Goal: Task Accomplishment & Management: Manage account settings

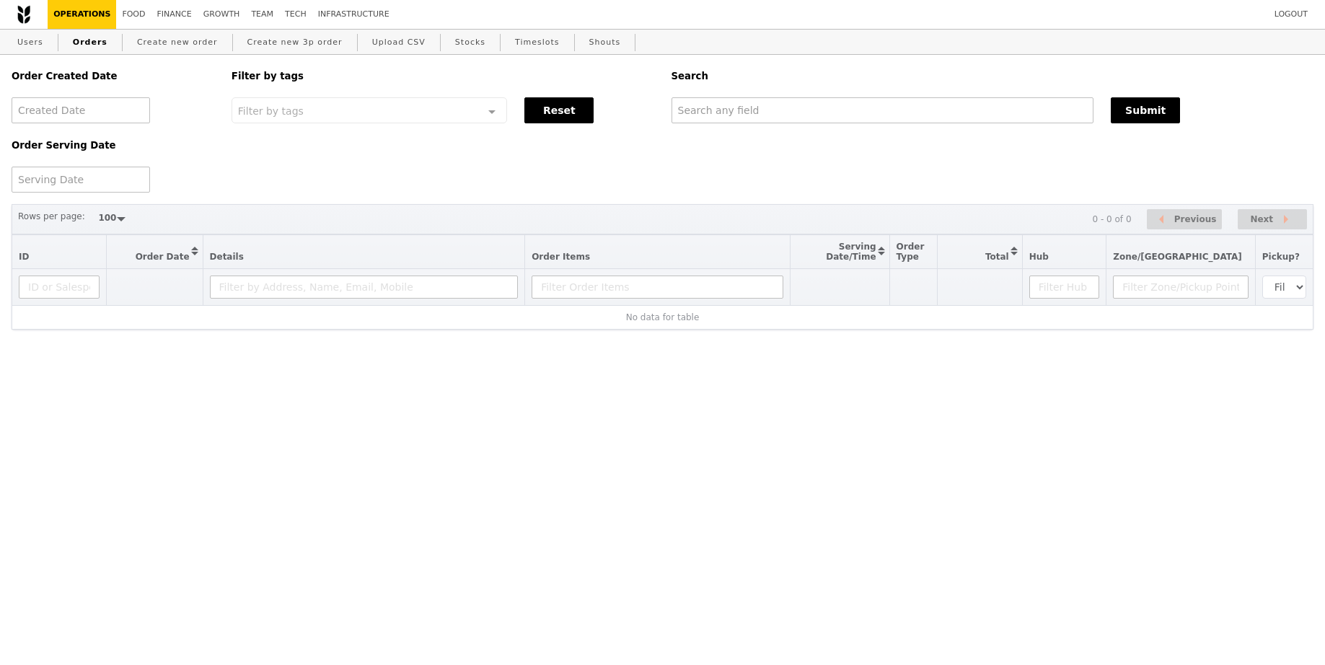
select select "100"
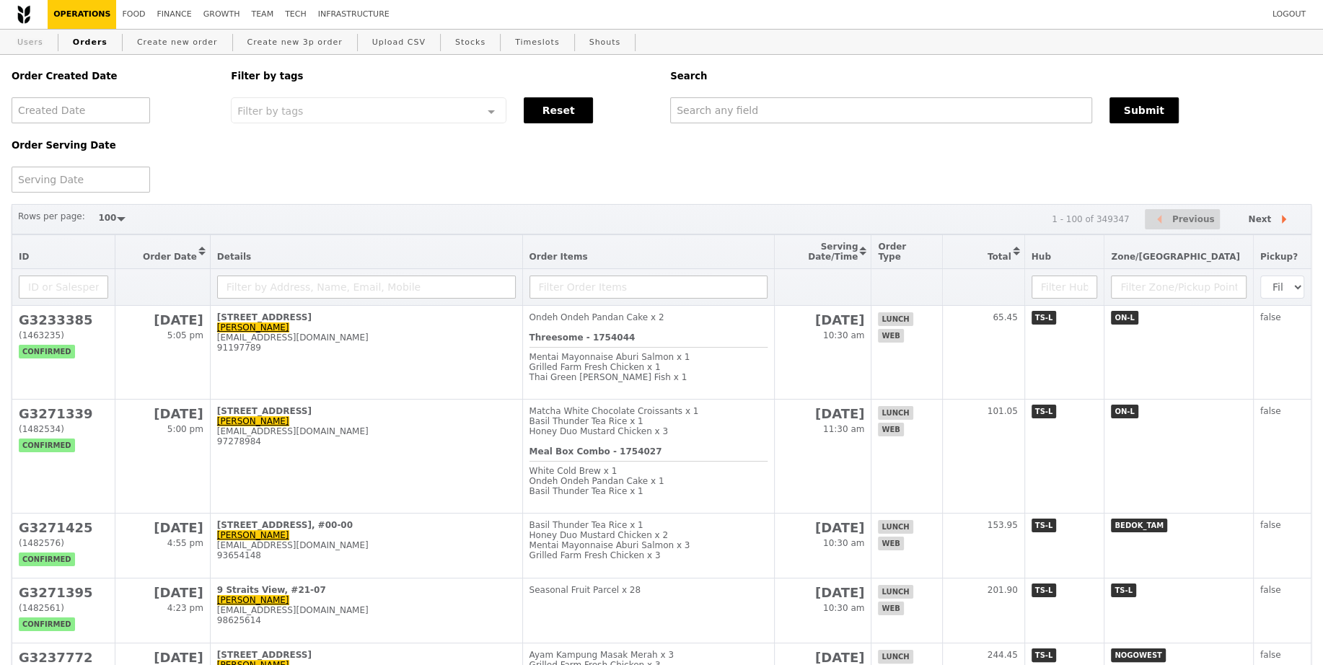
click at [35, 43] on link "Users" at bounding box center [31, 43] width 38 height 26
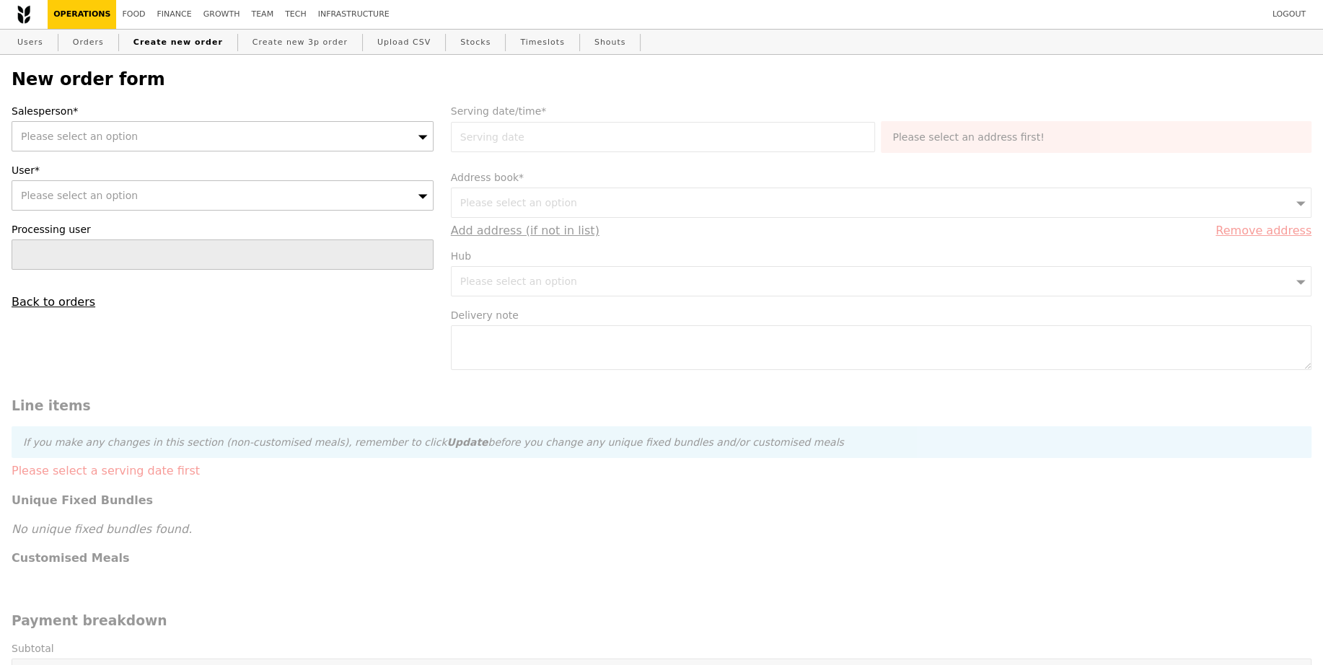
click at [340, 140] on div "Please select an option" at bounding box center [223, 136] width 422 height 30
type input "[PERSON_NAME]"
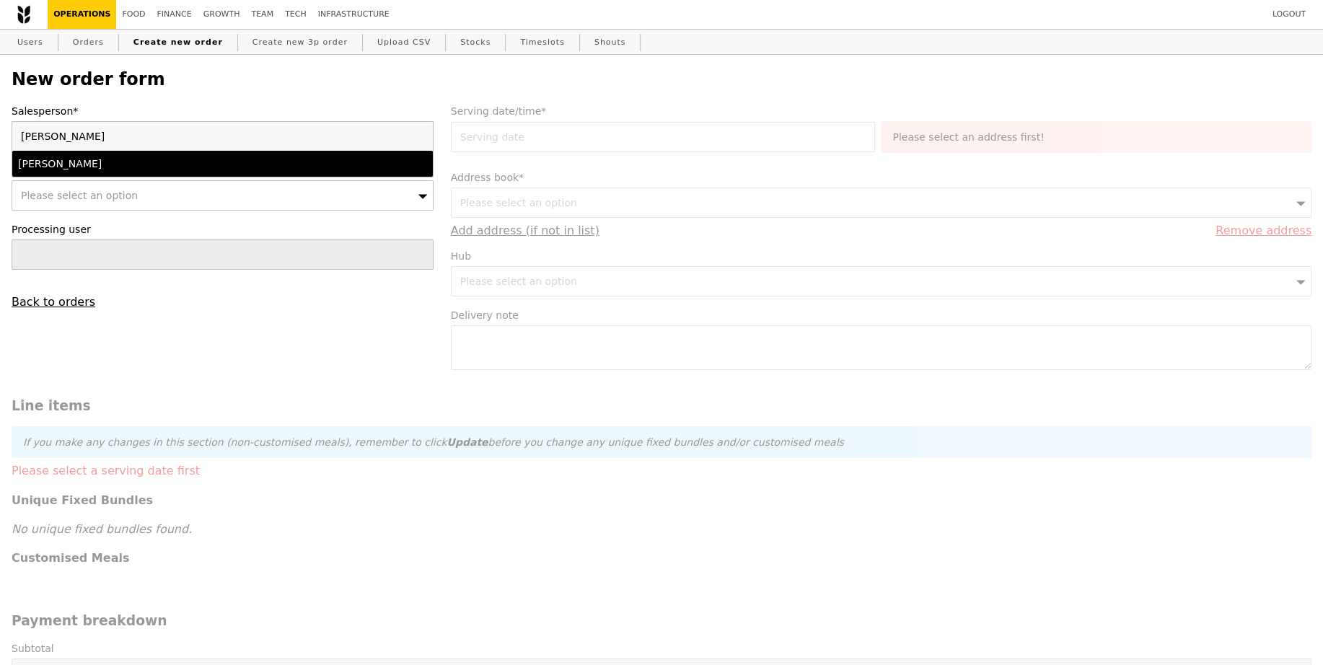
click at [182, 168] on div "[PERSON_NAME]" at bounding box center [171, 164] width 307 height 14
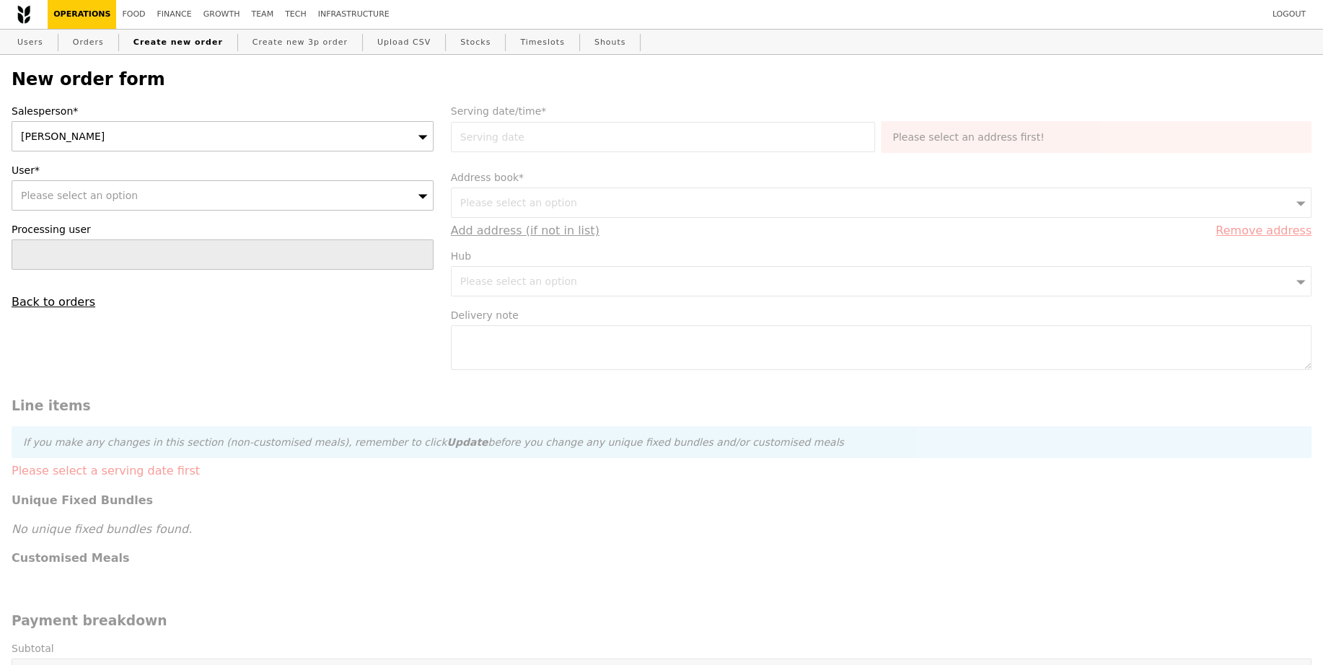
click at [278, 185] on div "Please select an option" at bounding box center [223, 195] width 422 height 30
type input "[EMAIL_ADDRESS][DOMAIN_NAME][DOMAIN_NAME]"
type input "Confirm"
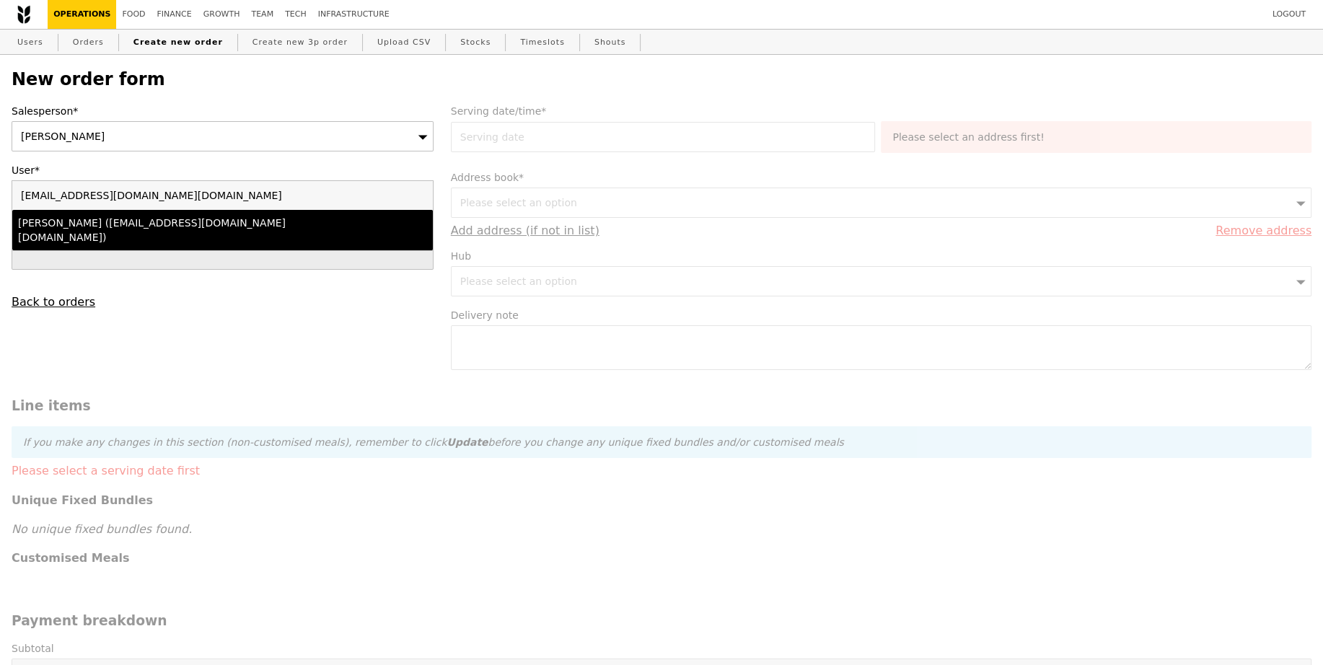
type input "[EMAIL_ADDRESS][DOMAIN_NAME][DOMAIN_NAME]"
click at [283, 229] on div "[PERSON_NAME] ([EMAIL_ADDRESS][DOMAIN_NAME][DOMAIN_NAME])" at bounding box center [171, 230] width 307 height 29
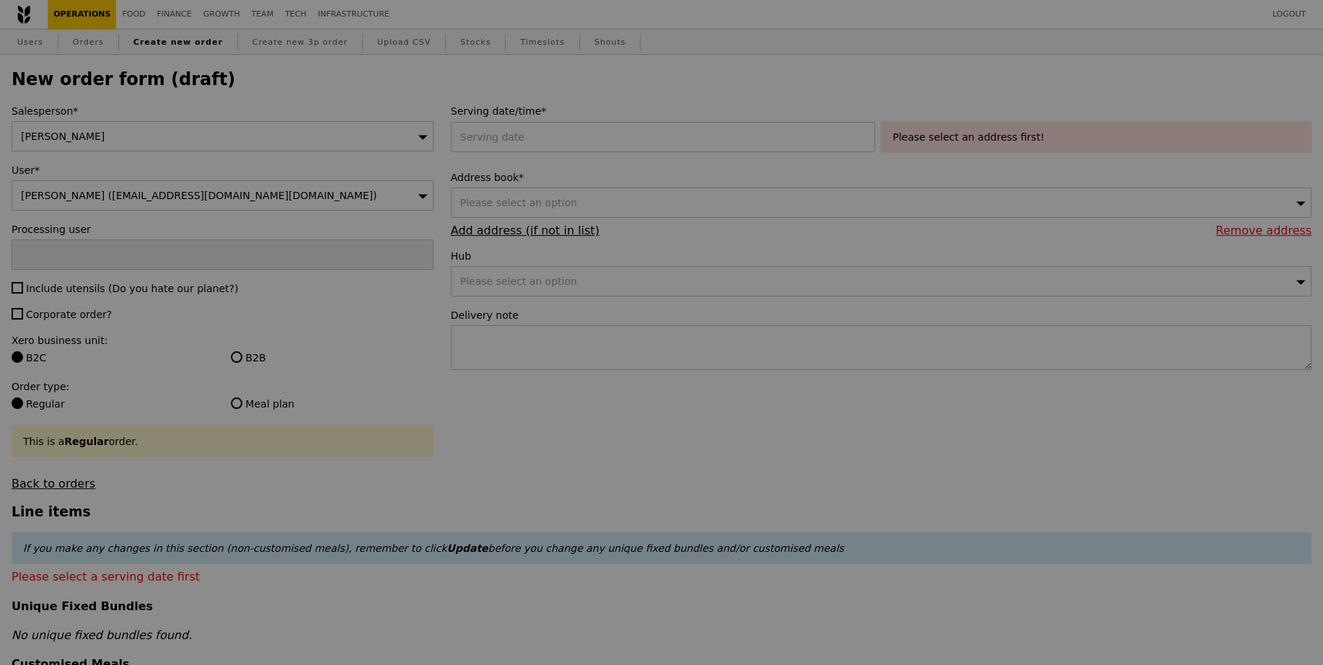
type input "Confirm"
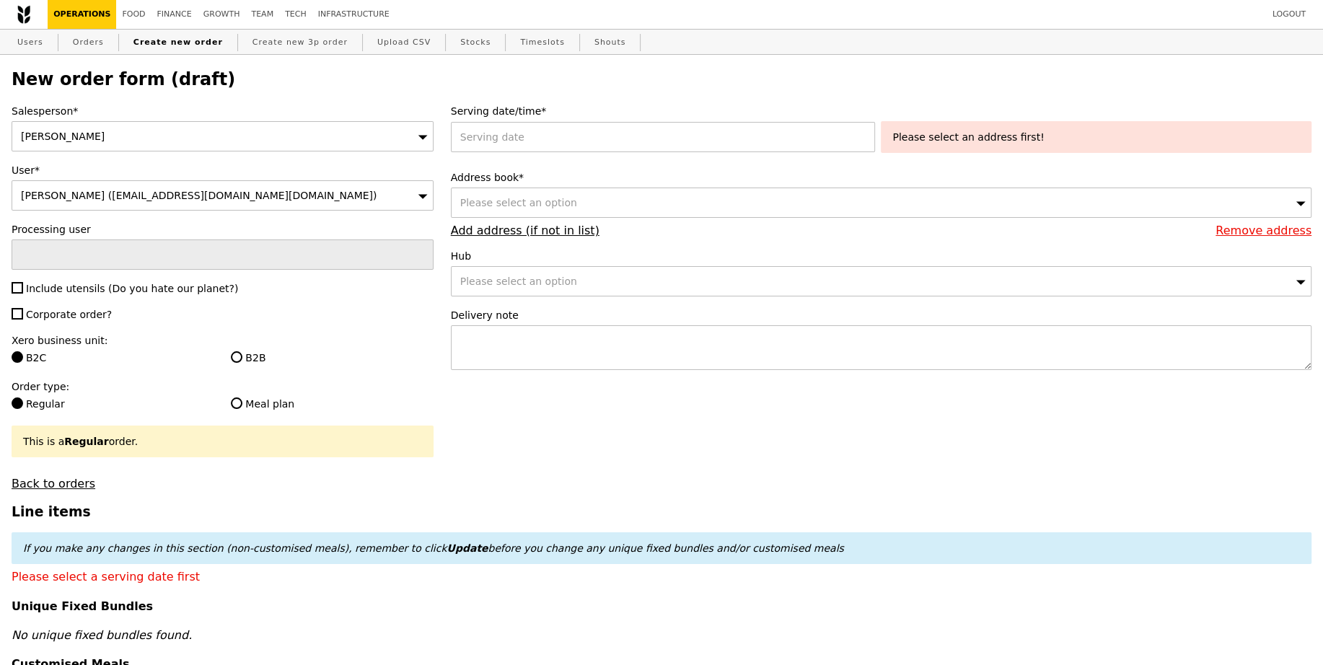
click at [162, 283] on span "Include utensils (Do you hate our planet?)" at bounding box center [132, 289] width 212 height 12
click at [23, 282] on input "Include utensils (Do you hate our planet?)" at bounding box center [18, 288] width 12 height 12
checkbox input "true"
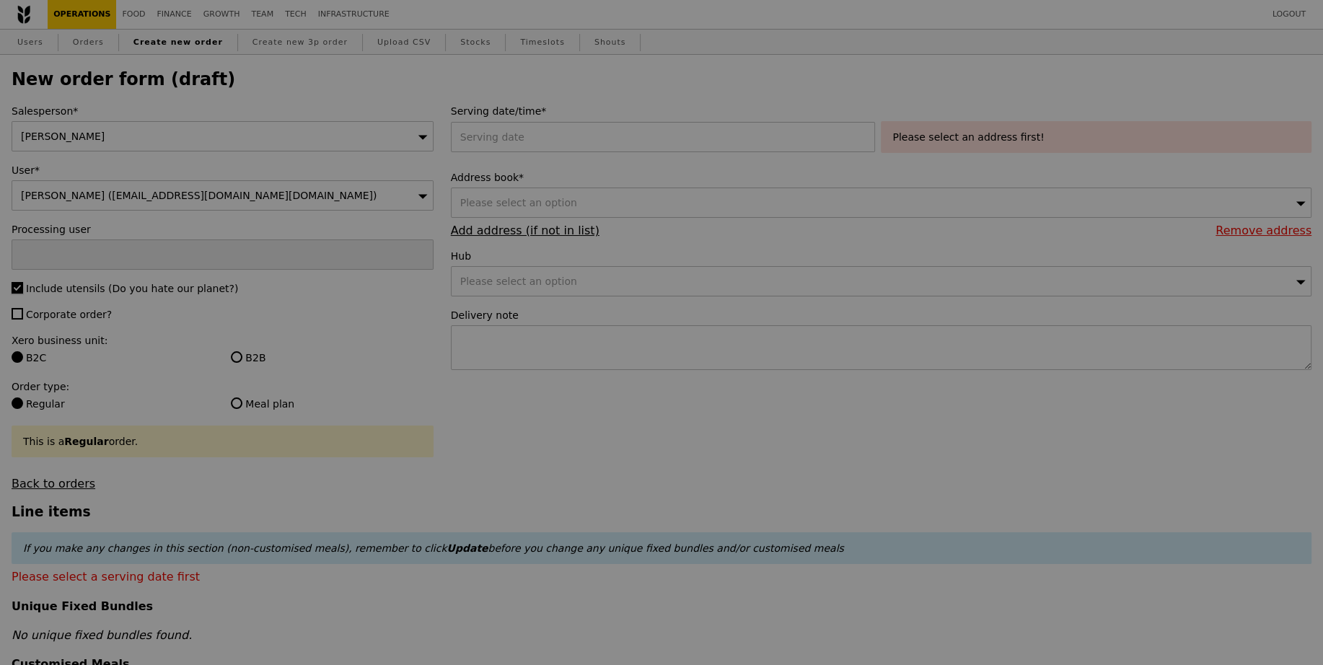
type input "Confirm"
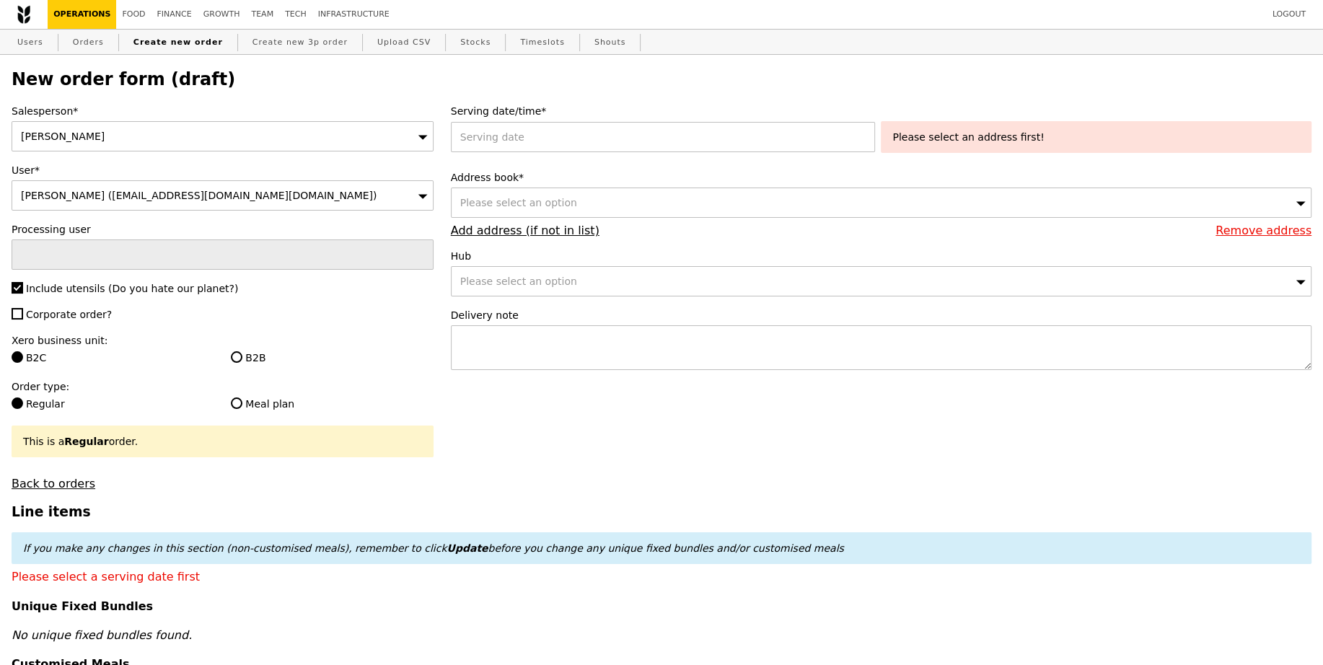
click at [84, 309] on span "Corporate order?" at bounding box center [69, 315] width 86 height 12
click at [23, 308] on input "Corporate order?" at bounding box center [18, 314] width 12 height 12
checkbox input "true"
click at [260, 358] on label "B2B" at bounding box center [332, 358] width 202 height 14
click at [242, 358] on input "B2B" at bounding box center [237, 357] width 12 height 12
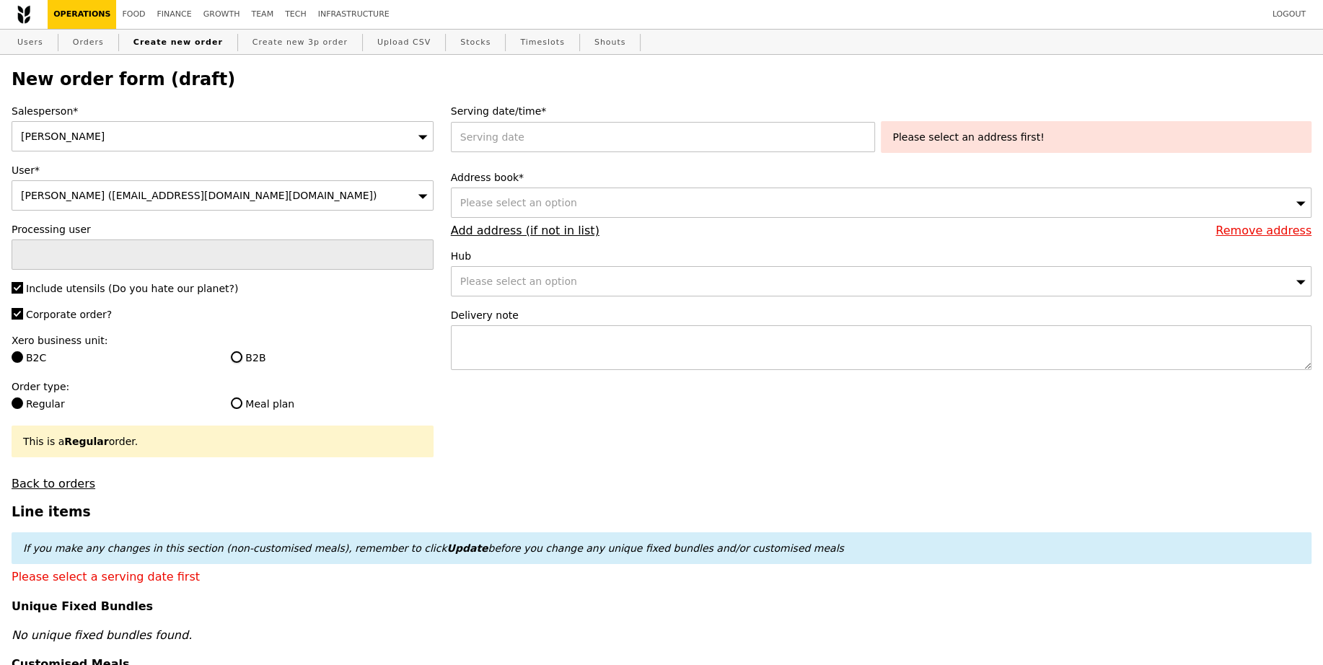
radio input "true"
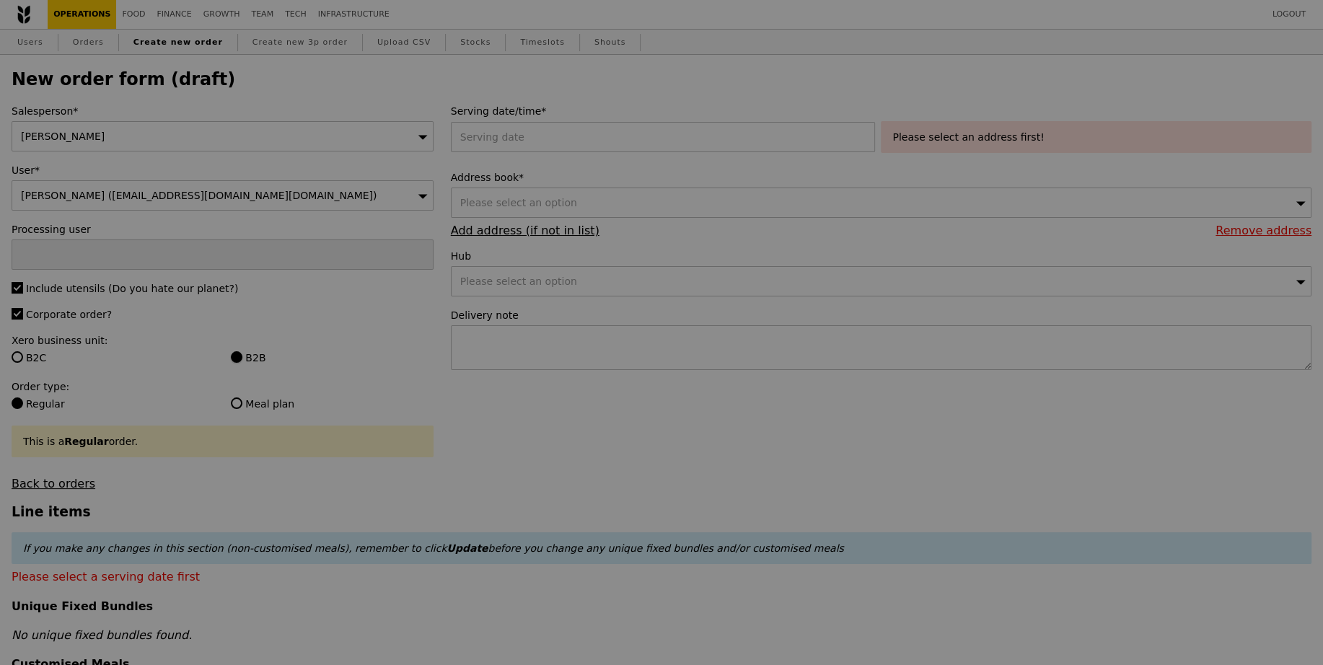
type input "Confirm"
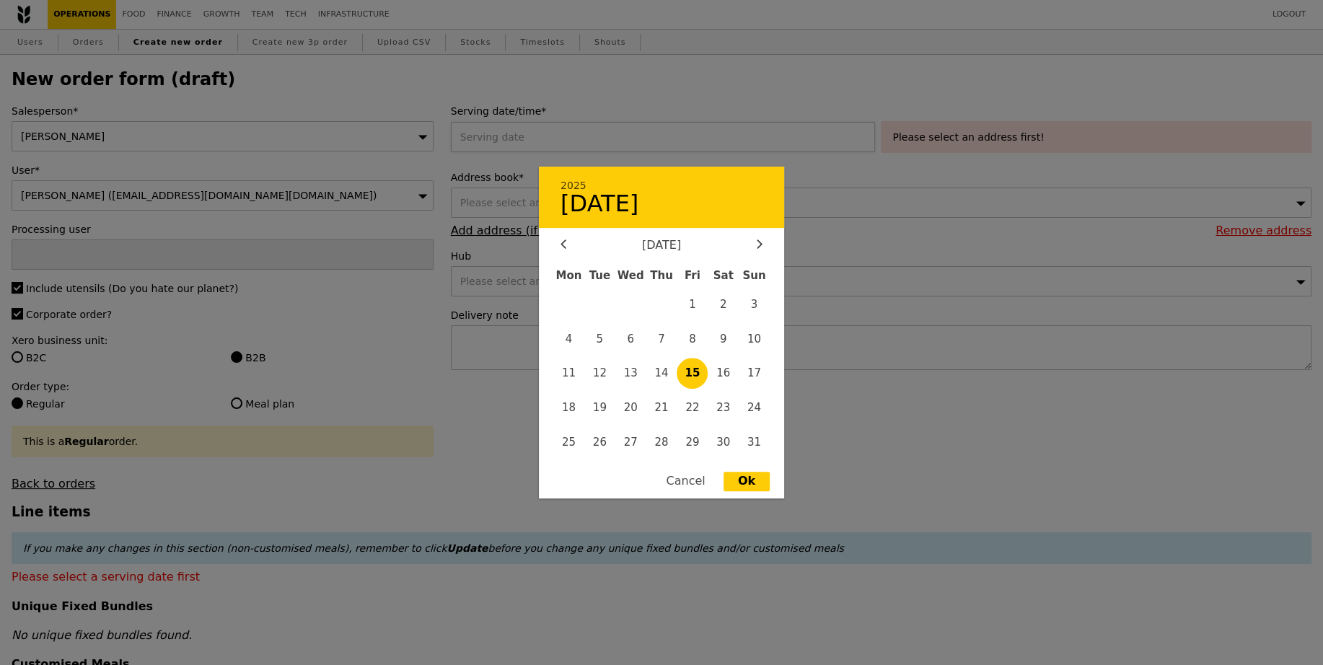
click at [564, 146] on div "2025 August [DATE] Tue Wed Thu Fri Sat Sun 1 2 3 4 5 6 7 8 9 10 11 12 13 14 15 …" at bounding box center [666, 137] width 431 height 30
click at [600, 406] on span "19" at bounding box center [599, 407] width 31 height 31
type input "[DATE]"
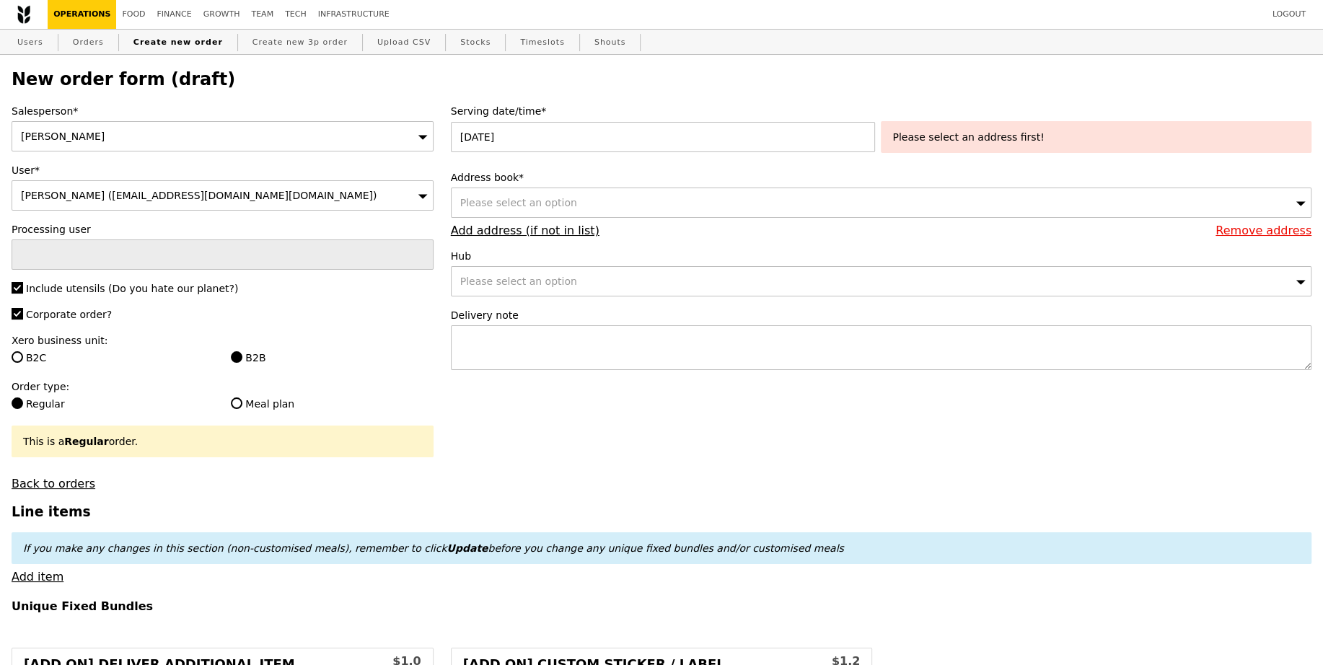
click at [961, 144] on div "Please select an address first!" at bounding box center [1096, 137] width 408 height 14
click at [607, 200] on div "Please select an option" at bounding box center [881, 203] width 861 height 30
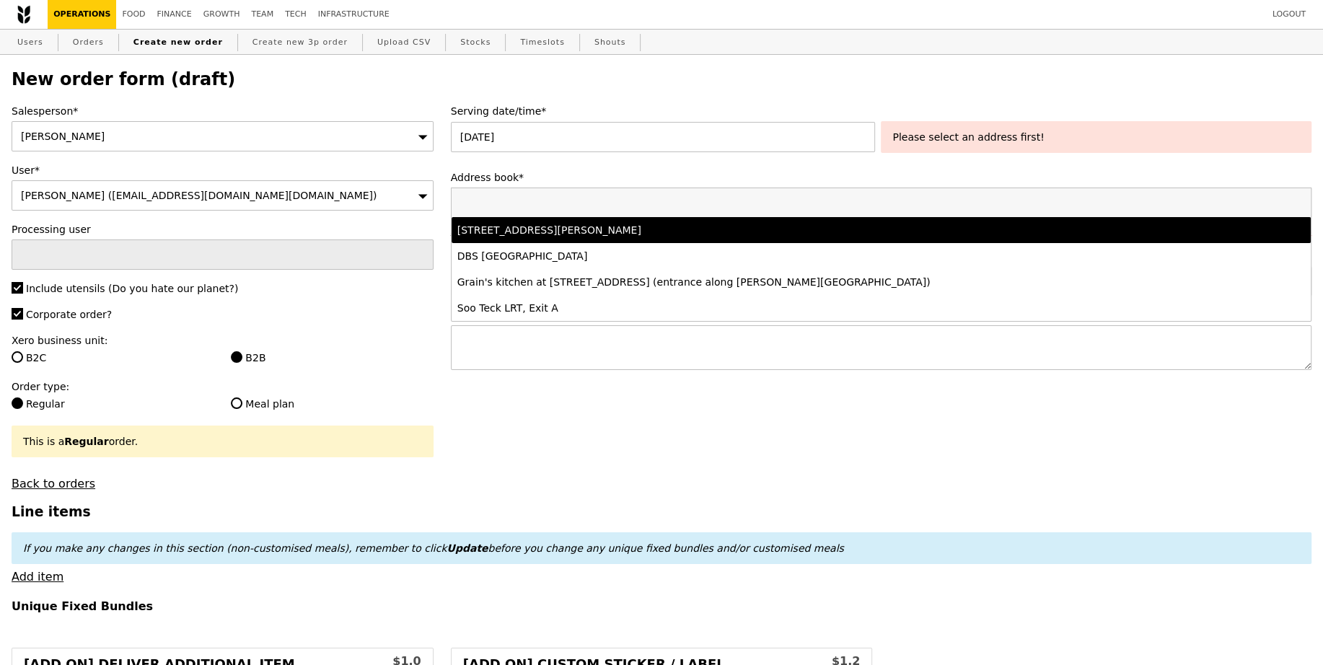
click at [605, 223] on div "[STREET_ADDRESS][PERSON_NAME]" at bounding box center [774, 230] width 635 height 14
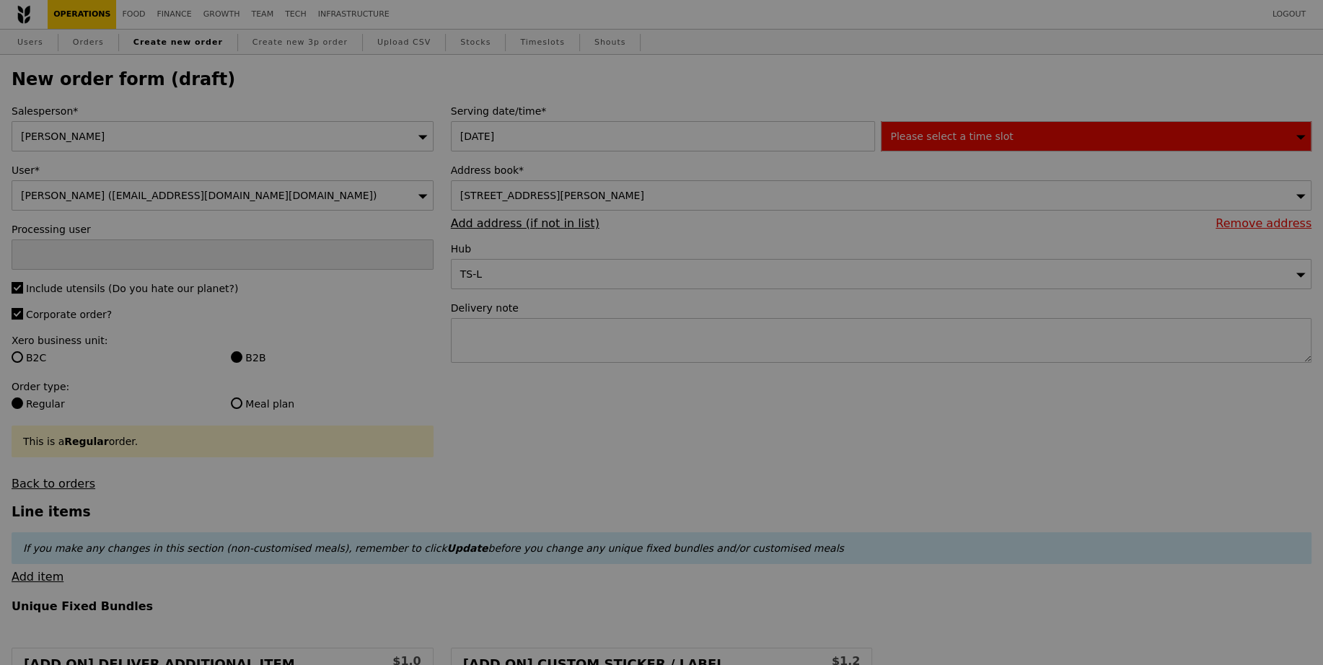
type input "Confirm"
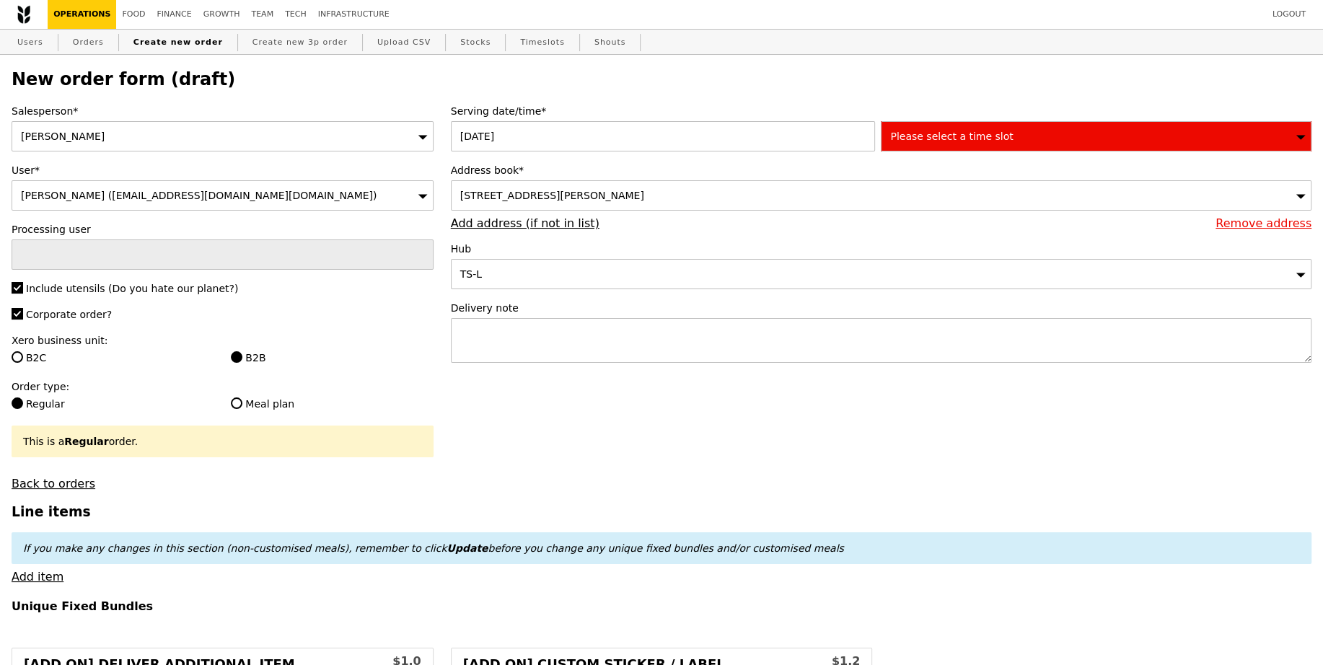
click at [969, 146] on div "Please select a time slot" at bounding box center [1096, 136] width 431 height 30
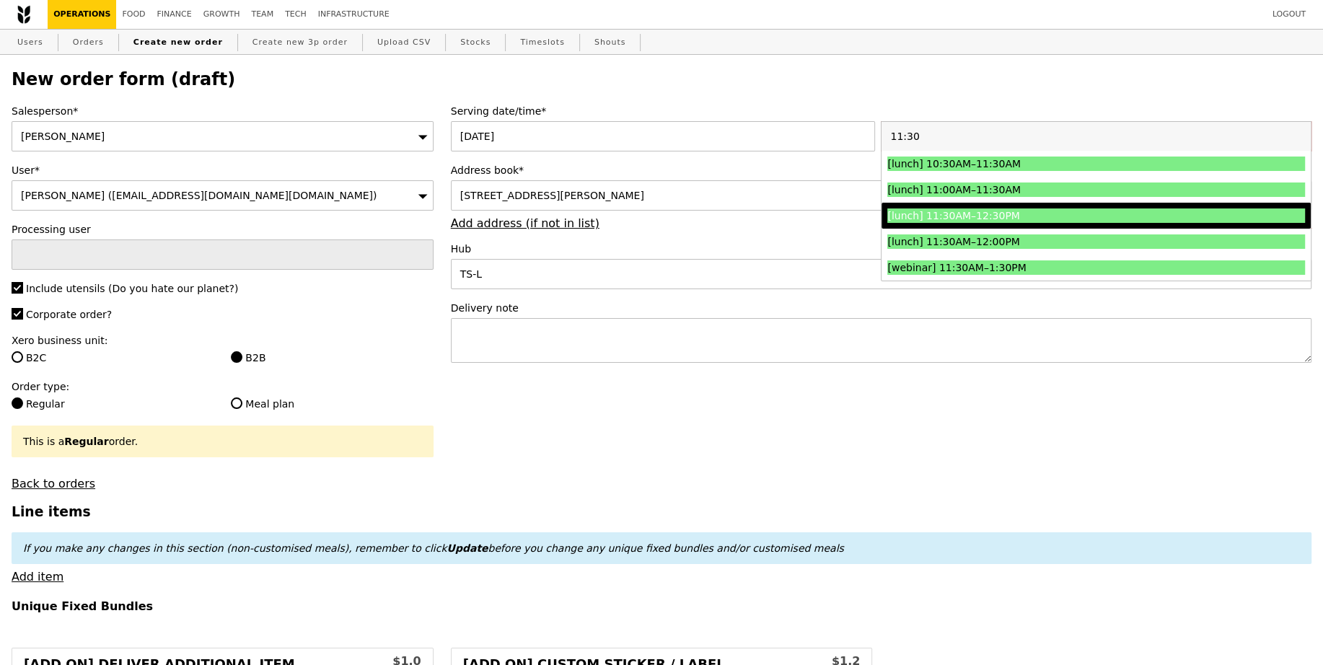
type input "11:30"
click at [953, 221] on div "[lunch] 11:30AM–12:30PM" at bounding box center [1043, 215] width 313 height 14
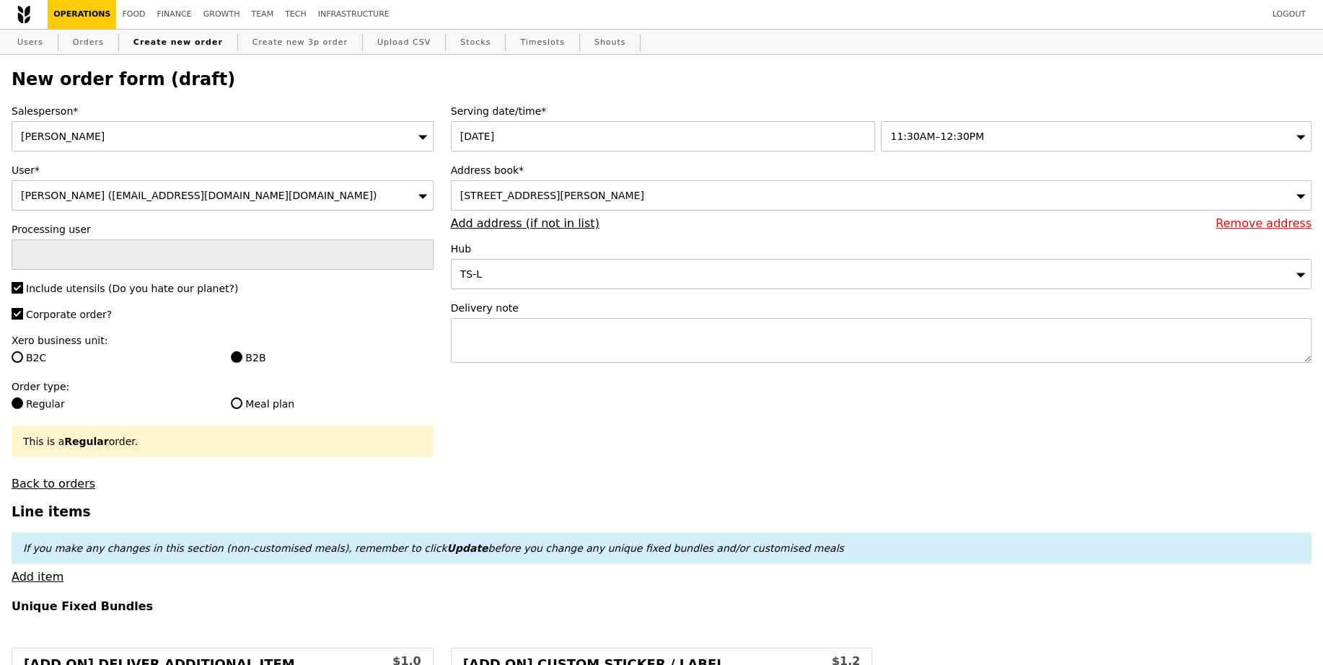
type input "Confirm"
click at [743, 343] on textarea at bounding box center [881, 340] width 861 height 45
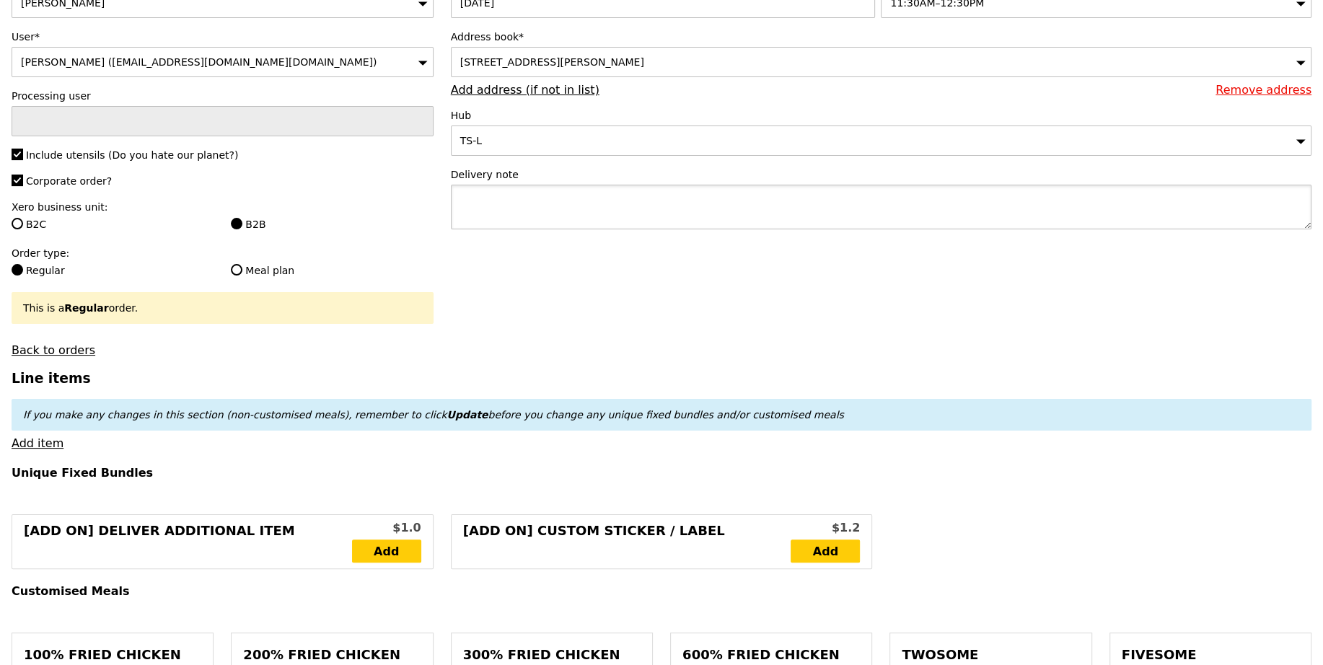
scroll to position [203, 0]
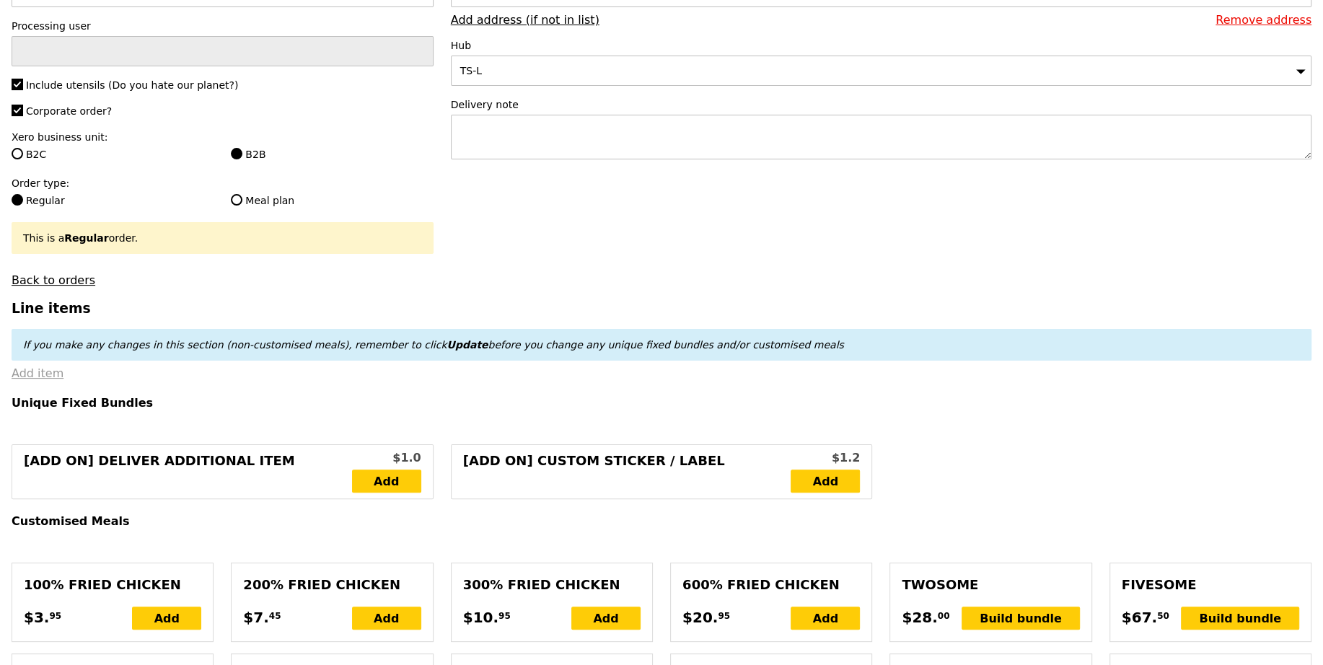
click at [42, 374] on link "Add item" at bounding box center [38, 373] width 52 height 14
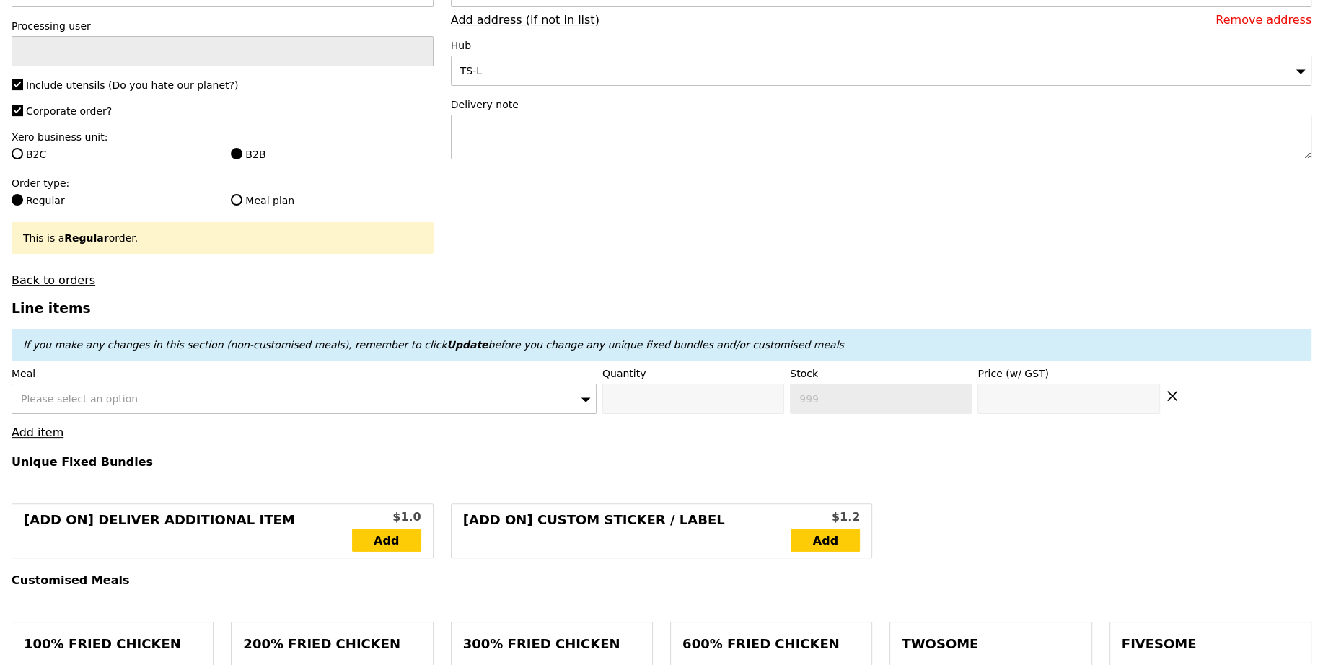
click at [245, 384] on div "Please select an option" at bounding box center [304, 399] width 585 height 30
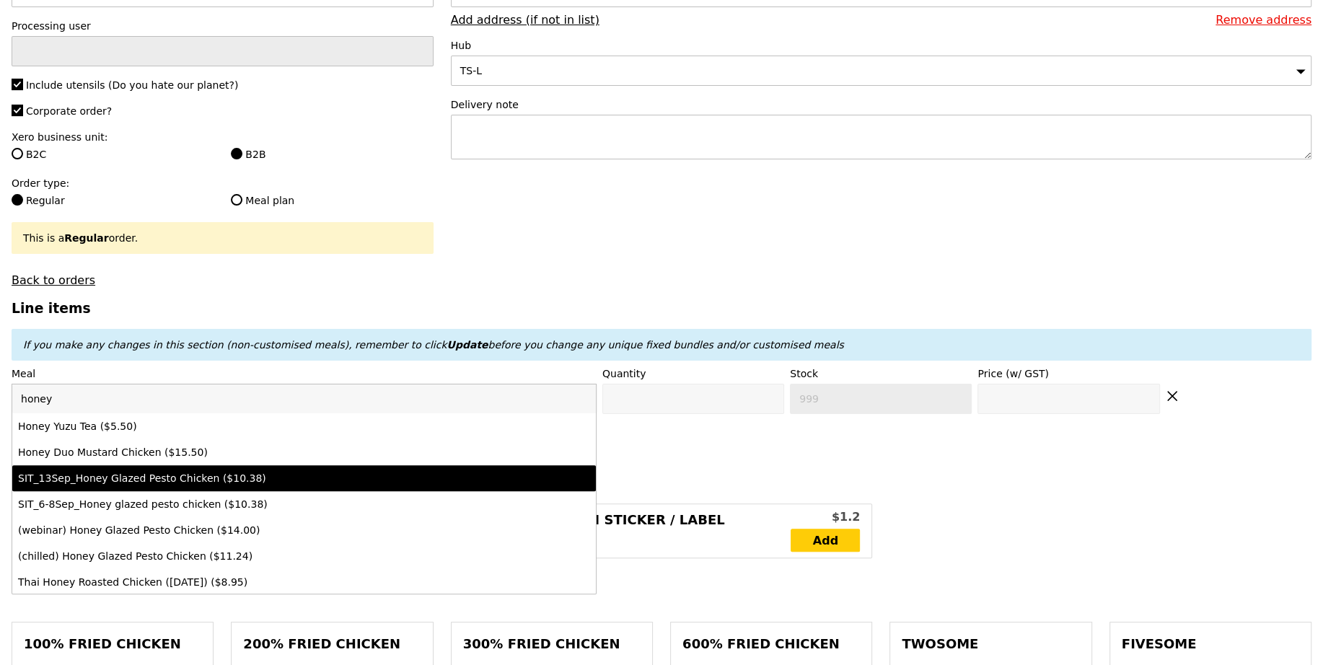
type input "honey"
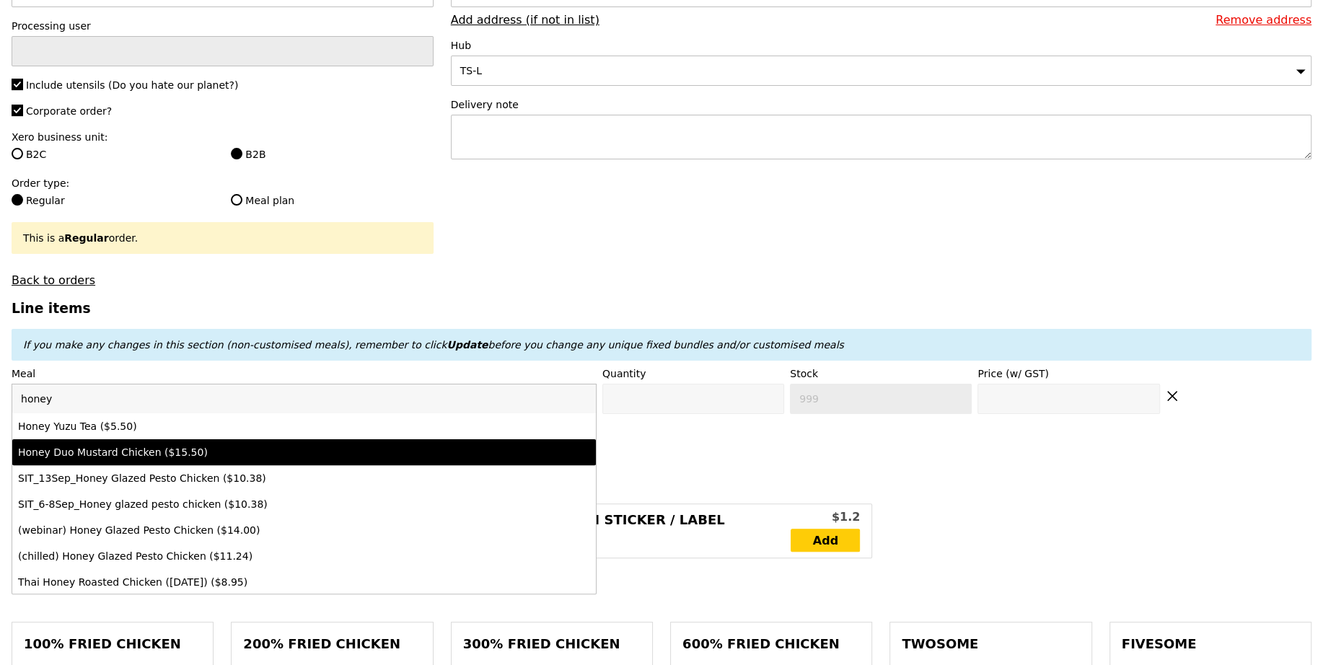
click at [202, 457] on div "Honey Duo Mustard Chicken ($15.50)" at bounding box center [232, 452] width 429 height 14
type input "Confirm anyway"
type input "0"
type input "493"
type input "15.5"
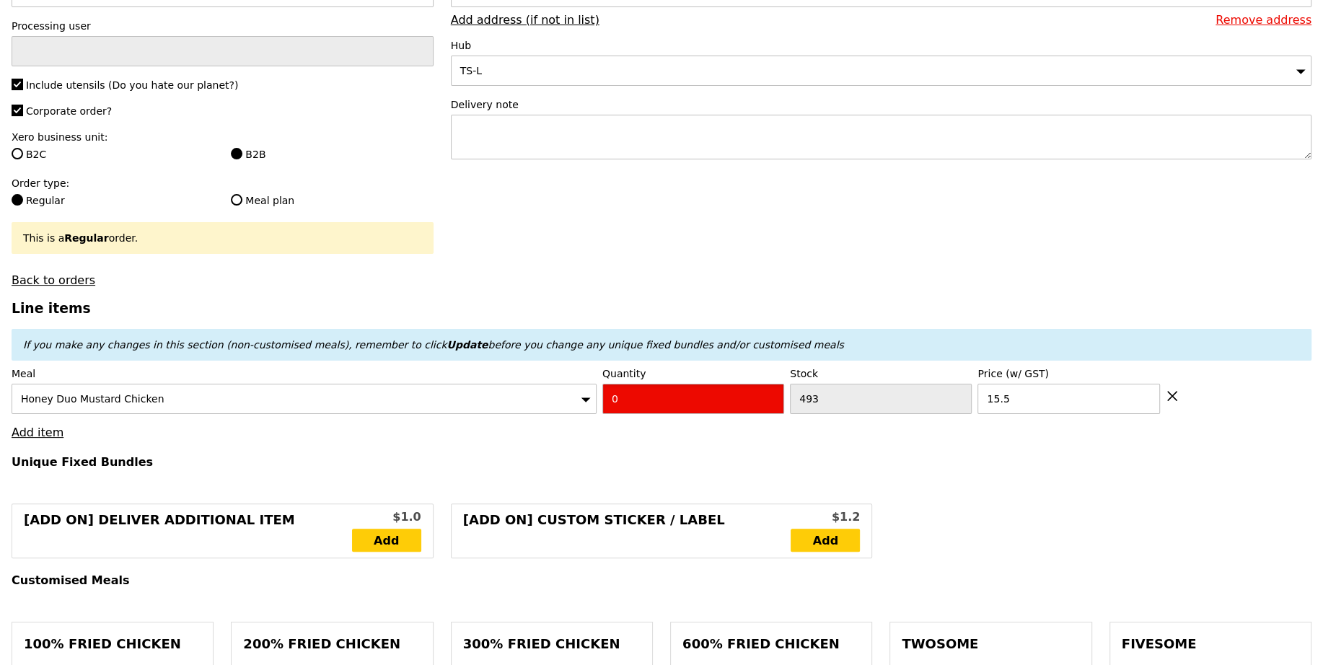
click at [630, 400] on input "0" at bounding box center [693, 399] width 182 height 30
type input "Confirm"
type input "3"
type input "Loading..."
type input "46.50"
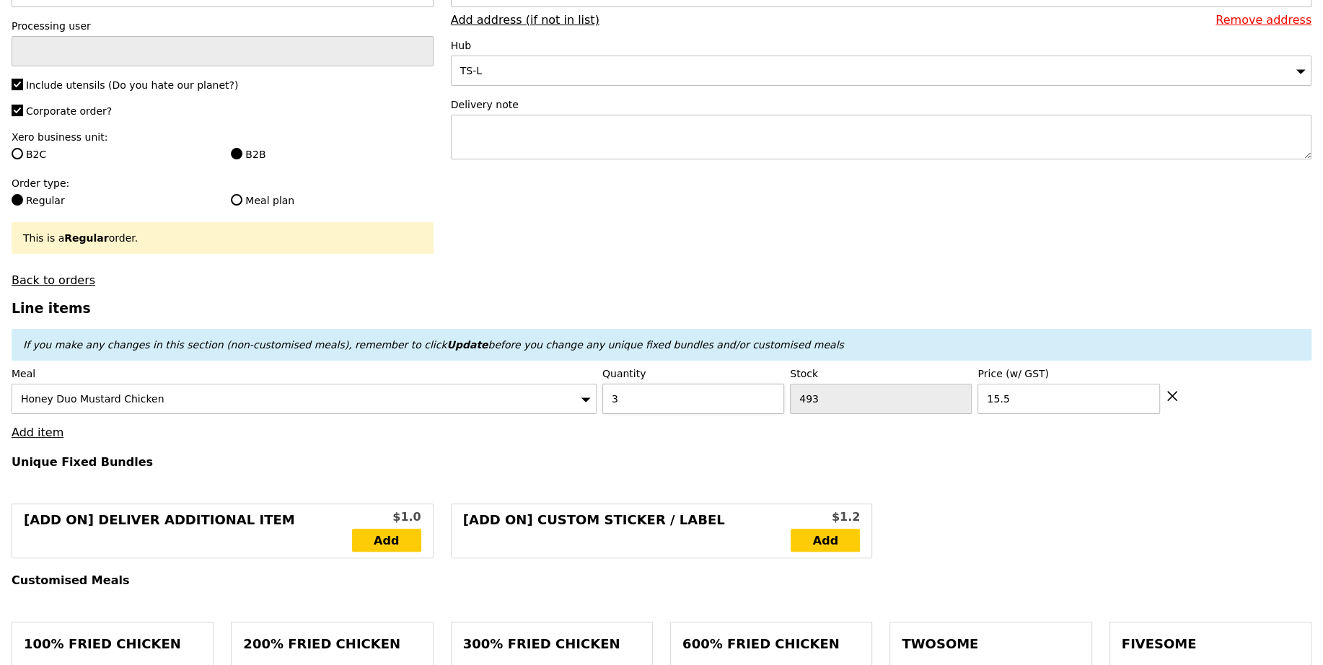
type input "12.16"
type input "13.25"
type input "59.75"
click at [48, 426] on link "Add item" at bounding box center [38, 433] width 52 height 14
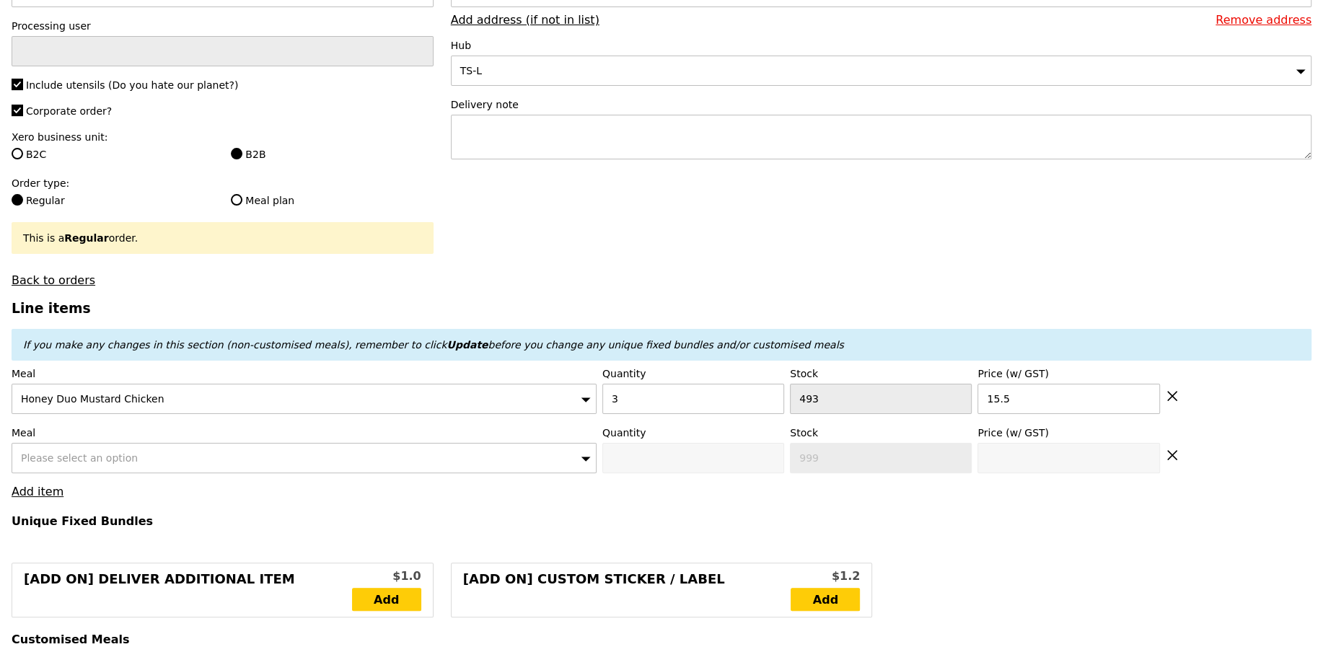
click at [79, 455] on span "Please select an option" at bounding box center [79, 458] width 117 height 12
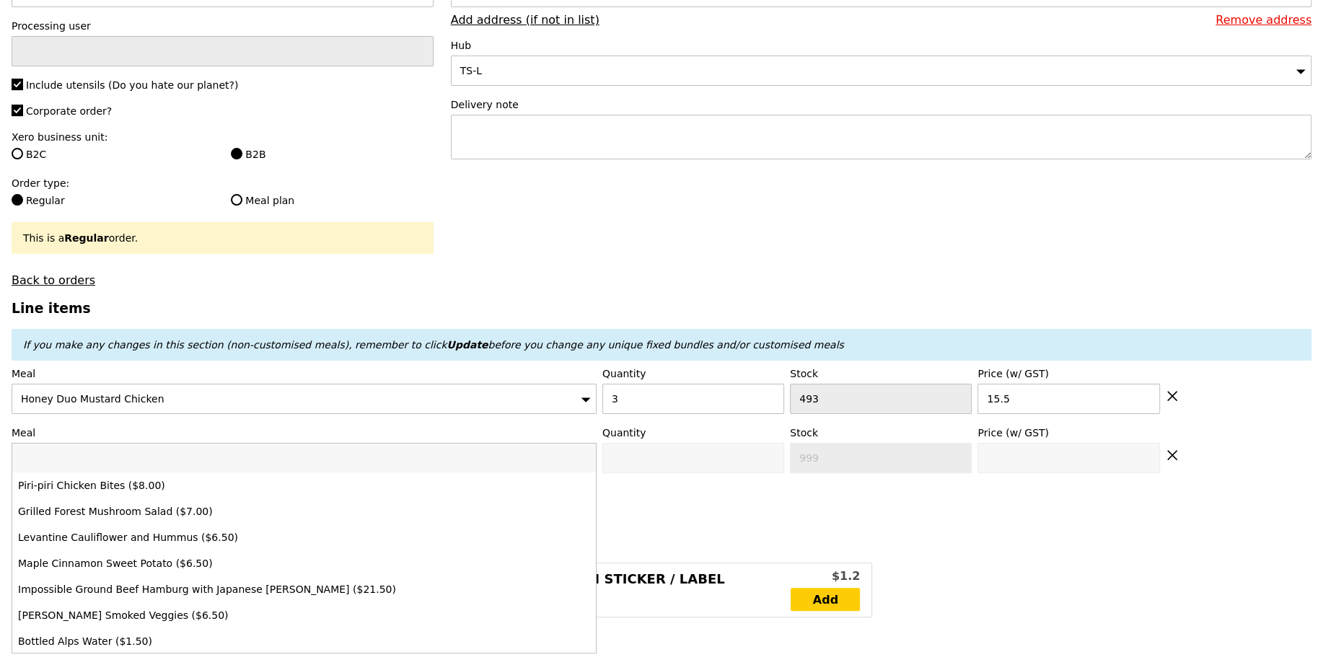
type input "Confirm"
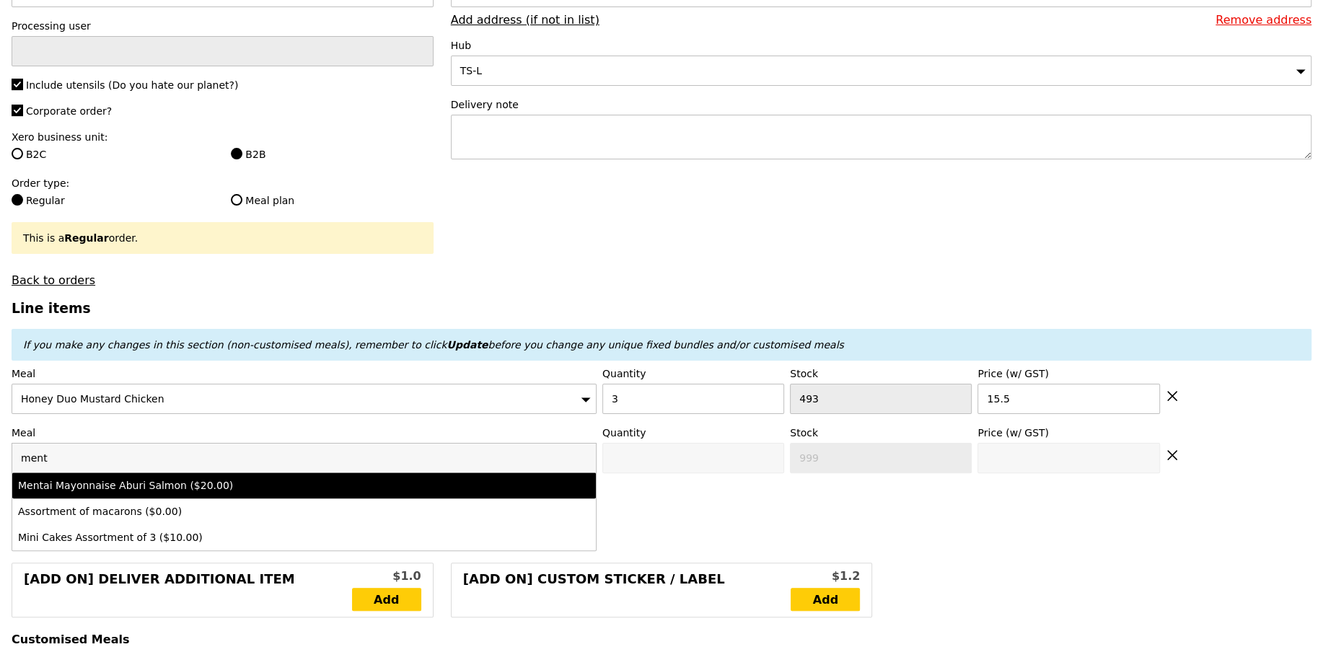
type input "ment"
click at [123, 486] on div "Mentai Mayonnaise Aburi Salmon ($20.00)" at bounding box center [232, 485] width 429 height 14
type input "Confirm anyway"
type input "0"
type input "491"
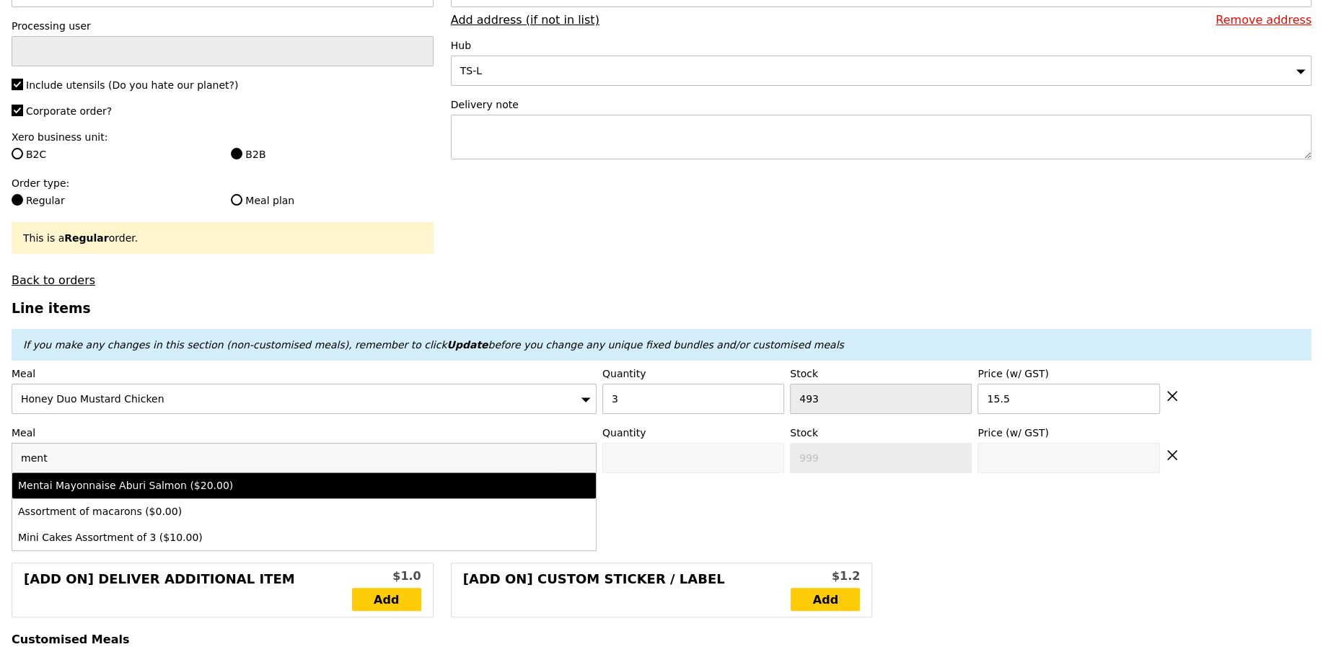
type input "20.0"
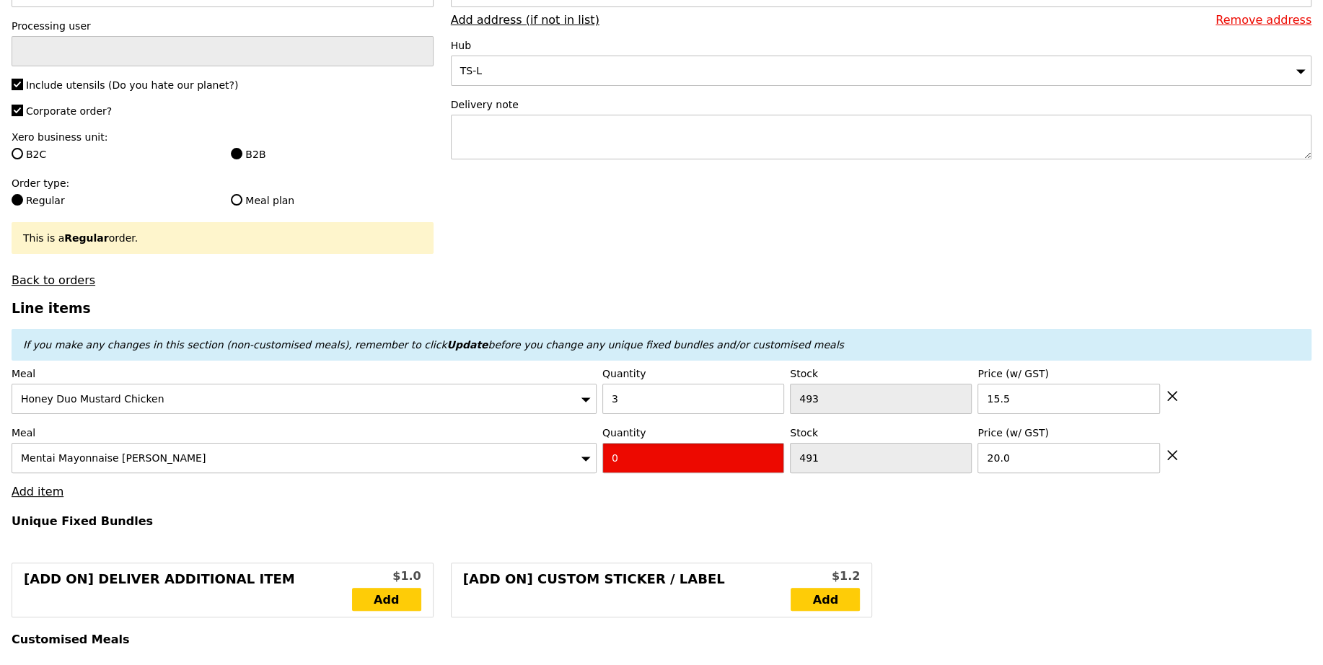
click at [653, 447] on input "0" at bounding box center [693, 458] width 182 height 30
type input "Confirm"
type input "3"
type input "Loading..."
type input "106.50"
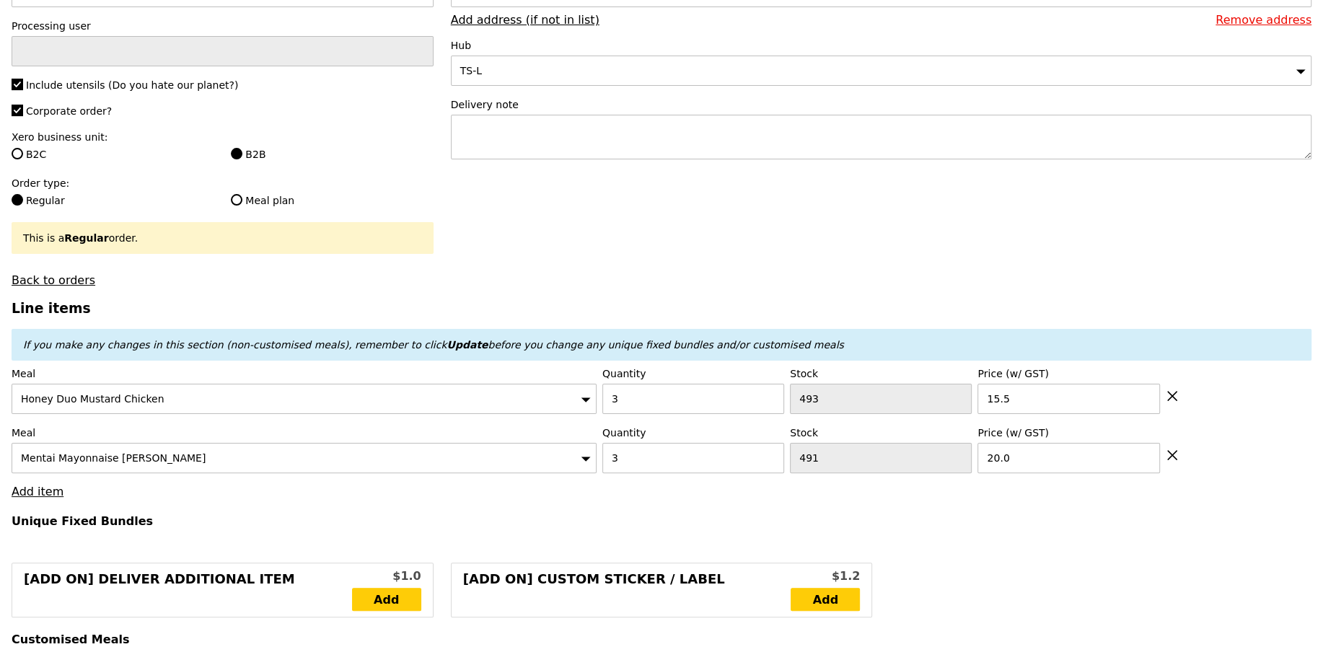
type input "6.65"
type input "7.25"
type input "113.75"
click at [21, 493] on link "Add item" at bounding box center [38, 492] width 52 height 14
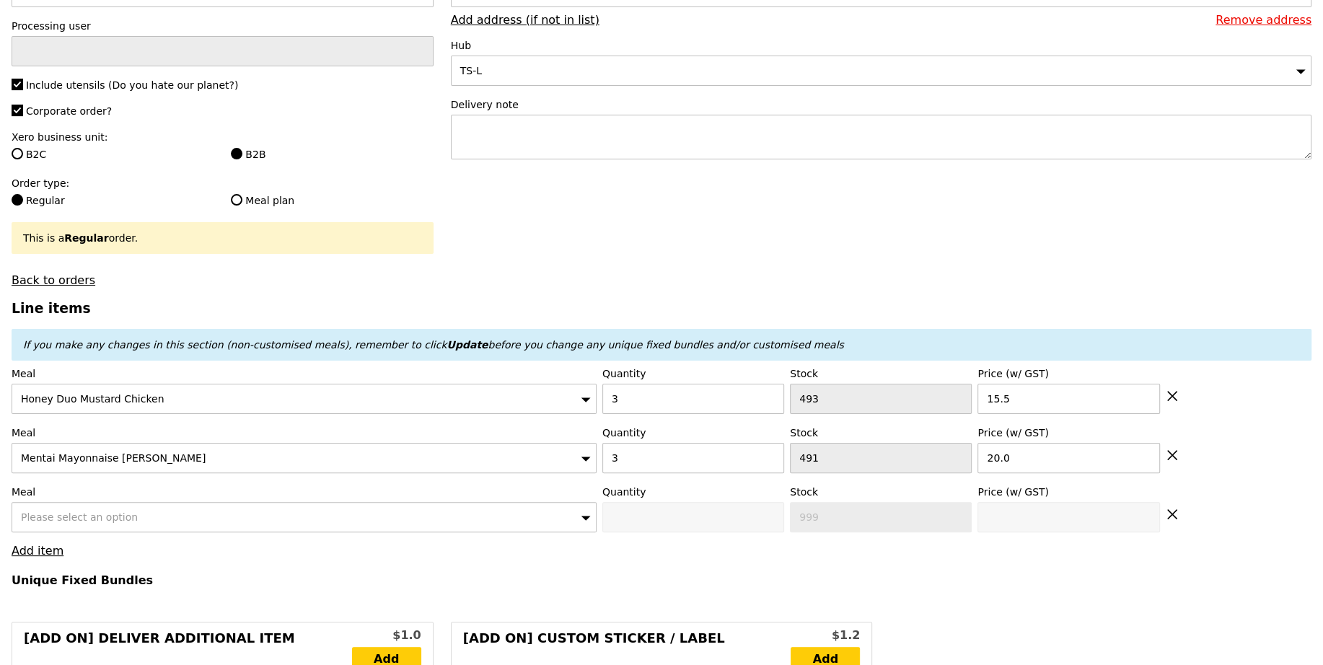
click at [72, 503] on div "Please select an option" at bounding box center [304, 517] width 585 height 30
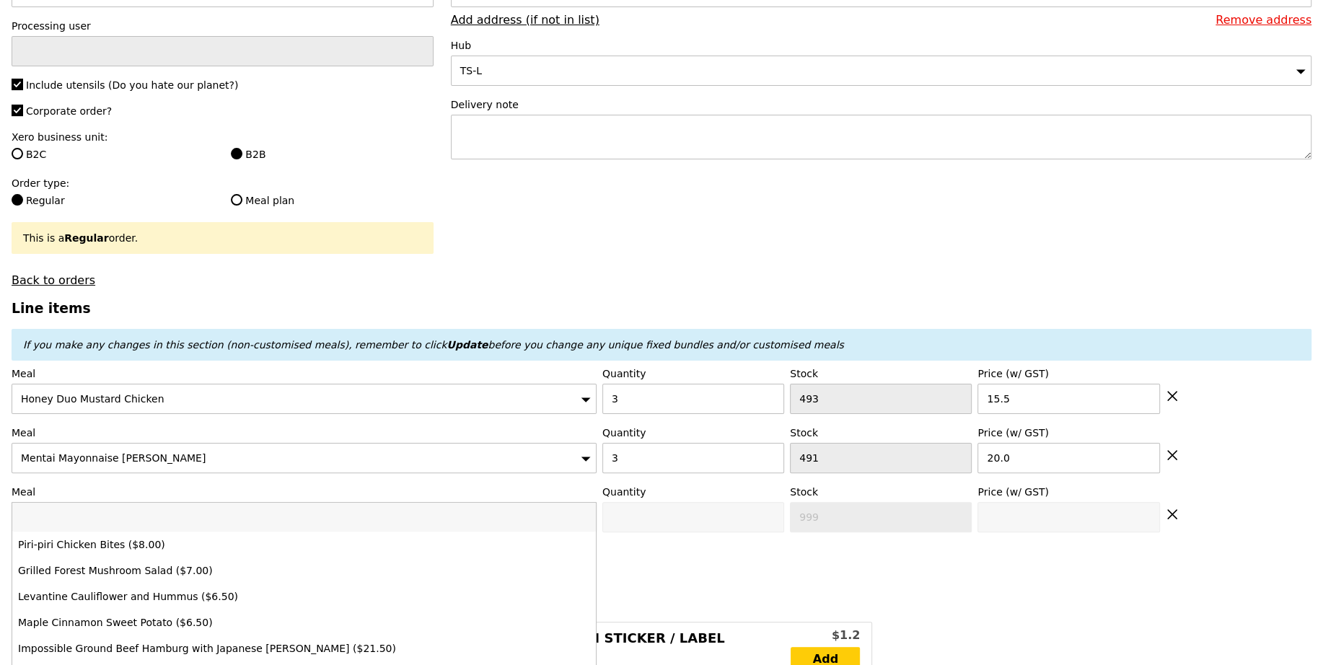
type input "Confirm"
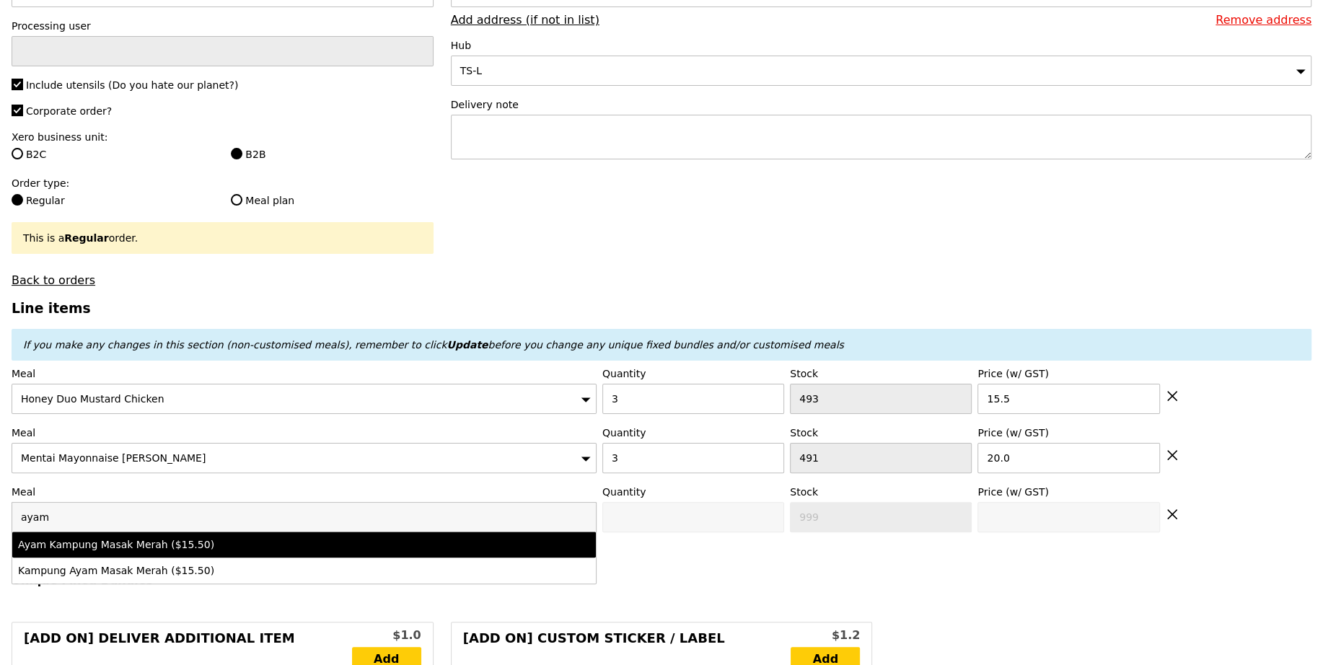
type input "ayam"
click at [164, 543] on div "Ayam Kampung Masak Merah ($15.50)" at bounding box center [232, 544] width 429 height 14
type input "Confirm anyway"
type input "0"
type input "498"
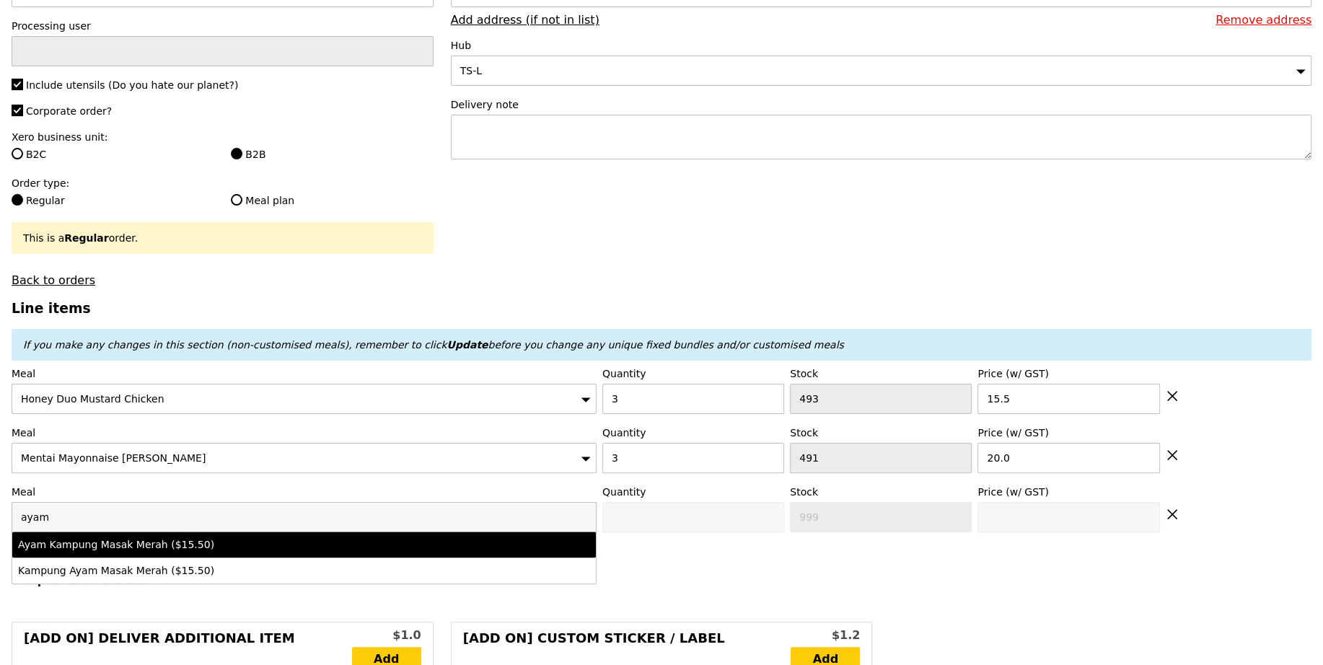
type input "15.5"
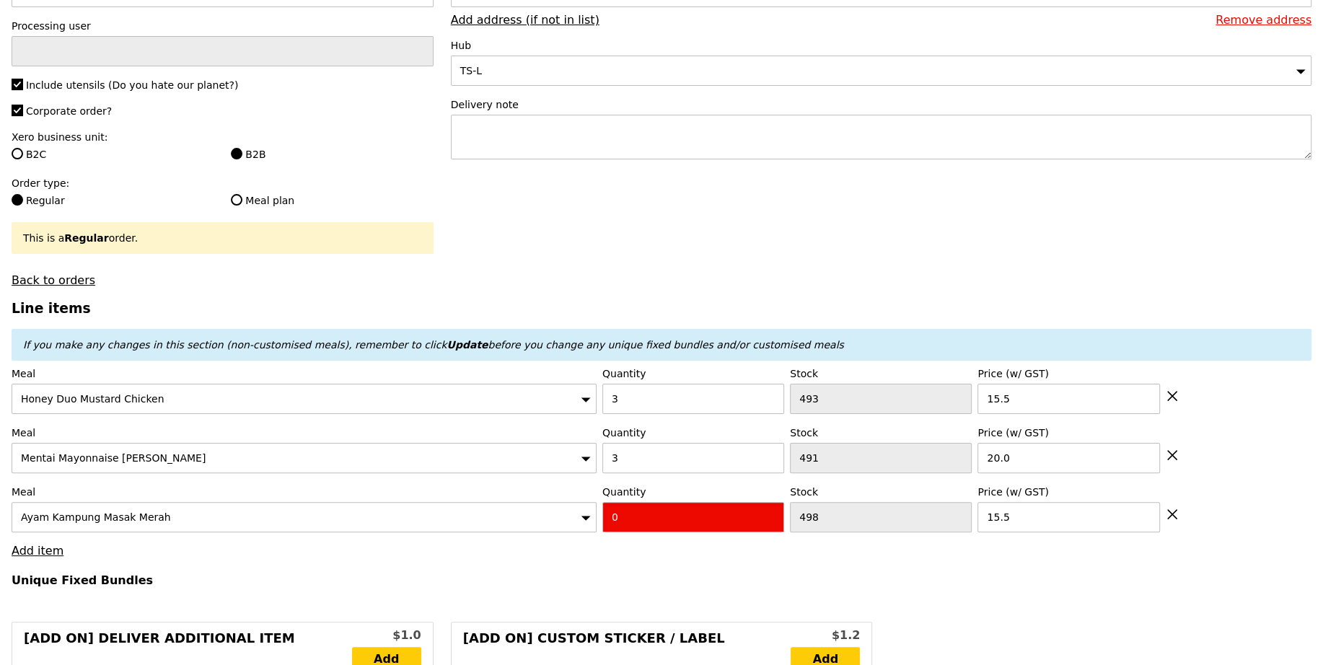
click at [679, 508] on input "0" at bounding box center [693, 517] width 182 height 30
type input "Confirm"
type input "3"
type input "Loading..."
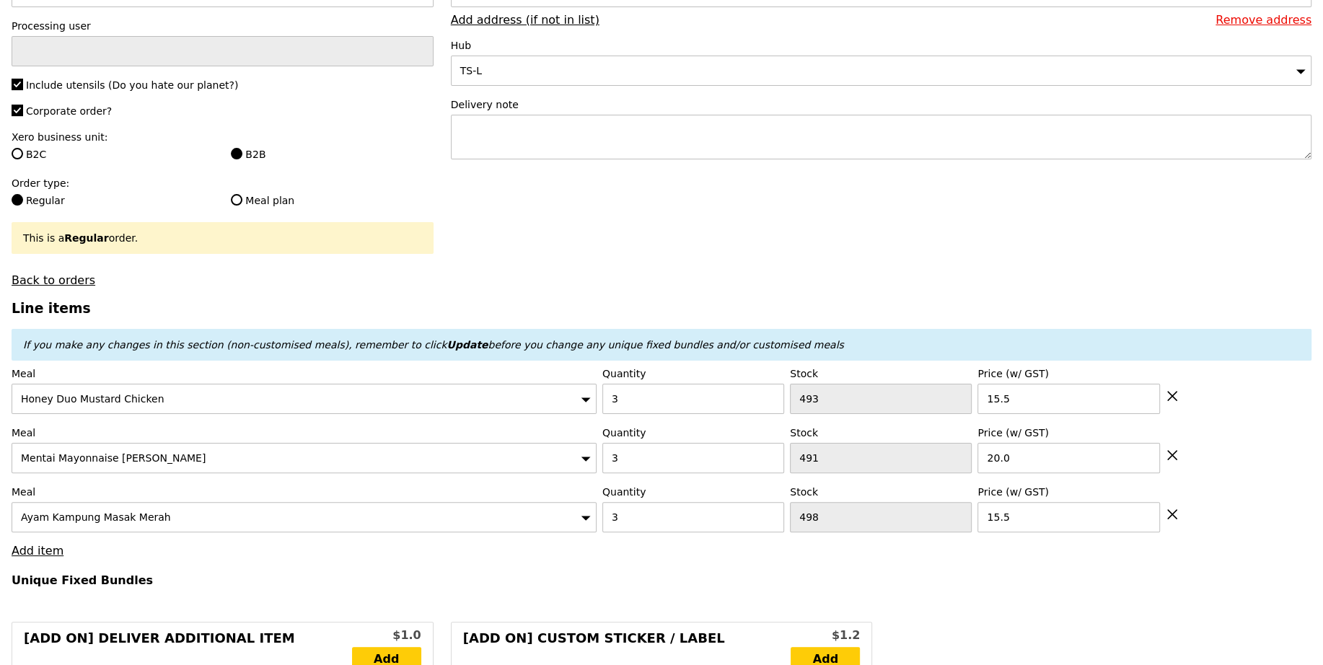
type input "153.00"
type input "3.62"
type input "3.95"
type input "156.95"
type input "Confirm"
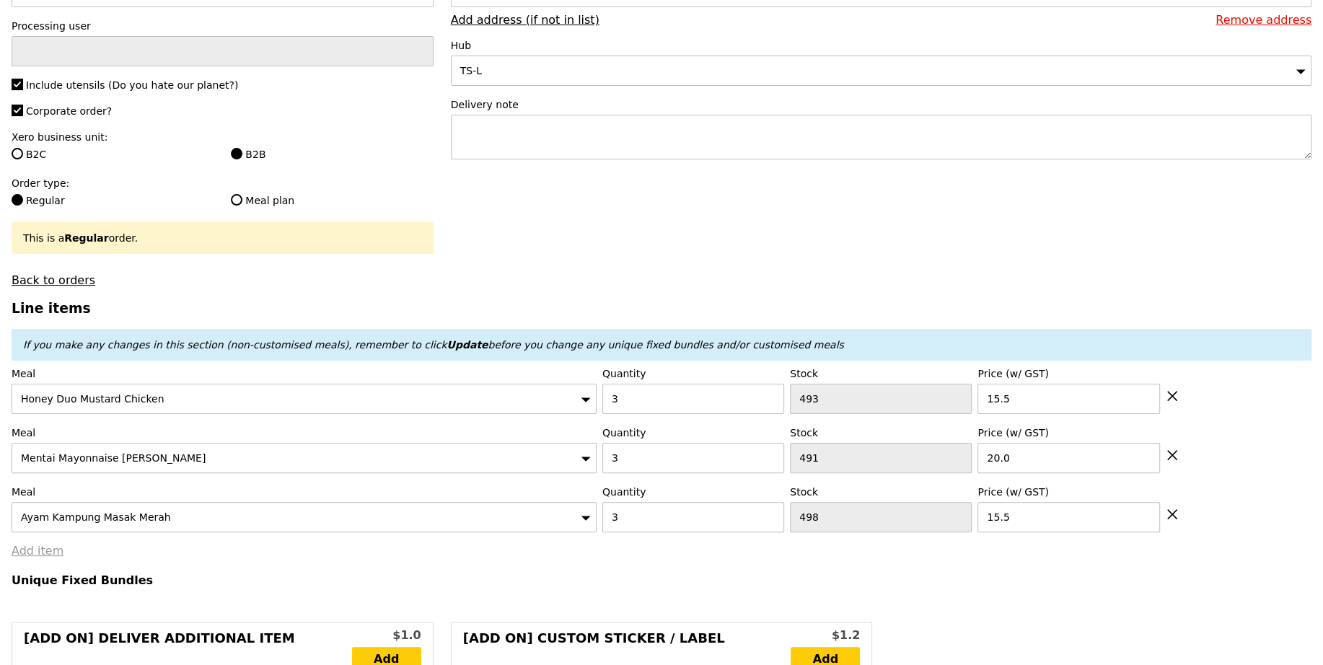
click at [40, 547] on link "Add item" at bounding box center [38, 551] width 52 height 14
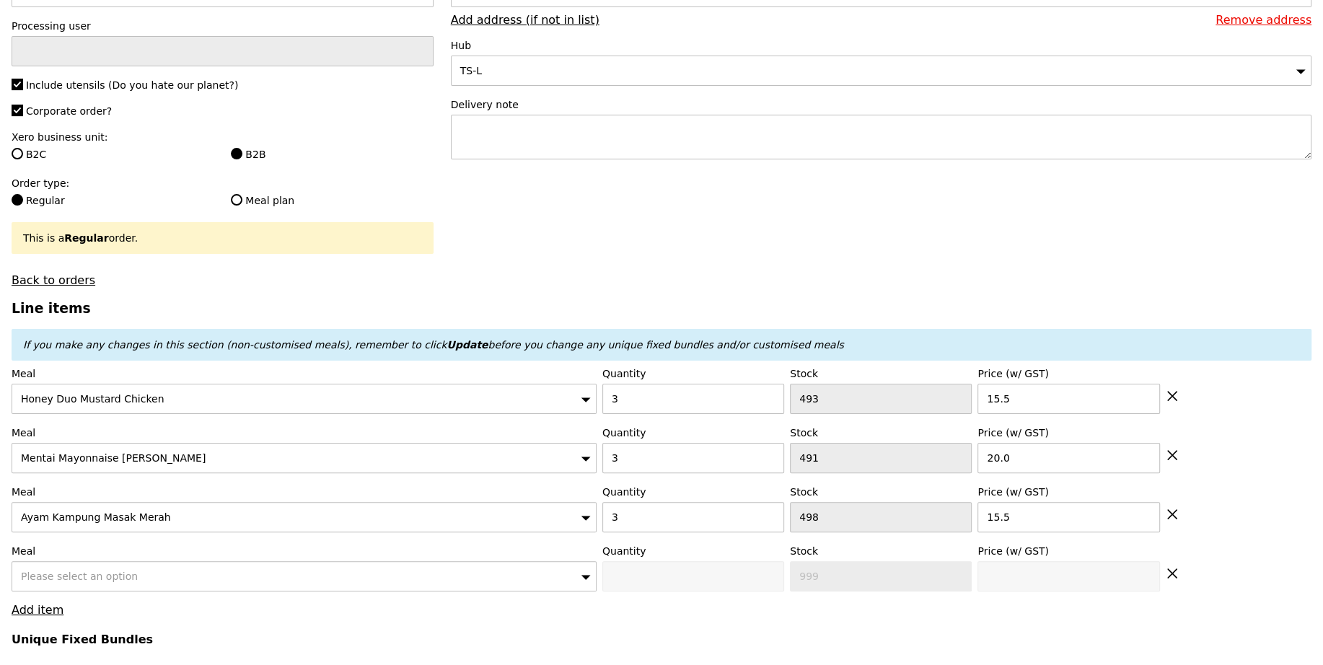
click at [92, 571] on span "Please select an option" at bounding box center [79, 577] width 117 height 12
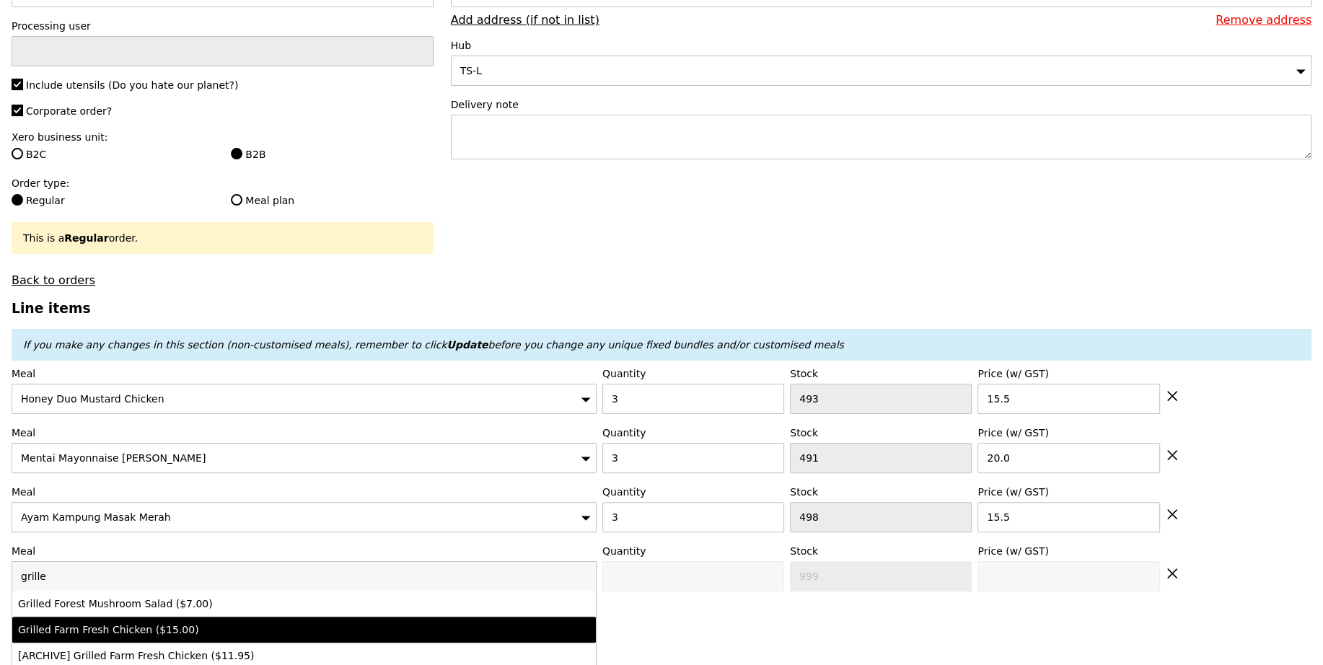
type input "grille"
click at [118, 625] on div "Grilled Farm Fresh Chicken ($15.00)" at bounding box center [232, 630] width 429 height 14
type input "Confirm anyway"
type input "0"
type input "491"
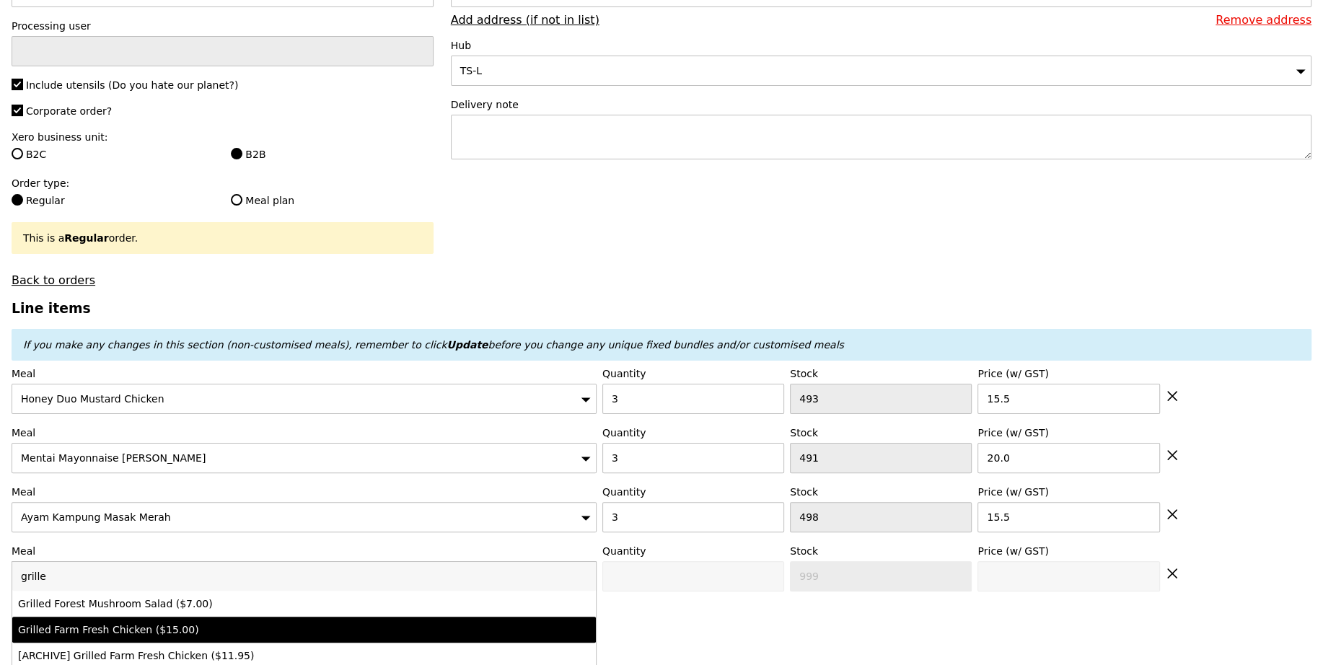
type input "15.0"
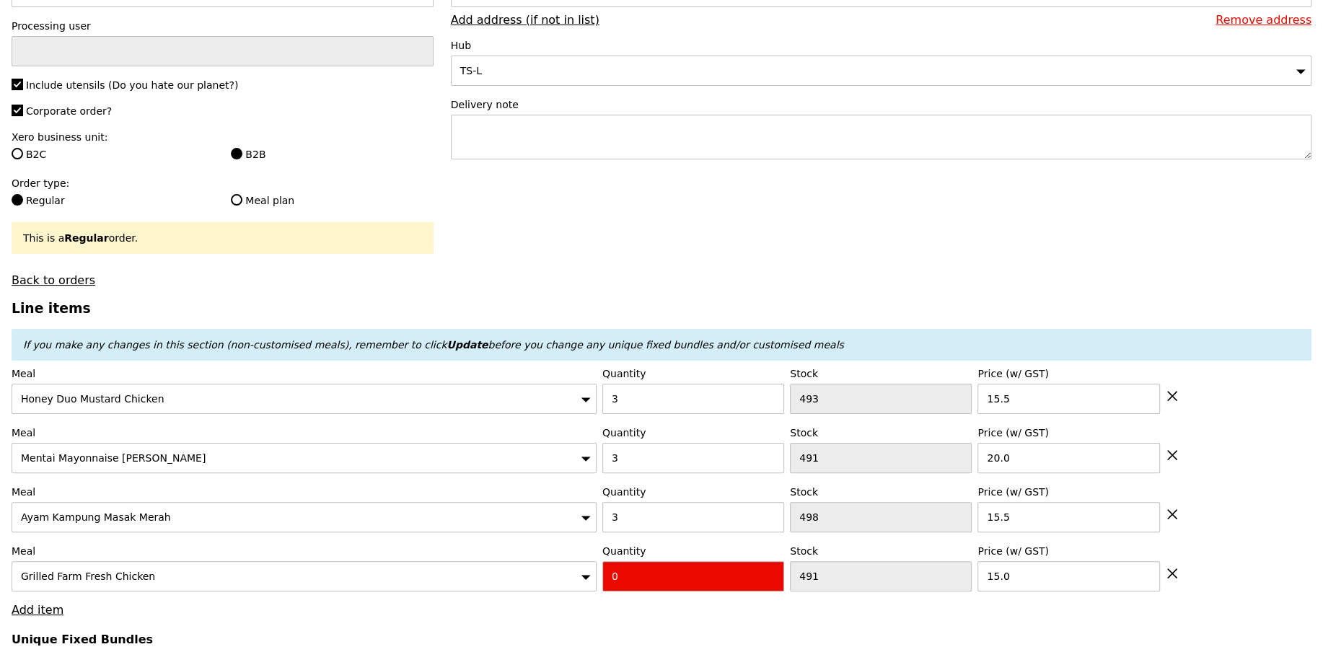
click at [678, 577] on input "0" at bounding box center [693, 576] width 182 height 30
type input "Confirm"
type input "4"
type input "Loading..."
type input "213.00"
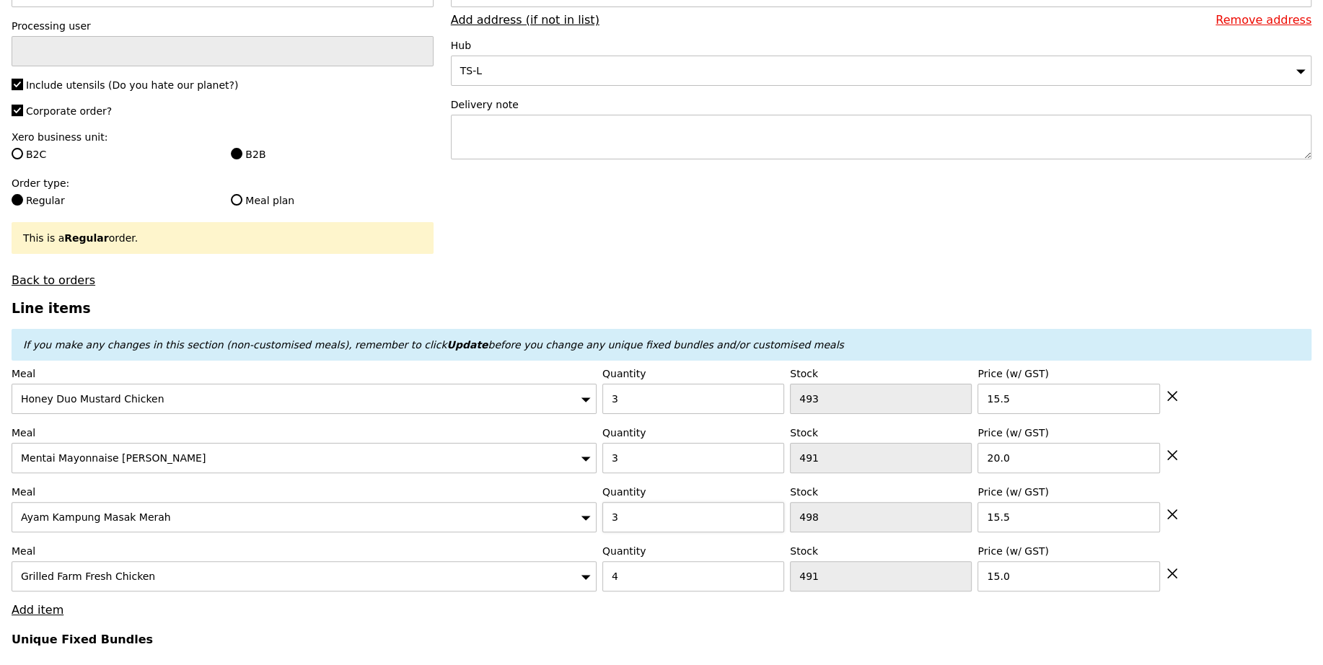
type input "216.95"
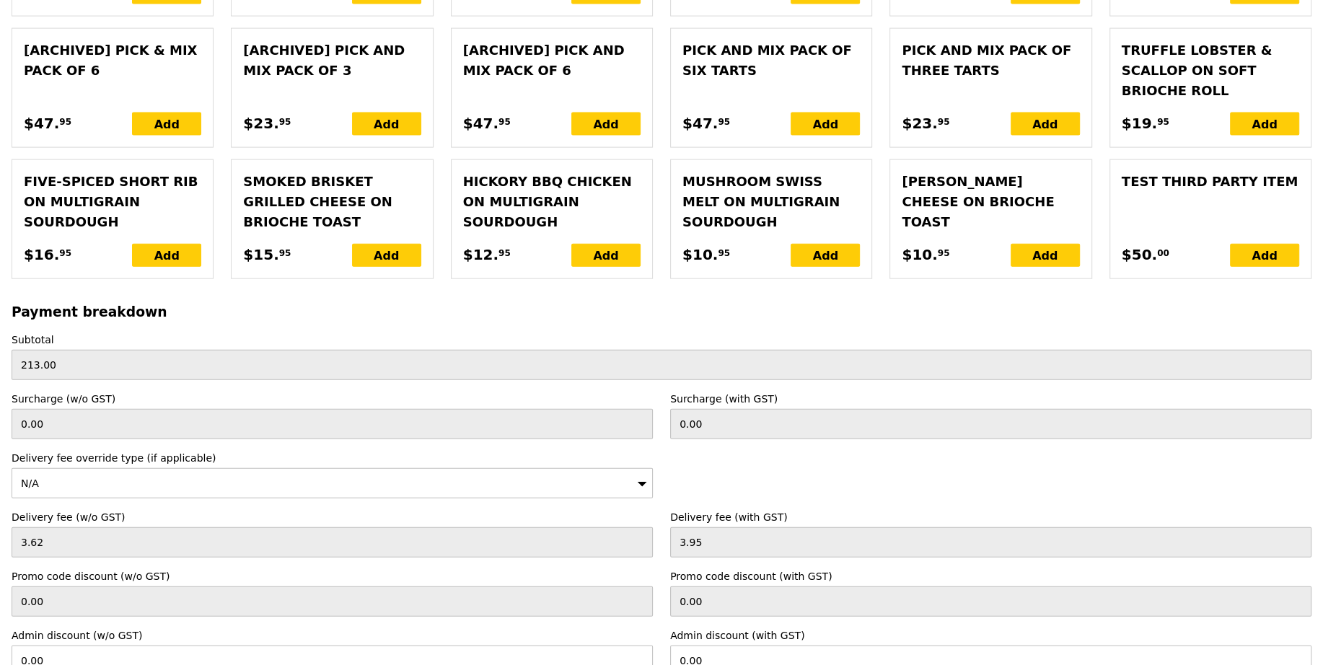
scroll to position [3368, 0]
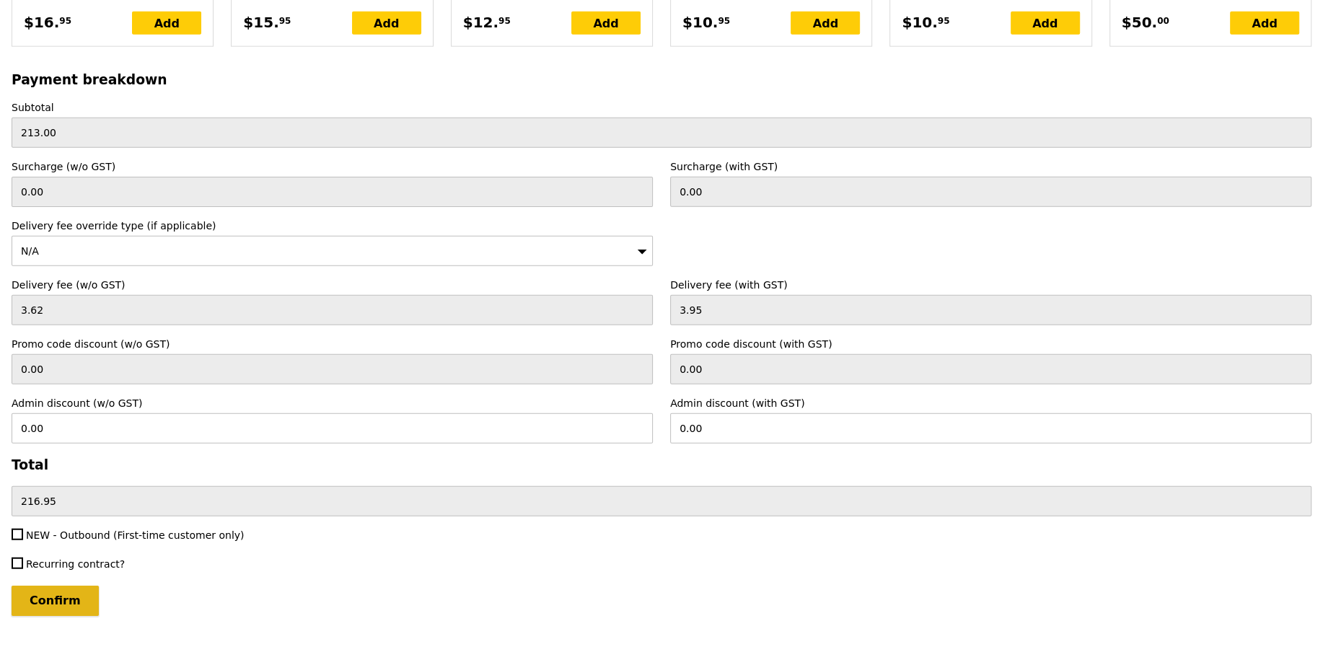
click at [60, 591] on input "Confirm" at bounding box center [55, 601] width 87 height 30
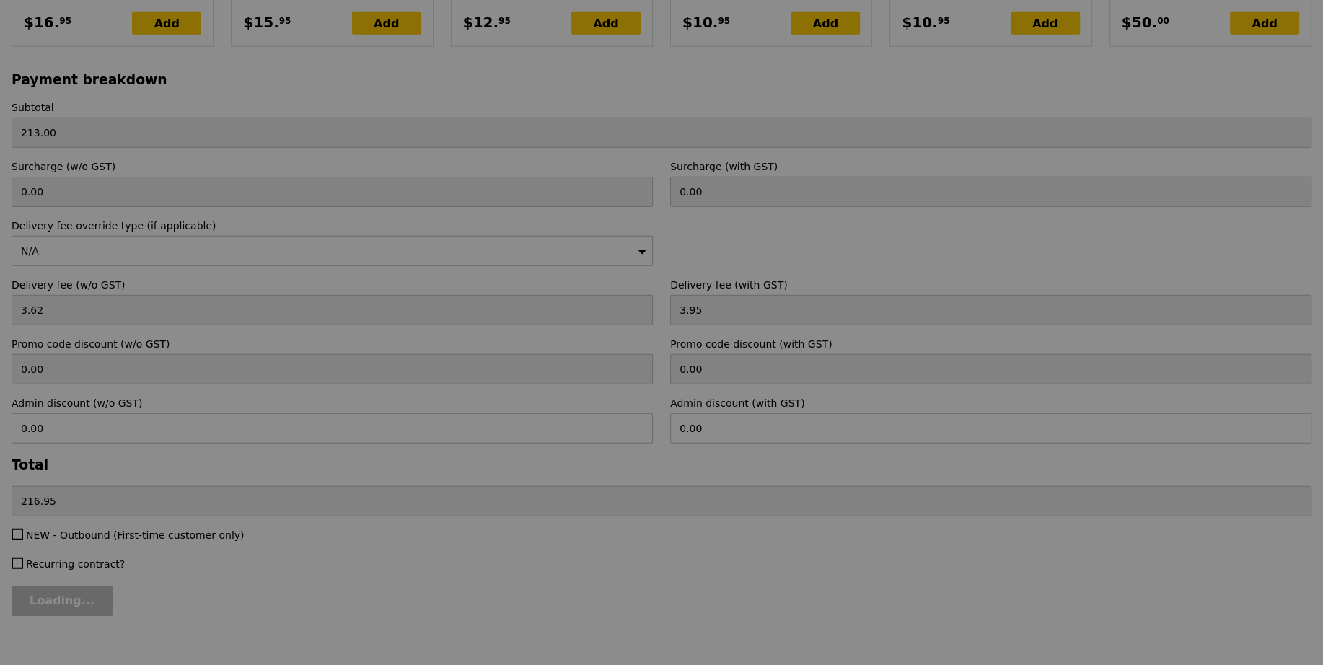
type input "Loading..."
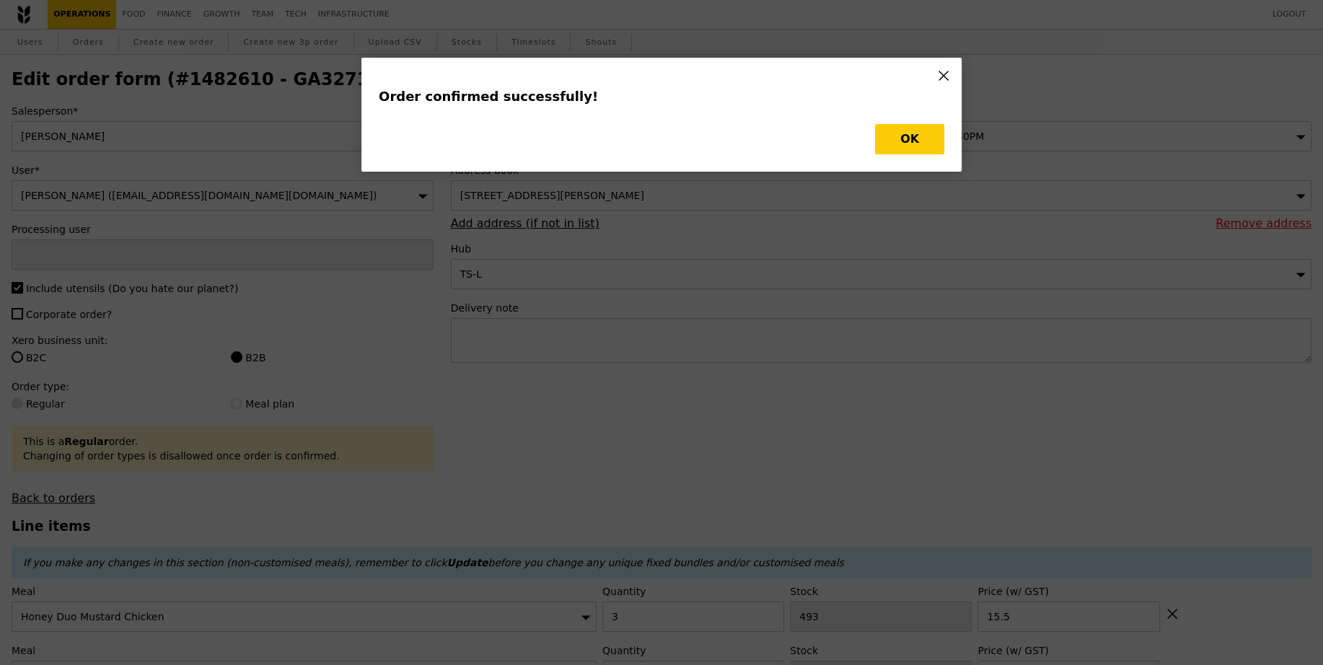
type input "[PERSON_NAME]"
type input "Loading..."
checkbox input "false"
type input "4"
type input "491"
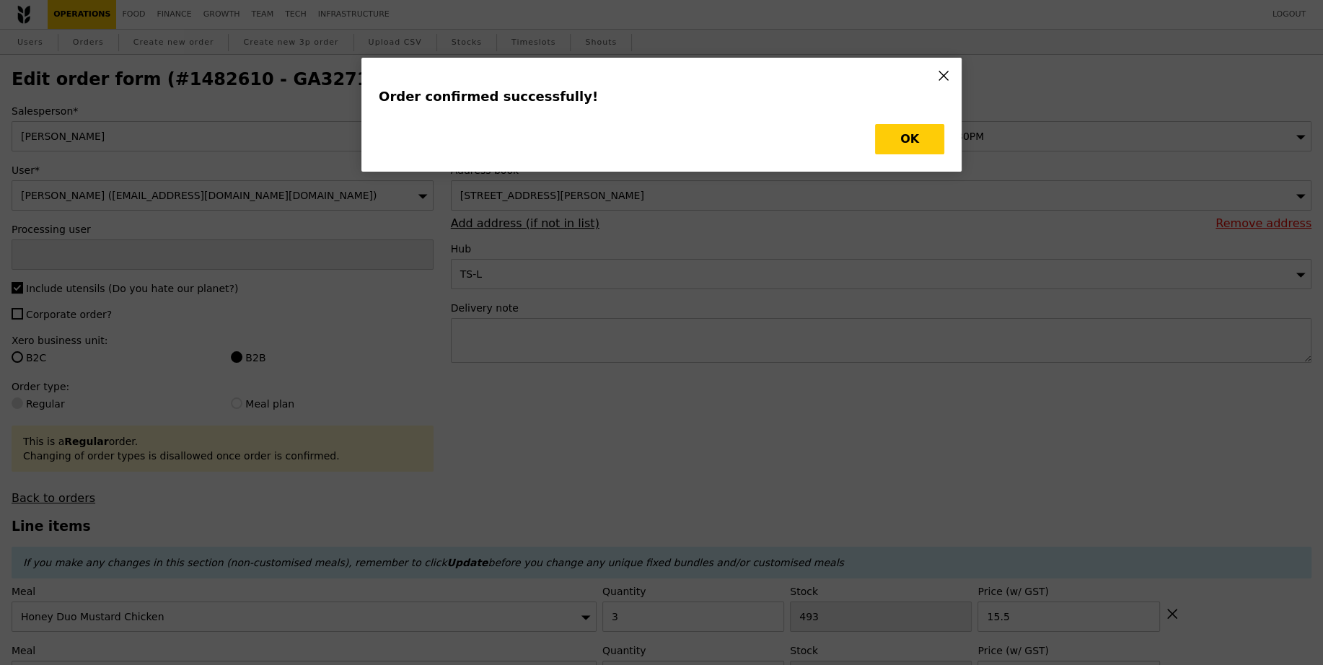
type input "15.00"
type input "498"
type input "15.50"
type input "491"
type input "20.00"
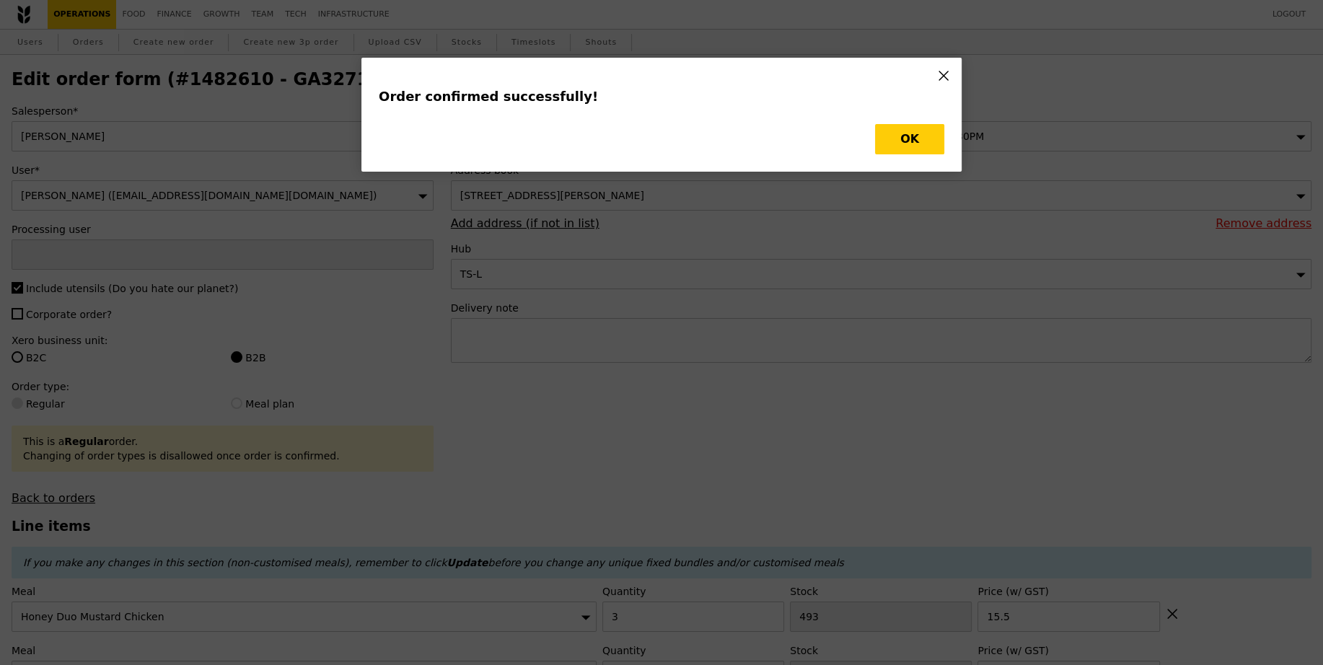
type input "3"
type input "493"
type input "15.50"
type input "487"
type input "495"
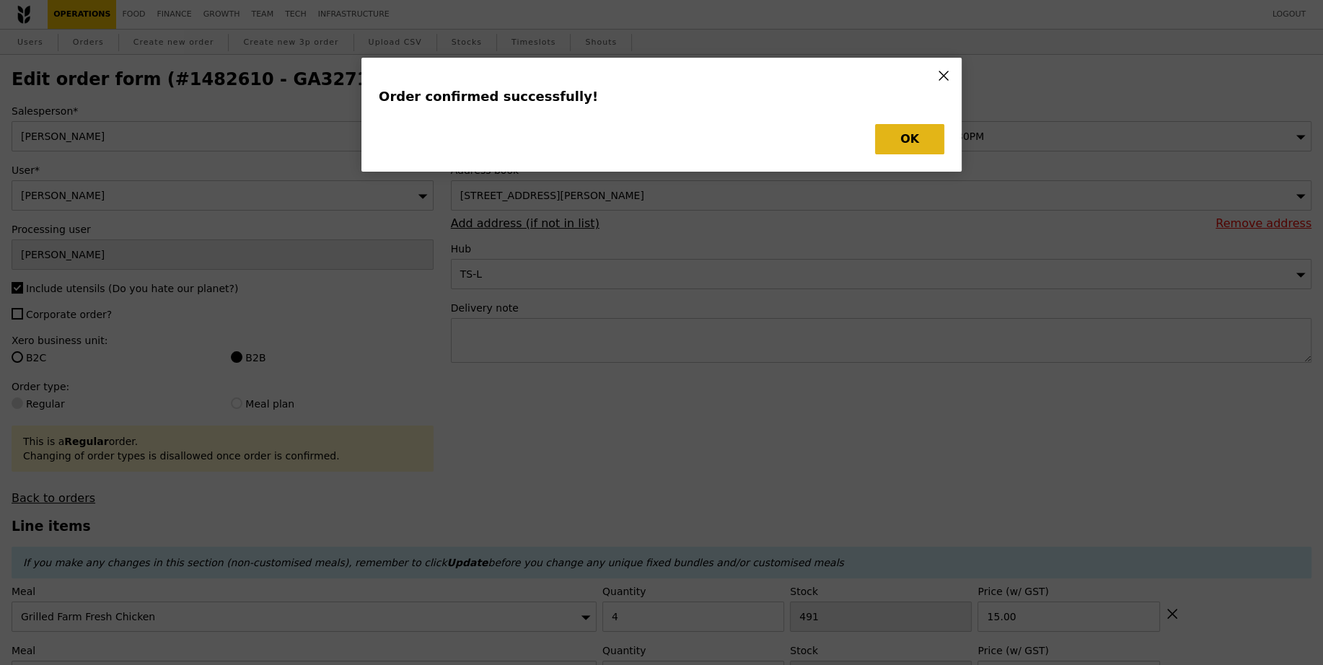
type input "488"
type input "490"
click at [925, 135] on button "OK" at bounding box center [909, 139] width 69 height 30
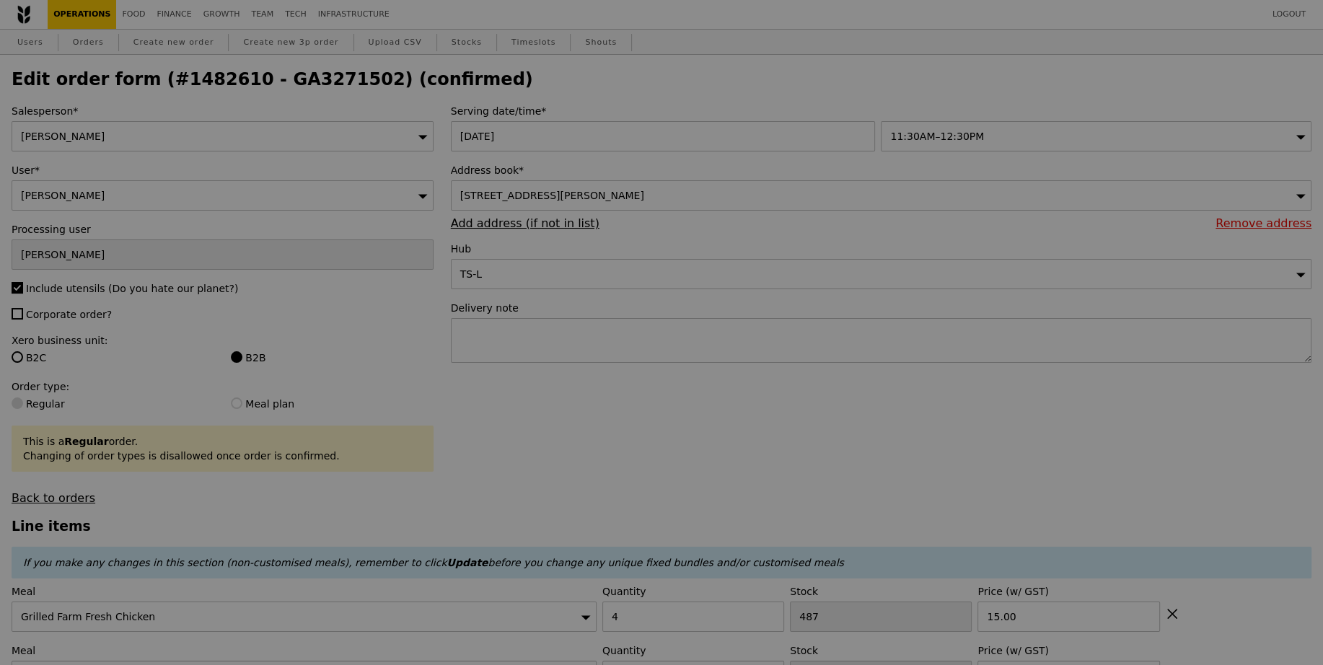
type input "Update"
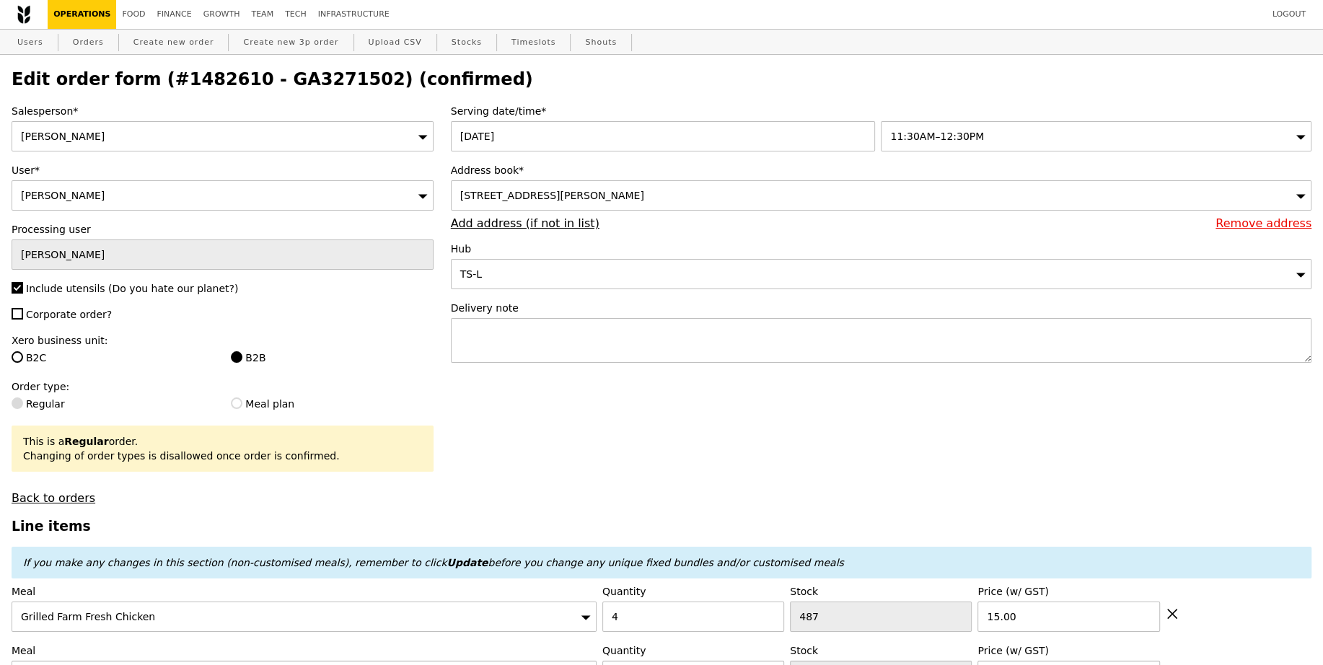
click at [281, 79] on h2 "Edit order form (#1482610 - GA3271502) (confirmed)" at bounding box center [662, 79] width 1300 height 20
copy h2 "GA3271502"
click at [93, 41] on link "Orders" at bounding box center [88, 43] width 43 height 26
select select "100"
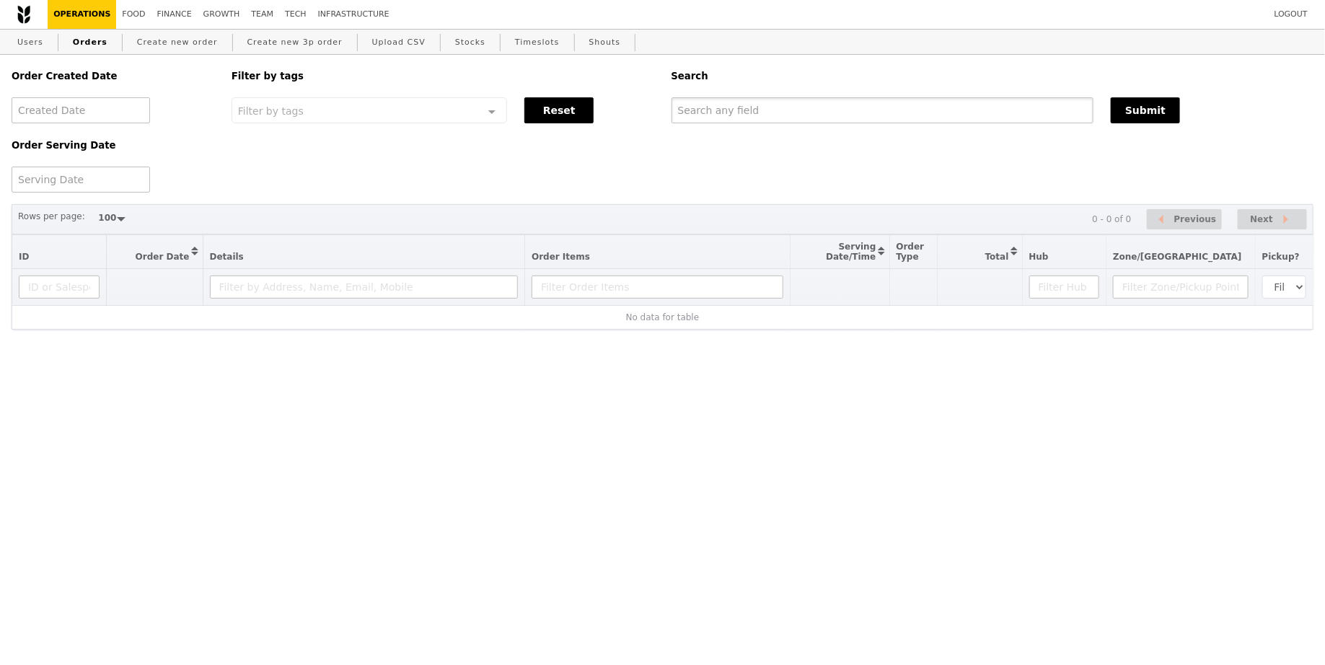
click at [889, 117] on input "text" at bounding box center [883, 110] width 423 height 26
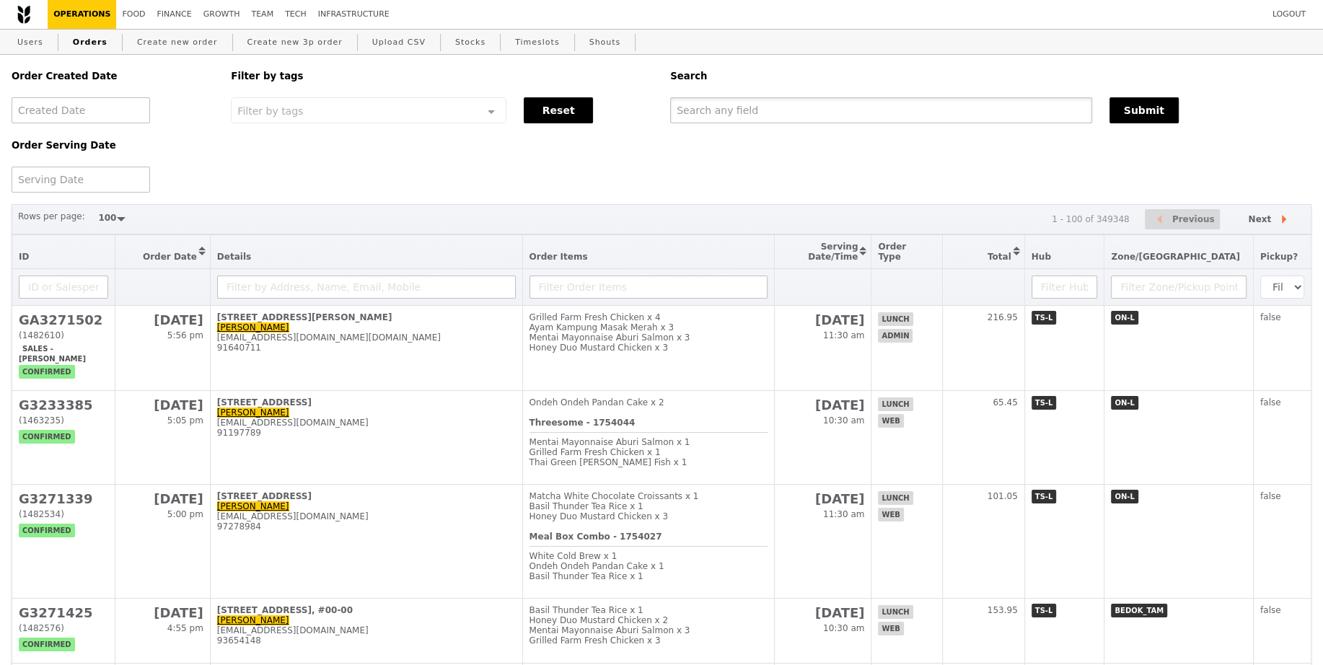
paste input "GA3271502"
type input "GA3271502"
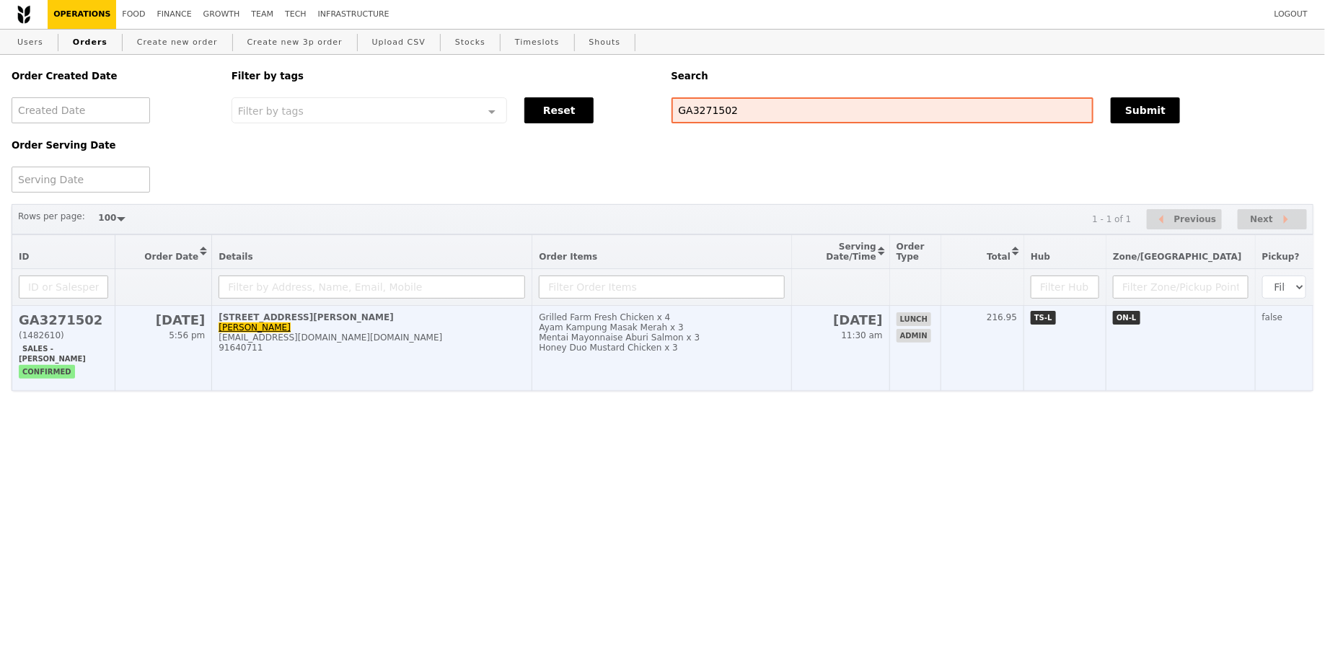
click at [755, 343] on div "Mentai Mayonnaise Aburi Salmon x 3" at bounding box center [661, 338] width 245 height 10
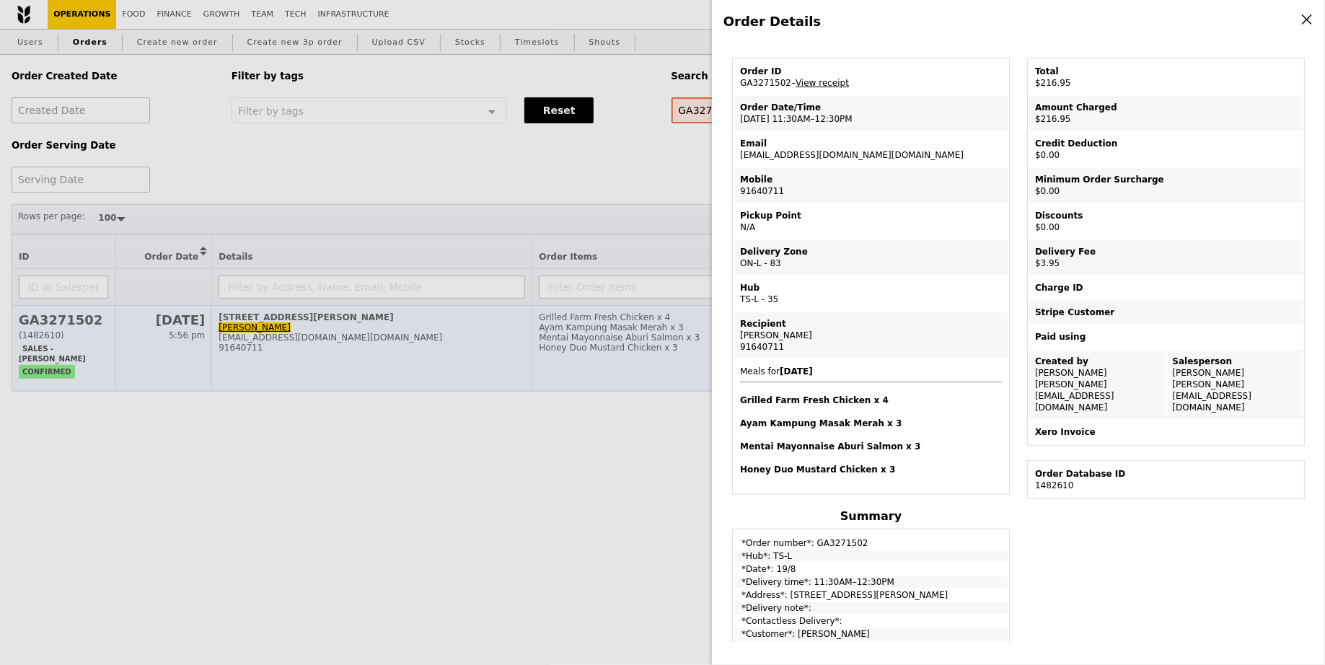
scroll to position [52, 0]
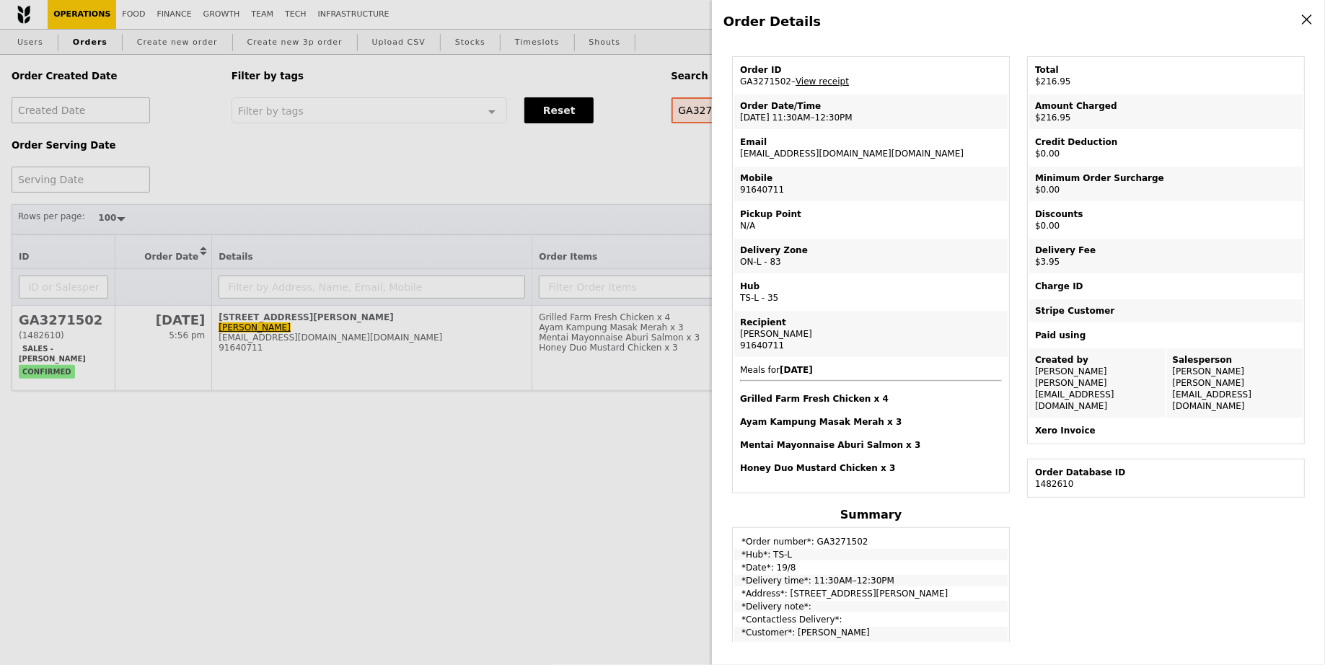
click at [535, 434] on div "Order Details Edit order Changelog Cancel Order ID GA3271502 – View receipt Ord…" at bounding box center [662, 332] width 1325 height 665
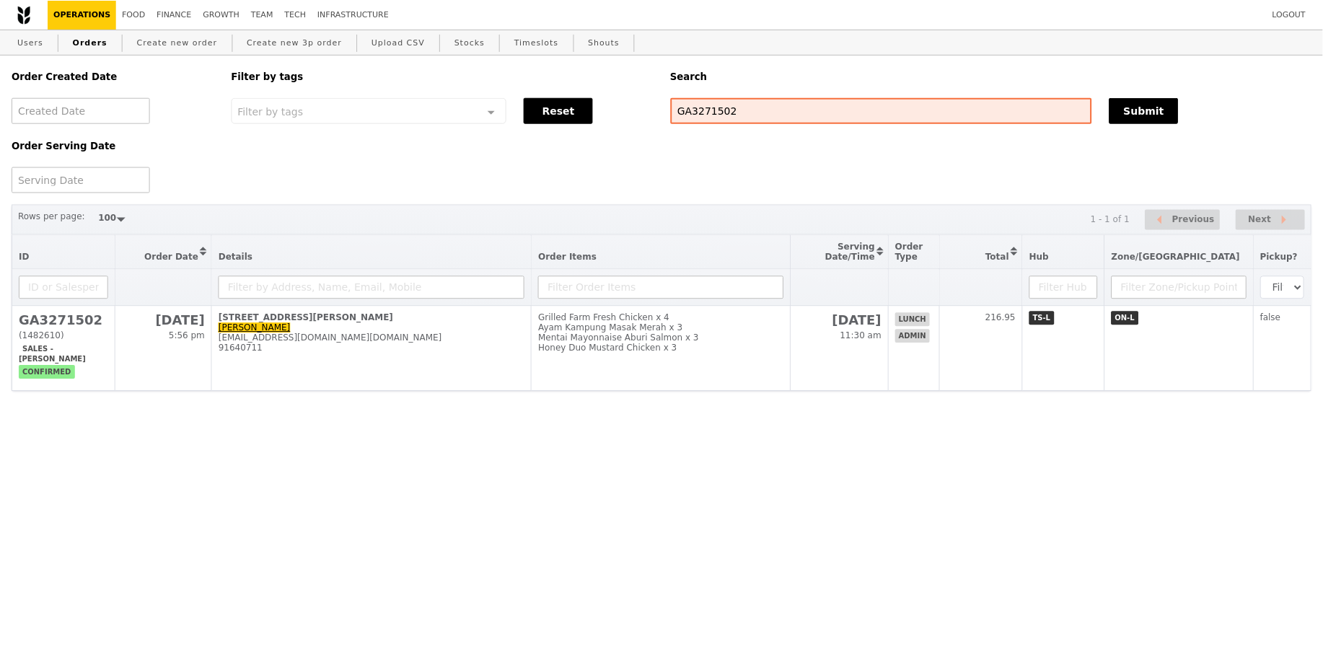
scroll to position [112, 0]
click at [156, 42] on link "Create new order" at bounding box center [177, 43] width 92 height 26
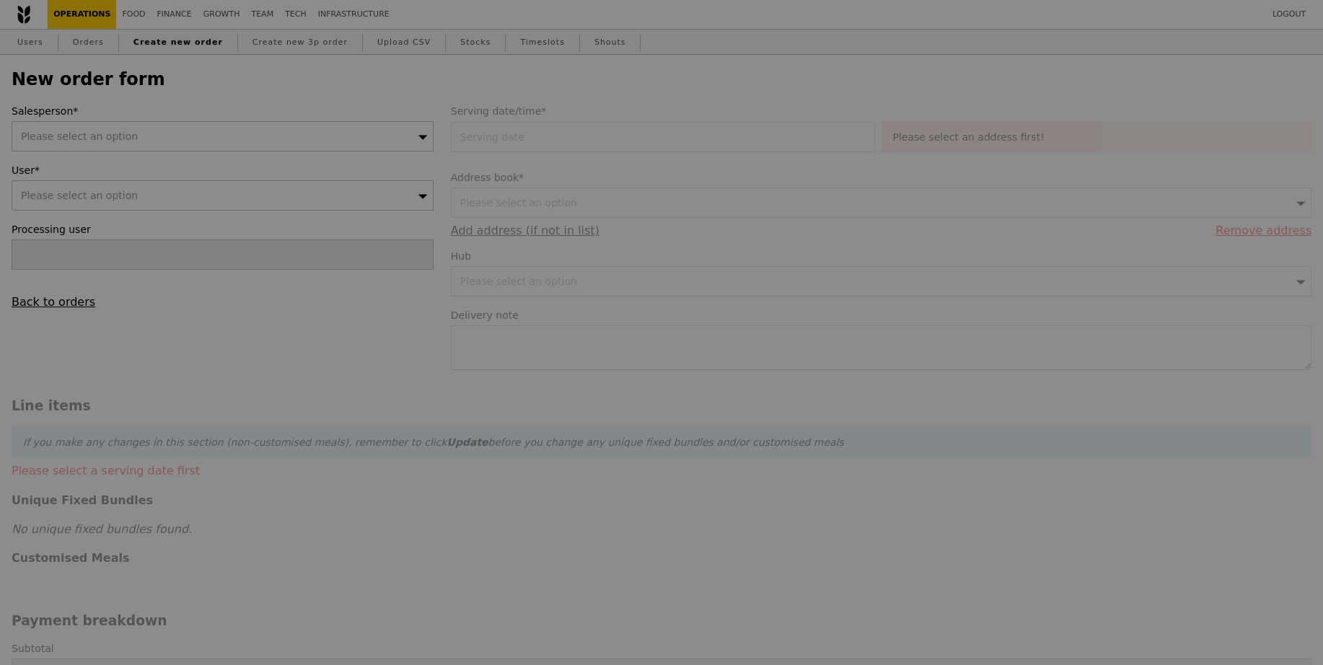
type input "Confirm"
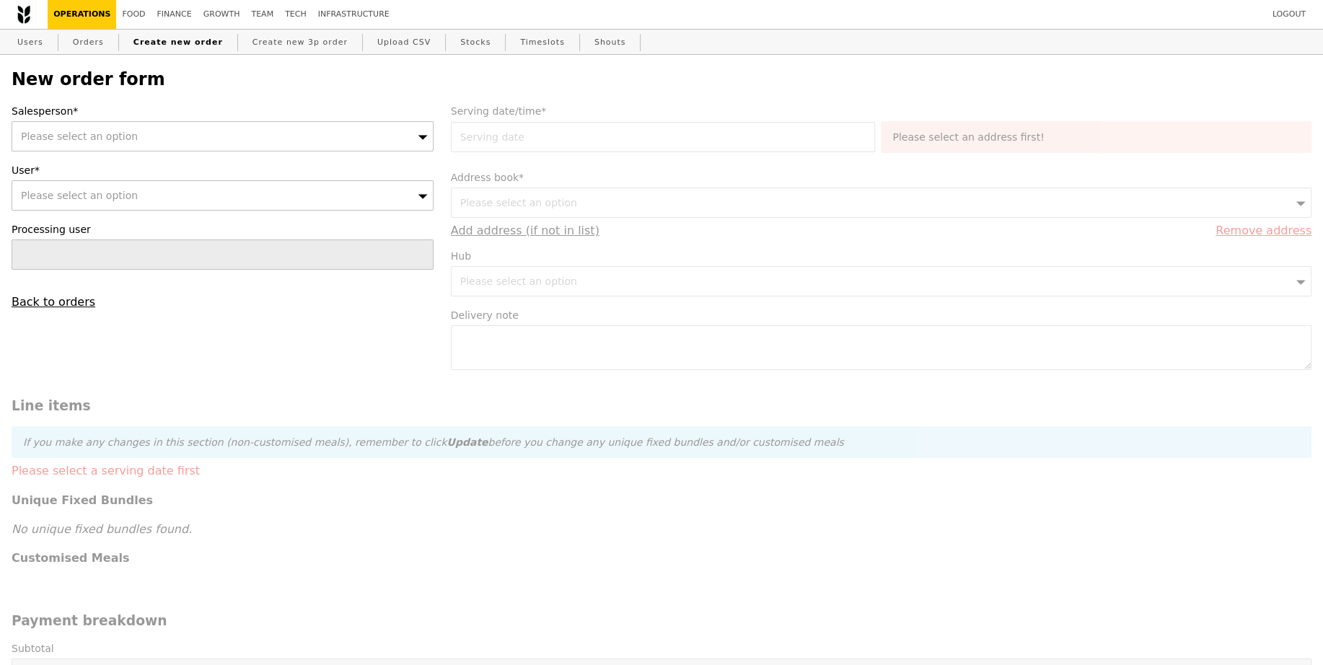
click at [338, 135] on div "Please select an option" at bounding box center [223, 136] width 422 height 30
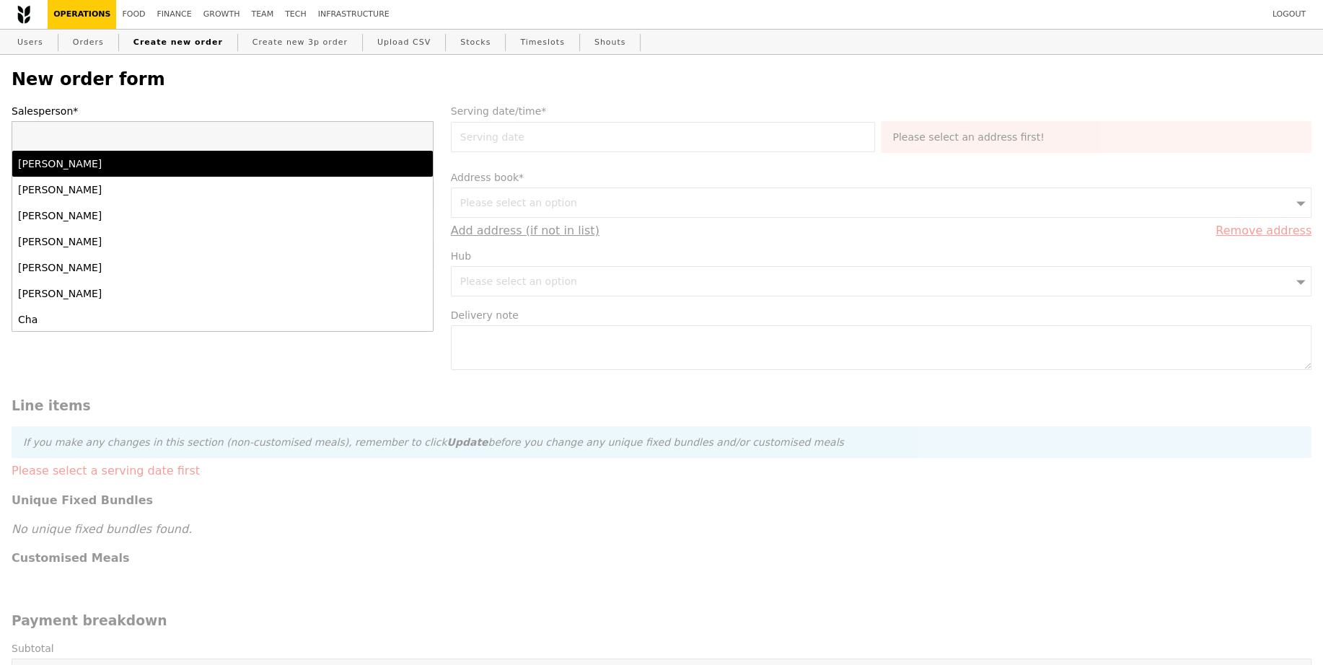
type input "[PERSON_NAME]"
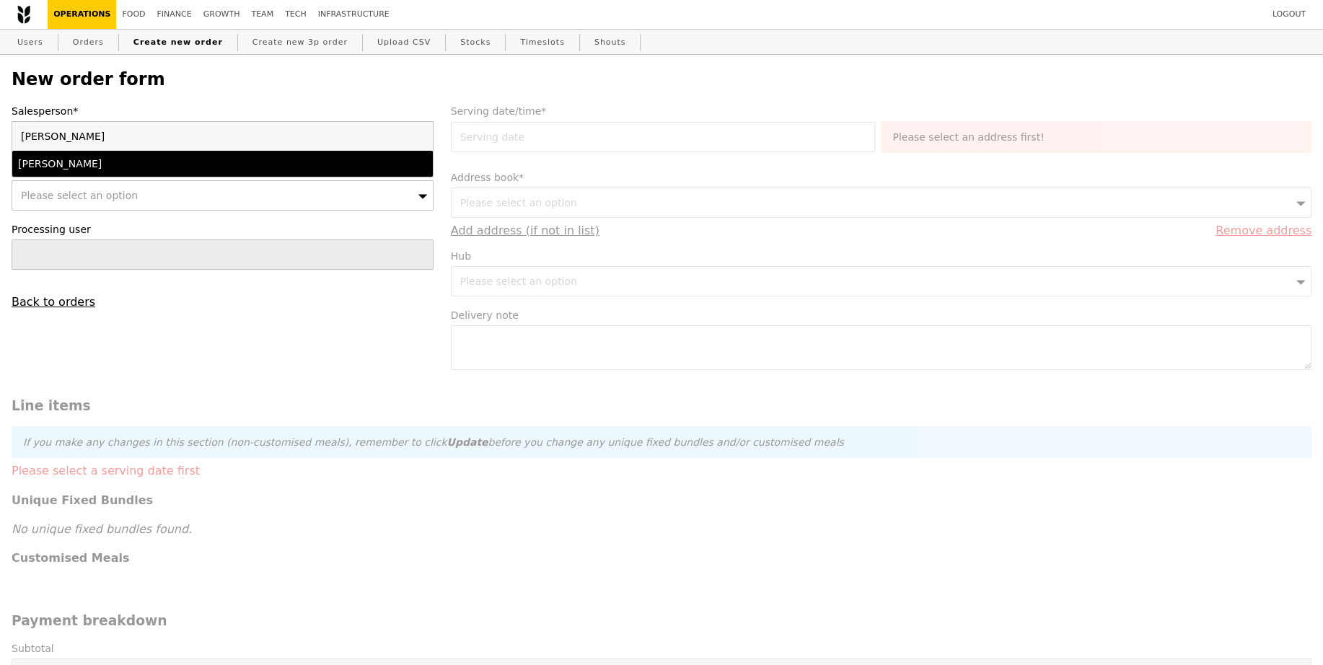
click at [100, 167] on div "[PERSON_NAME]" at bounding box center [171, 164] width 307 height 14
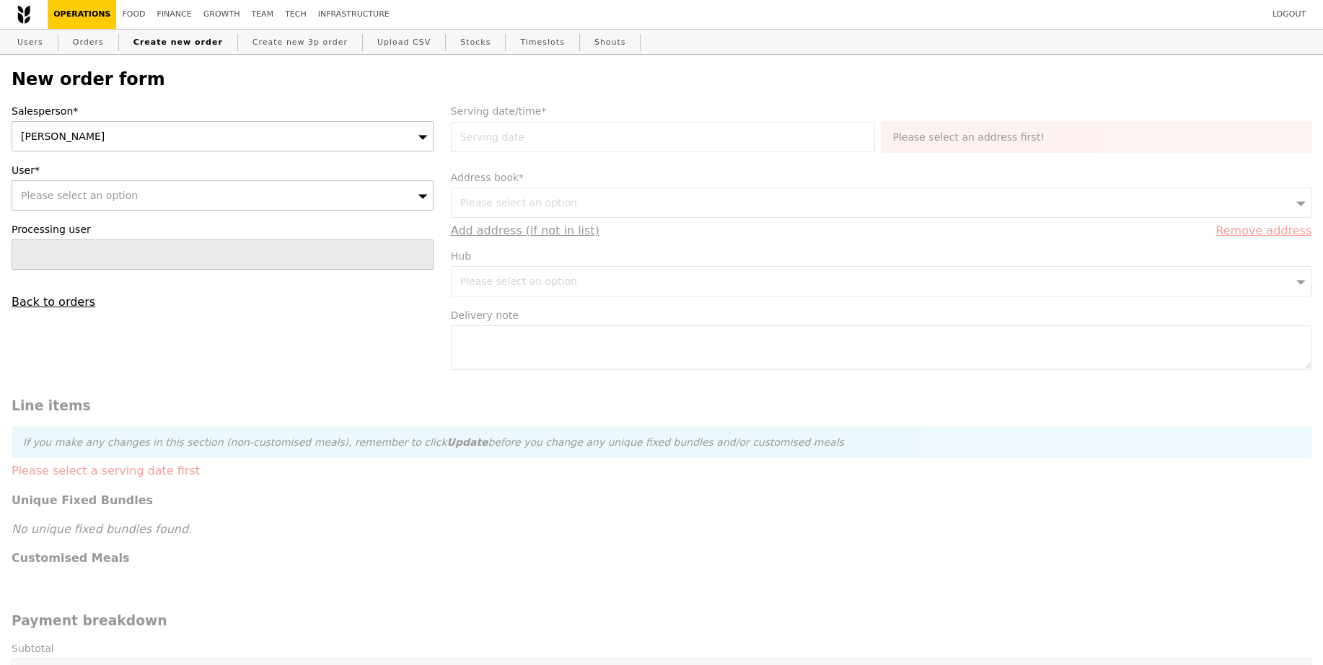
click at [126, 203] on div "Please select an option" at bounding box center [223, 195] width 422 height 30
paste input "[EMAIL_ADDRESS][DOMAIN_NAME][DOMAIN_NAME]"
type input "[EMAIL_ADDRESS][DOMAIN_NAME][DOMAIN_NAME]"
type input "Confirm"
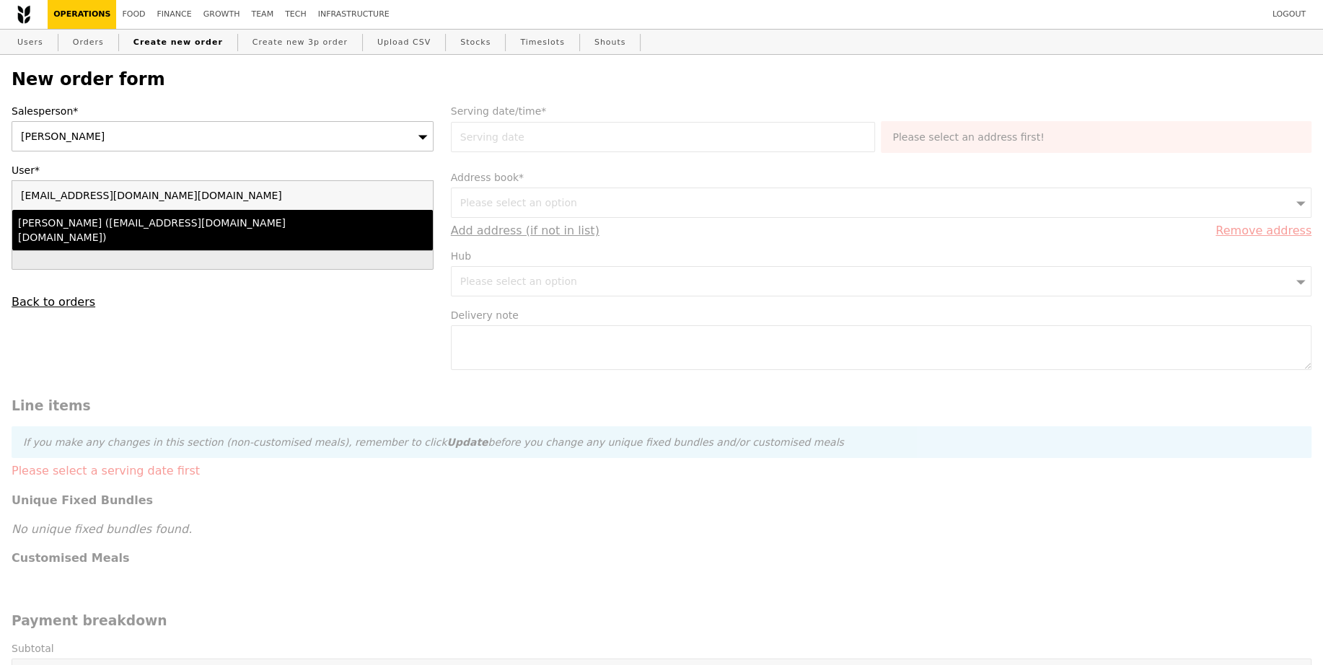
type input "[EMAIL_ADDRESS][DOMAIN_NAME][DOMAIN_NAME]"
click at [251, 221] on div "[PERSON_NAME] ([EMAIL_ADDRESS][DOMAIN_NAME][DOMAIN_NAME])" at bounding box center [171, 230] width 307 height 29
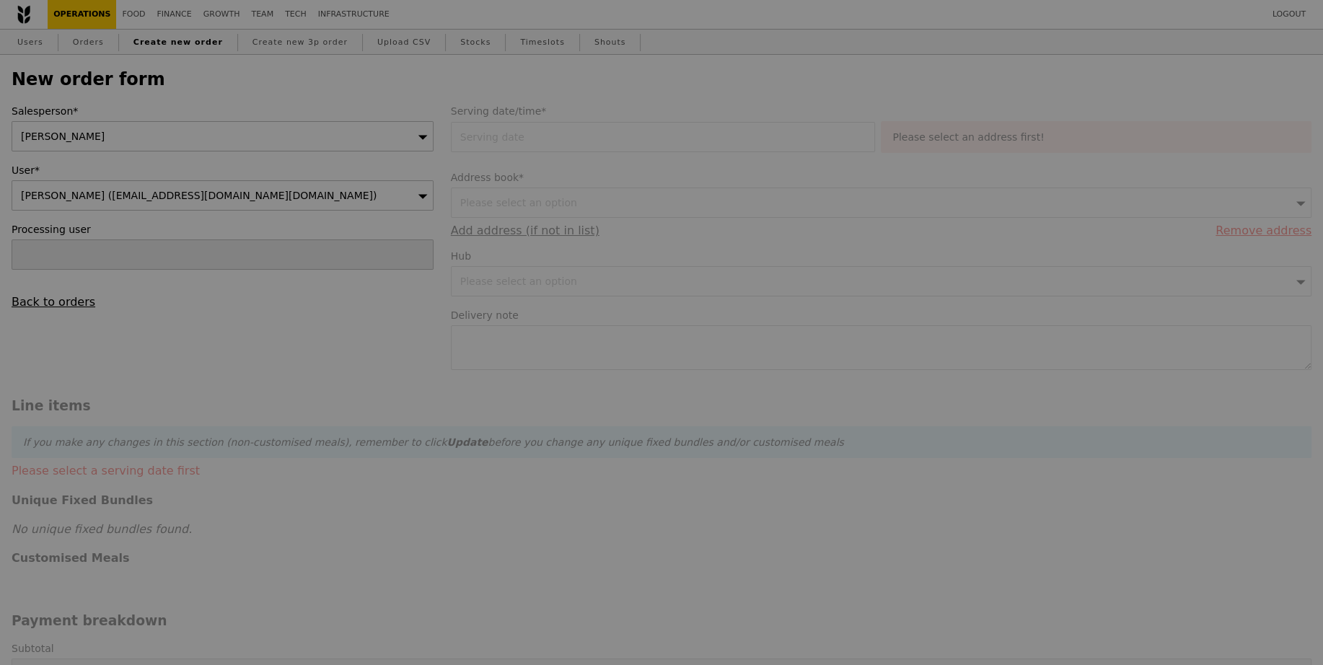
type input "Confirm"
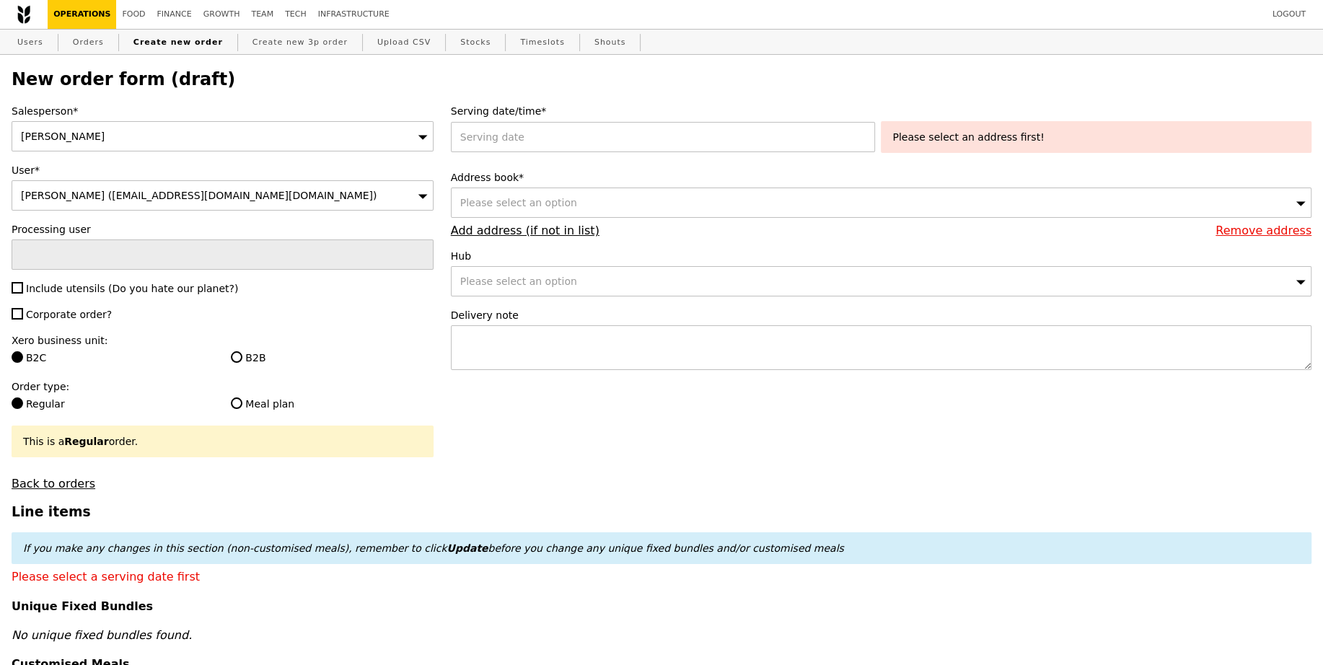
click at [61, 286] on span "Include utensils (Do you hate our planet?)" at bounding box center [132, 289] width 212 height 12
click at [23, 286] on input "Include utensils (Do you hate our planet?)" at bounding box center [18, 288] width 12 height 12
checkbox input "true"
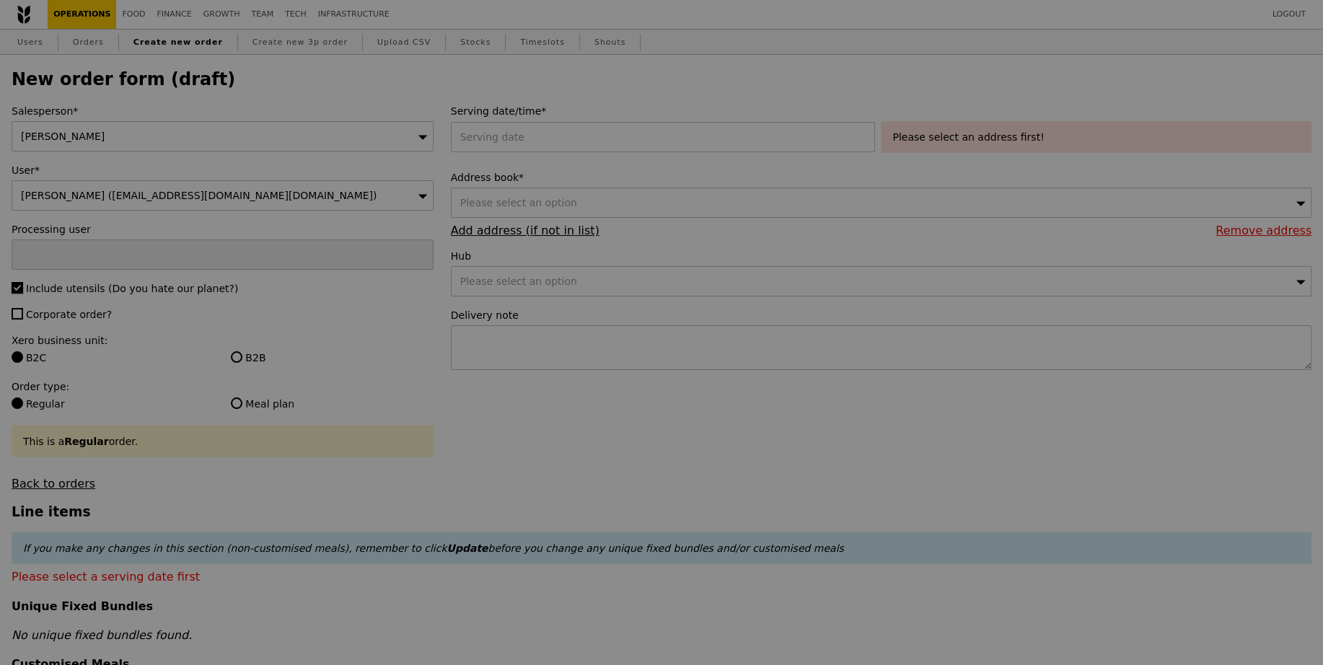
type input "Confirm"
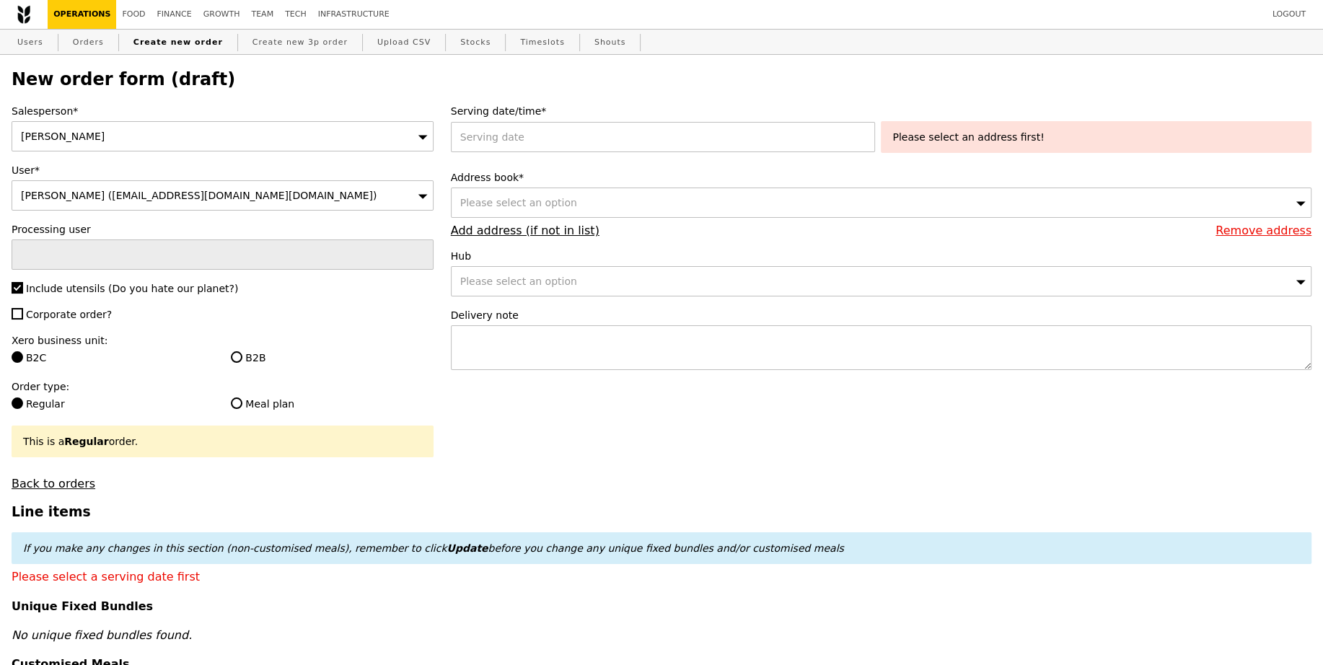
click at [66, 312] on span "Corporate order?" at bounding box center [69, 315] width 86 height 12
click at [23, 312] on input "Corporate order?" at bounding box center [18, 314] width 12 height 12
checkbox input "true"
click at [254, 359] on label "B2B" at bounding box center [332, 358] width 202 height 14
click at [242, 359] on input "B2B" at bounding box center [237, 357] width 12 height 12
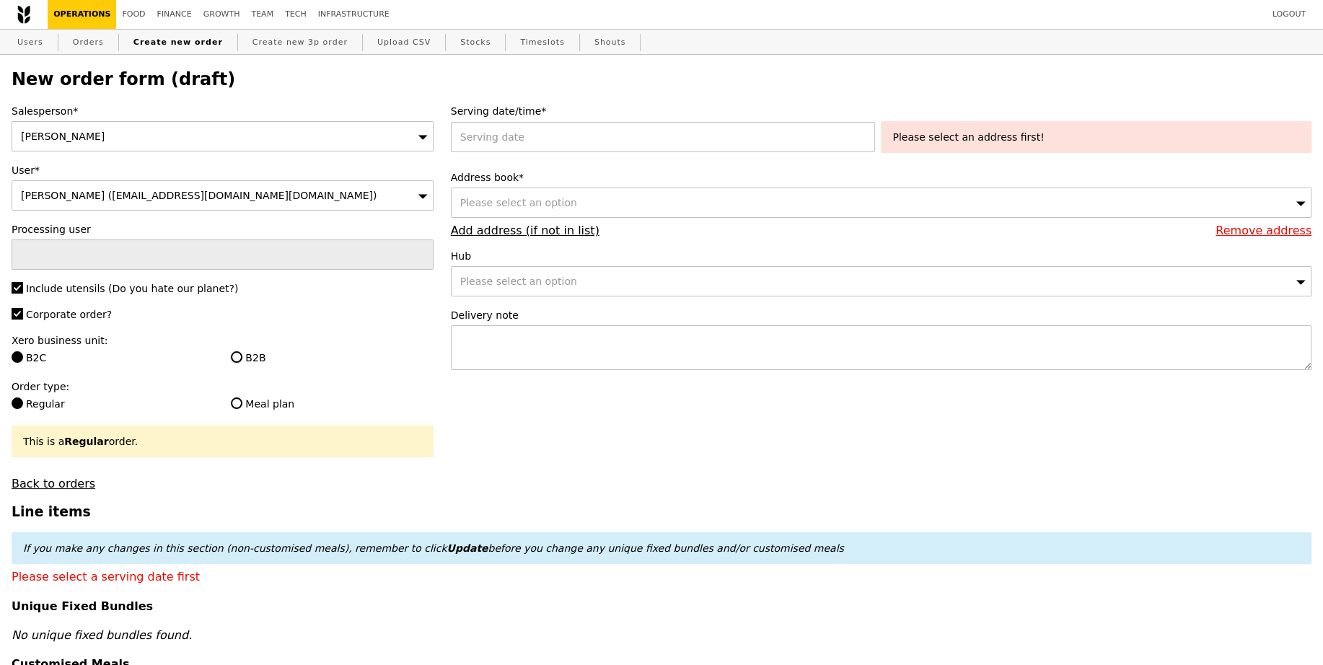
radio input "true"
type input "Loading..."
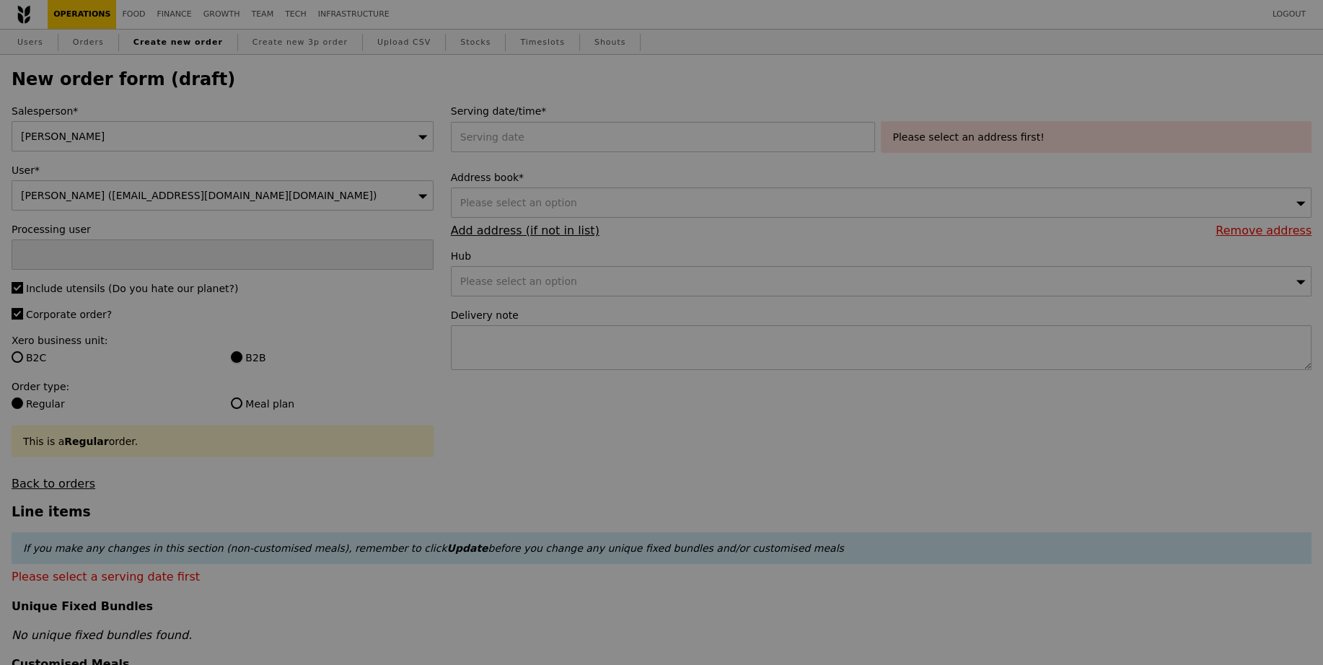
type input "13.76"
type input "15.00"
type input "Confirm"
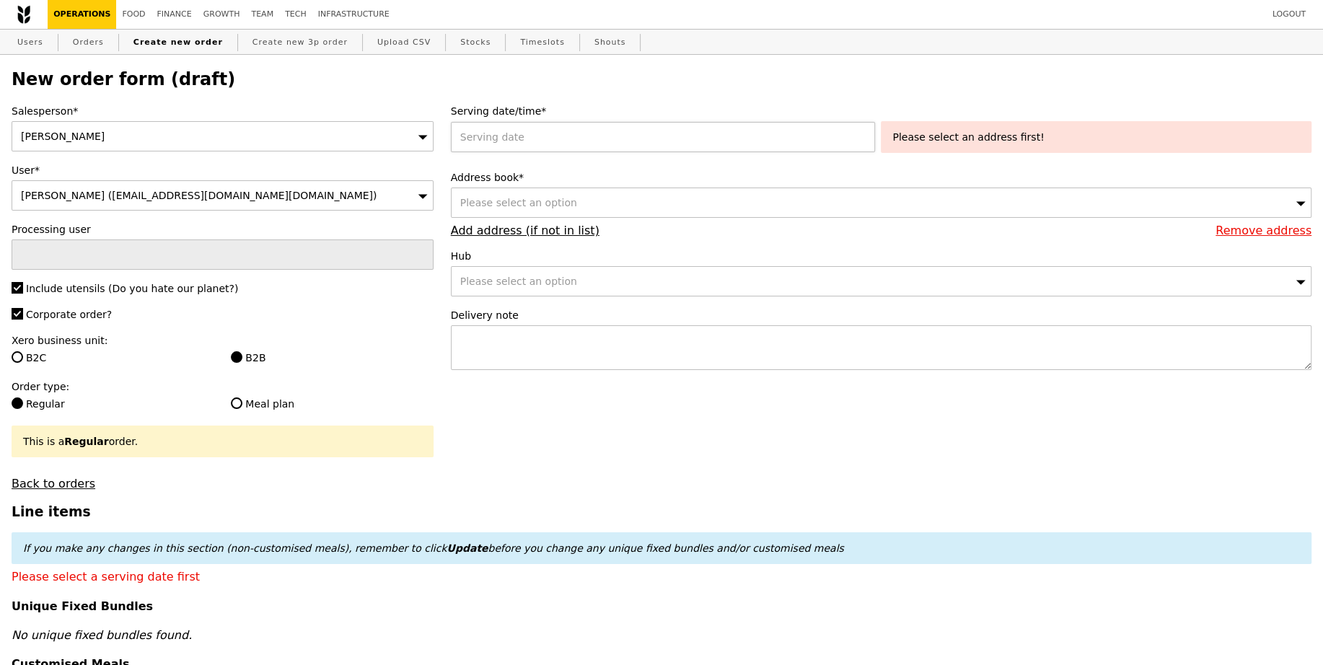
click at [612, 136] on div at bounding box center [666, 137] width 431 height 30
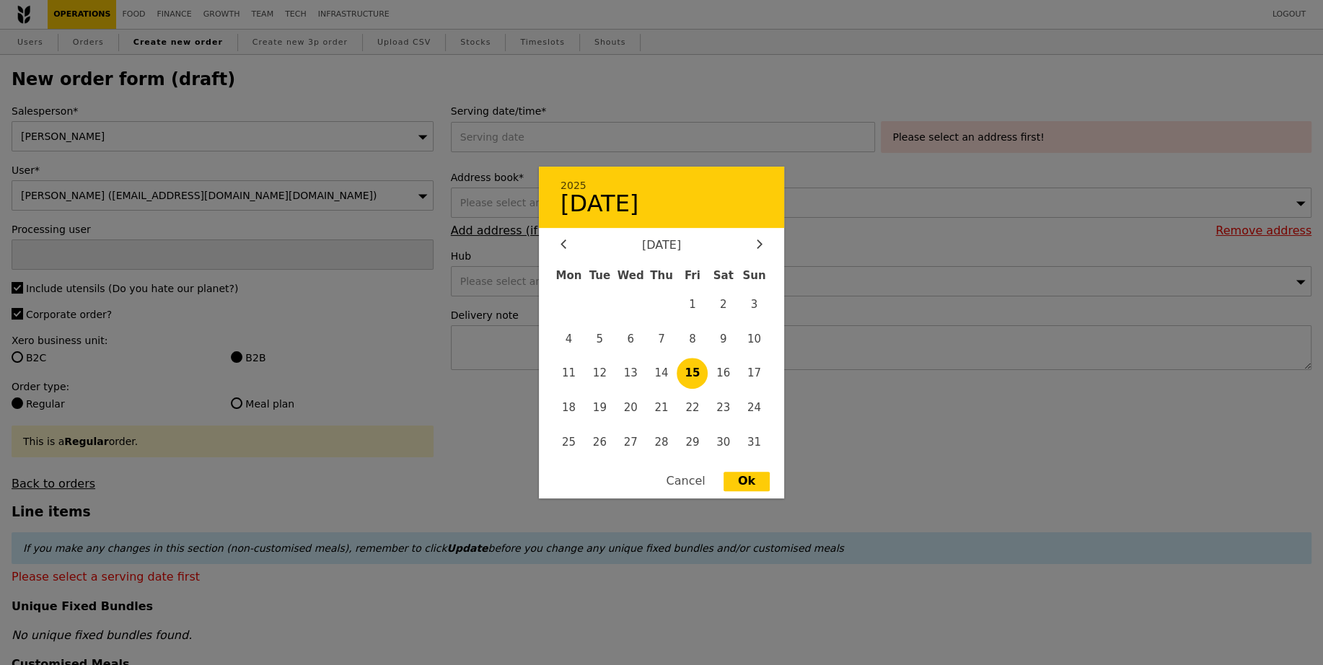
click at [762, 255] on div "[DATE] Mon Tue Wed Thu Fri Sat Sun 1 2 3 4 5 6 7 8 9 10 11 12 13 14 15 16 17 18…" at bounding box center [661, 350] width 245 height 222
click at [762, 250] on div at bounding box center [759, 246] width 13 height 14
click at [565, 248] on icon at bounding box center [563, 243] width 6 height 9
click at [601, 436] on span "26" at bounding box center [599, 441] width 31 height 31
type input "[DATE]"
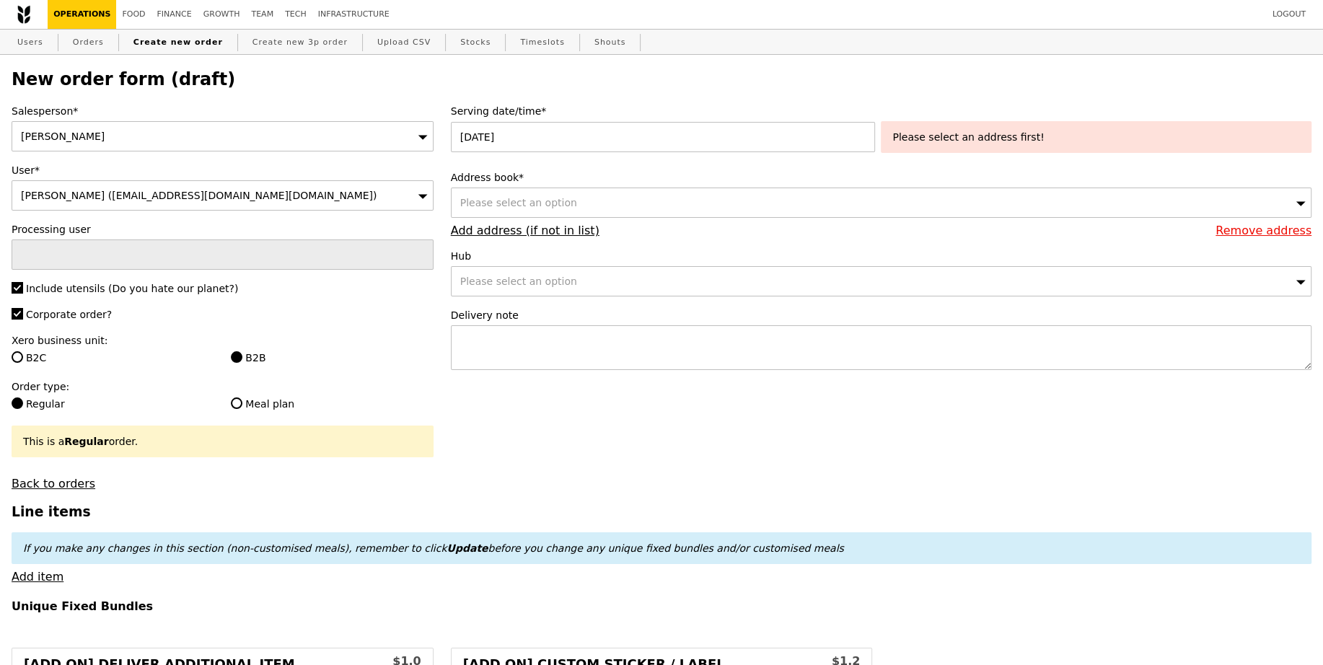
click at [619, 203] on div "Please select an option" at bounding box center [881, 203] width 861 height 30
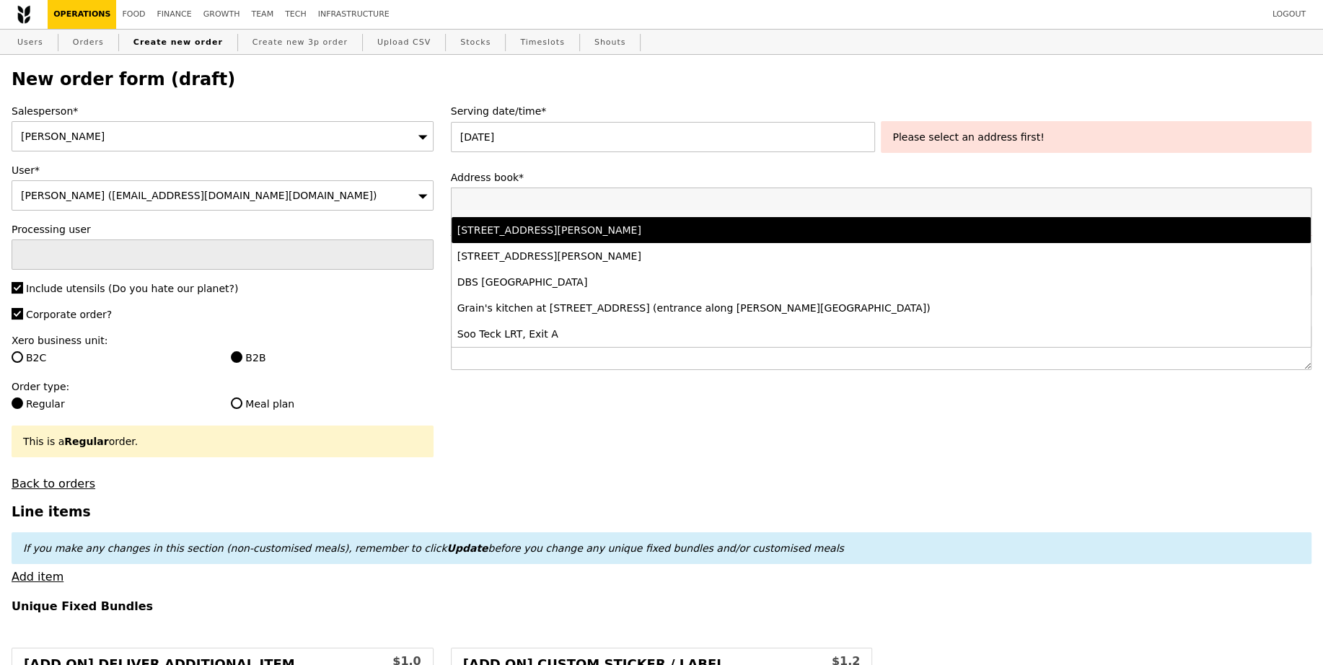
click at [618, 229] on div "[STREET_ADDRESS][PERSON_NAME]" at bounding box center [774, 230] width 635 height 14
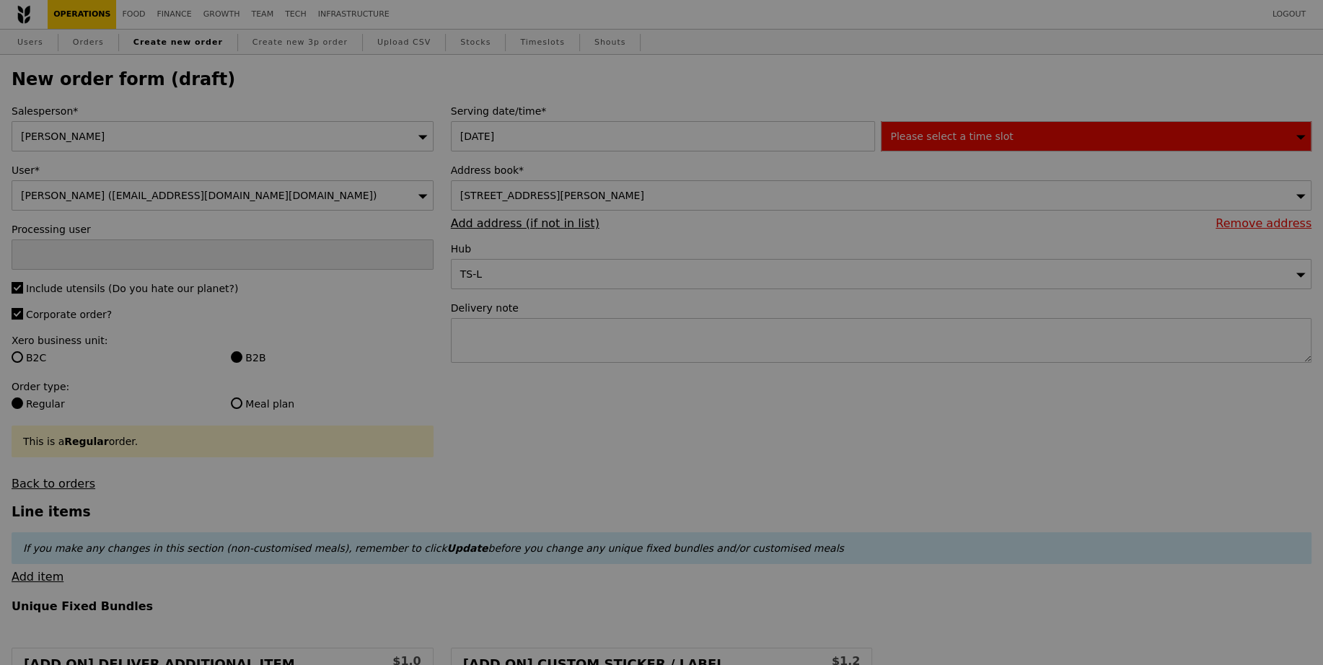
type input "Confirm"
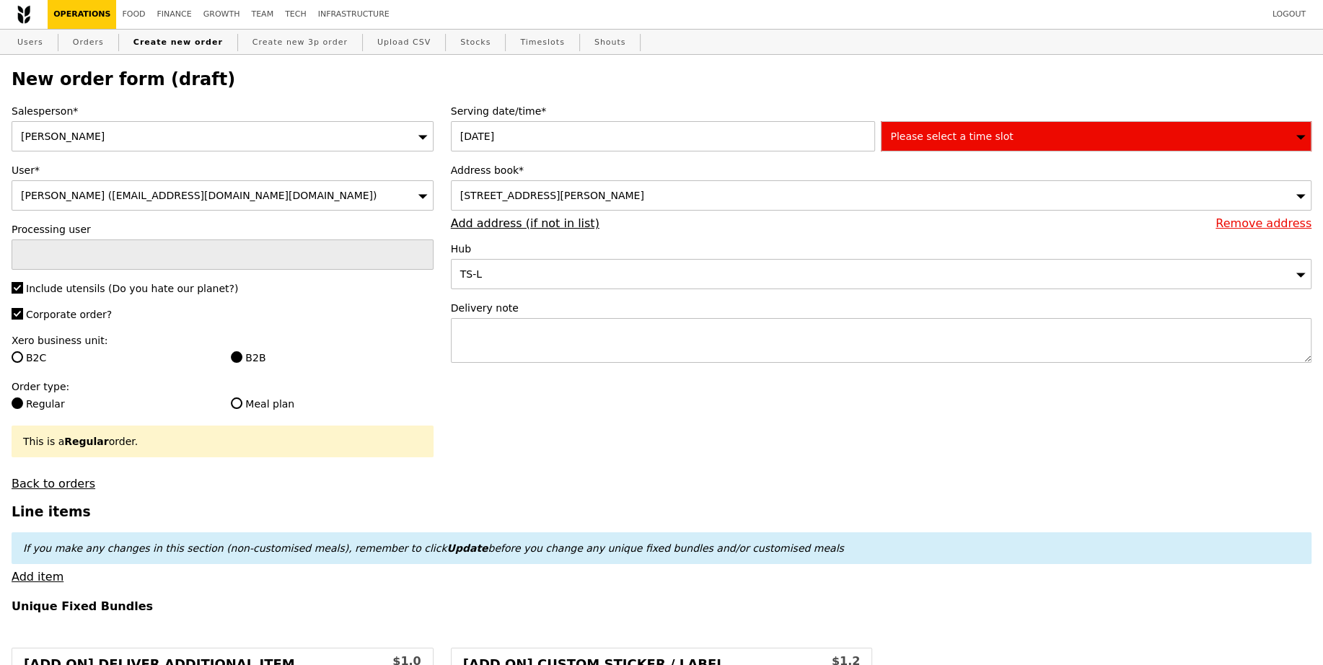
click at [985, 141] on span "Please select a time slot" at bounding box center [951, 137] width 123 height 12
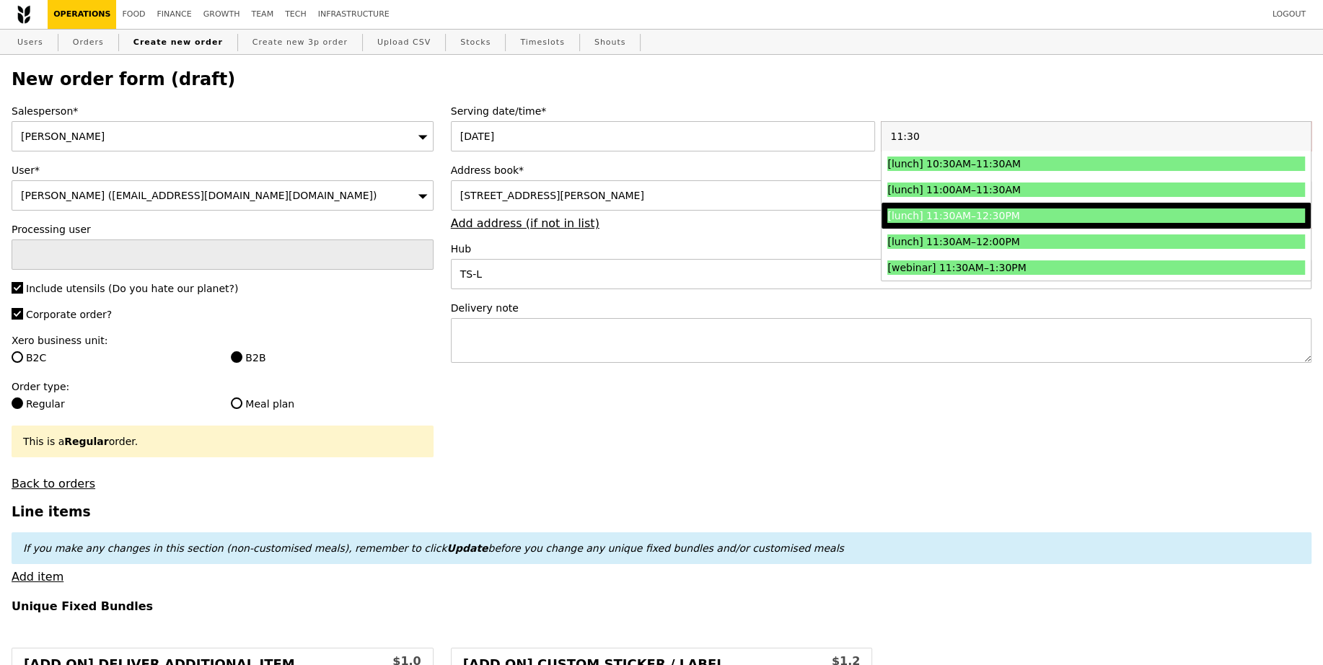
type input "11:30"
click at [990, 214] on div "[lunch] 11:30AM–12:30PM" at bounding box center [1043, 215] width 313 height 14
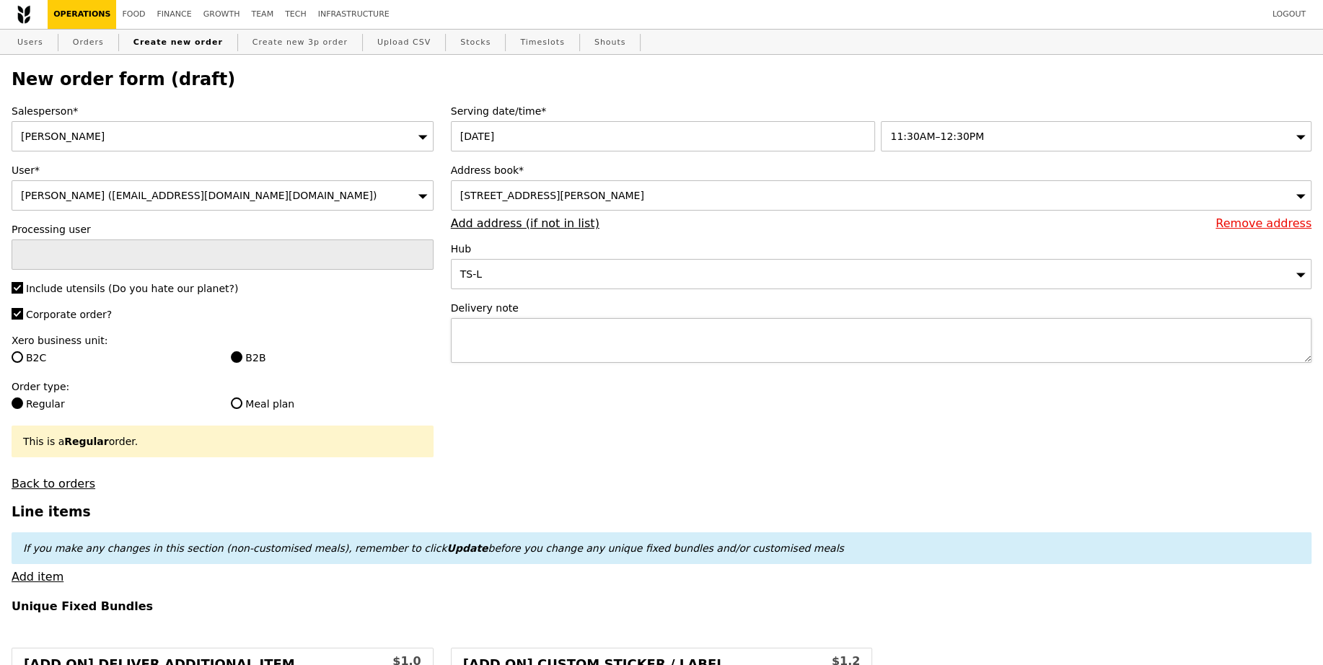
type input "Confirm"
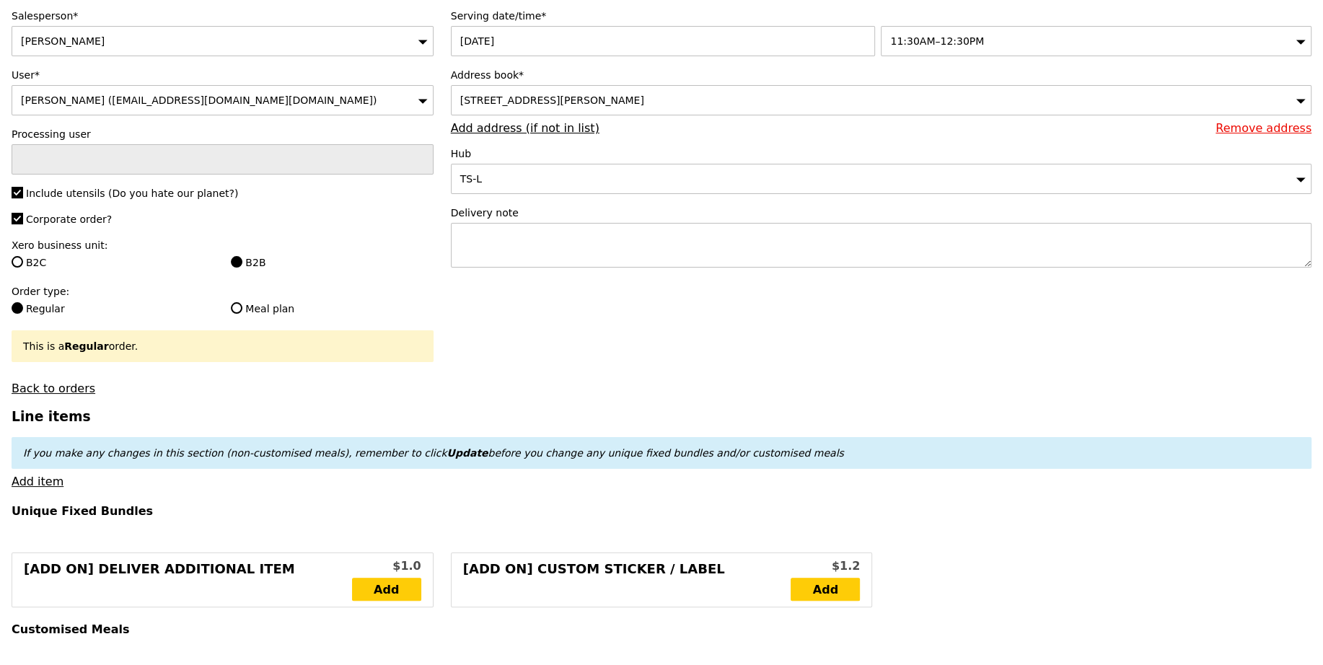
scroll to position [281, 0]
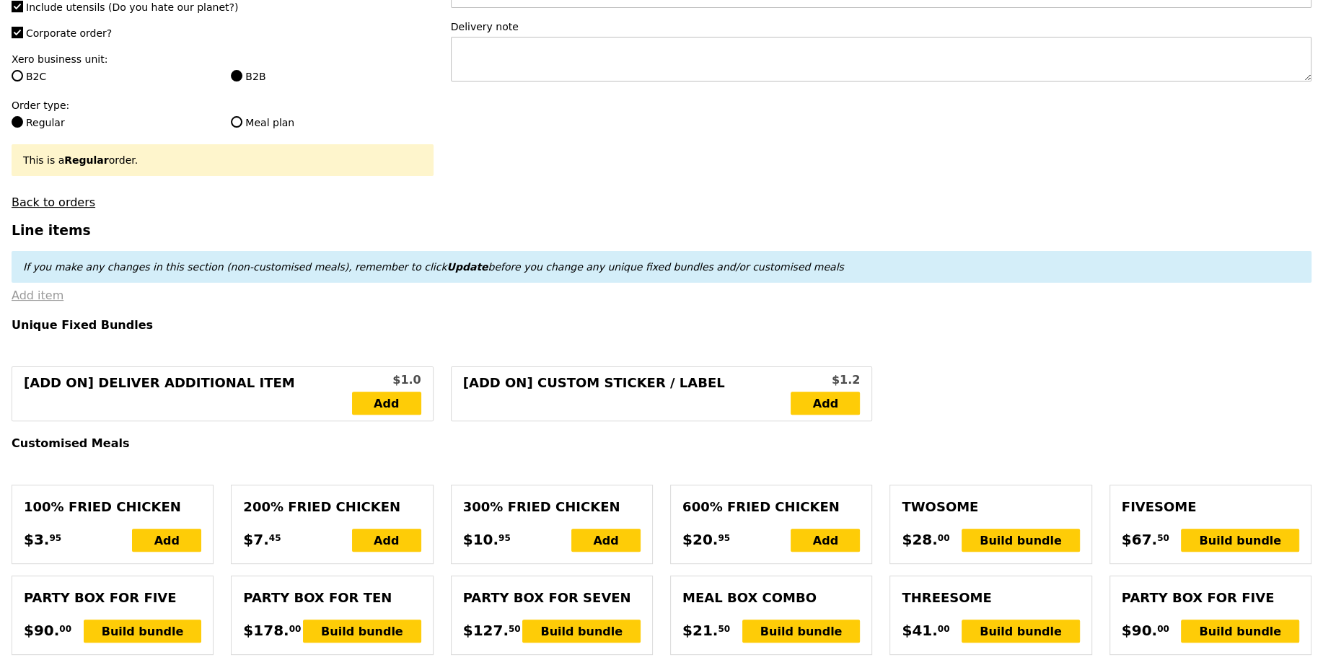
click at [47, 293] on link "Add item" at bounding box center [38, 296] width 52 height 14
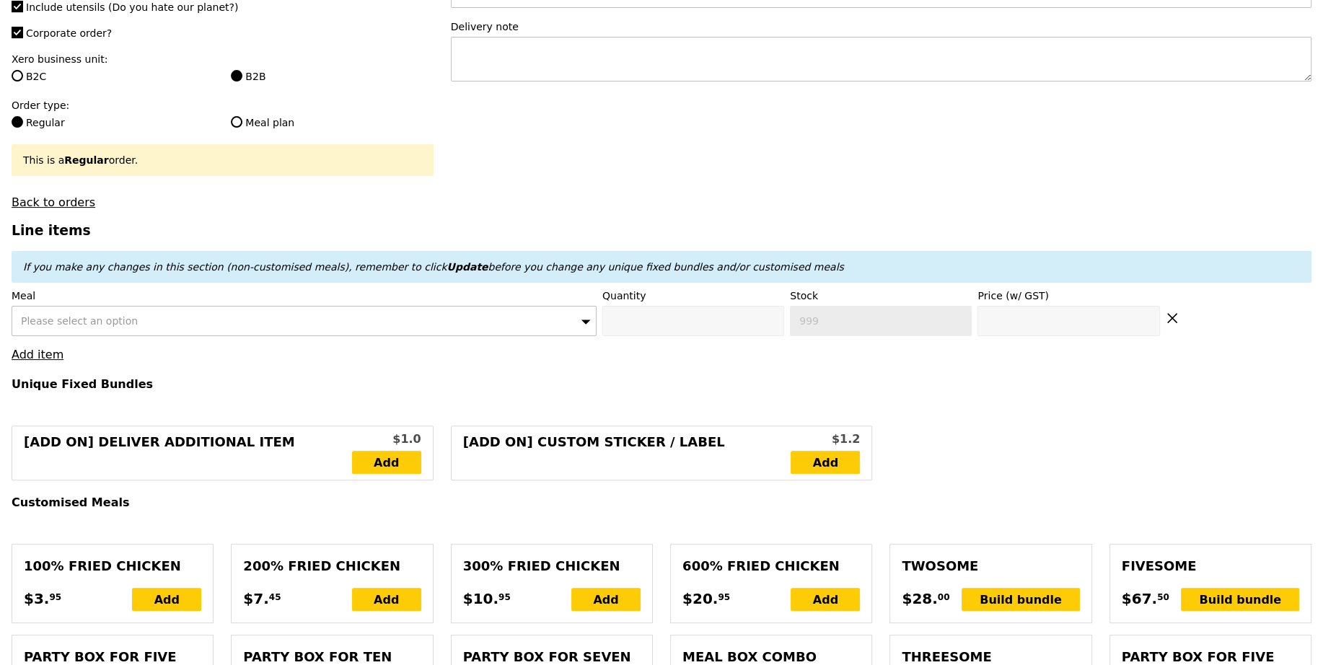
click at [103, 320] on span "Please select an option" at bounding box center [79, 321] width 117 height 12
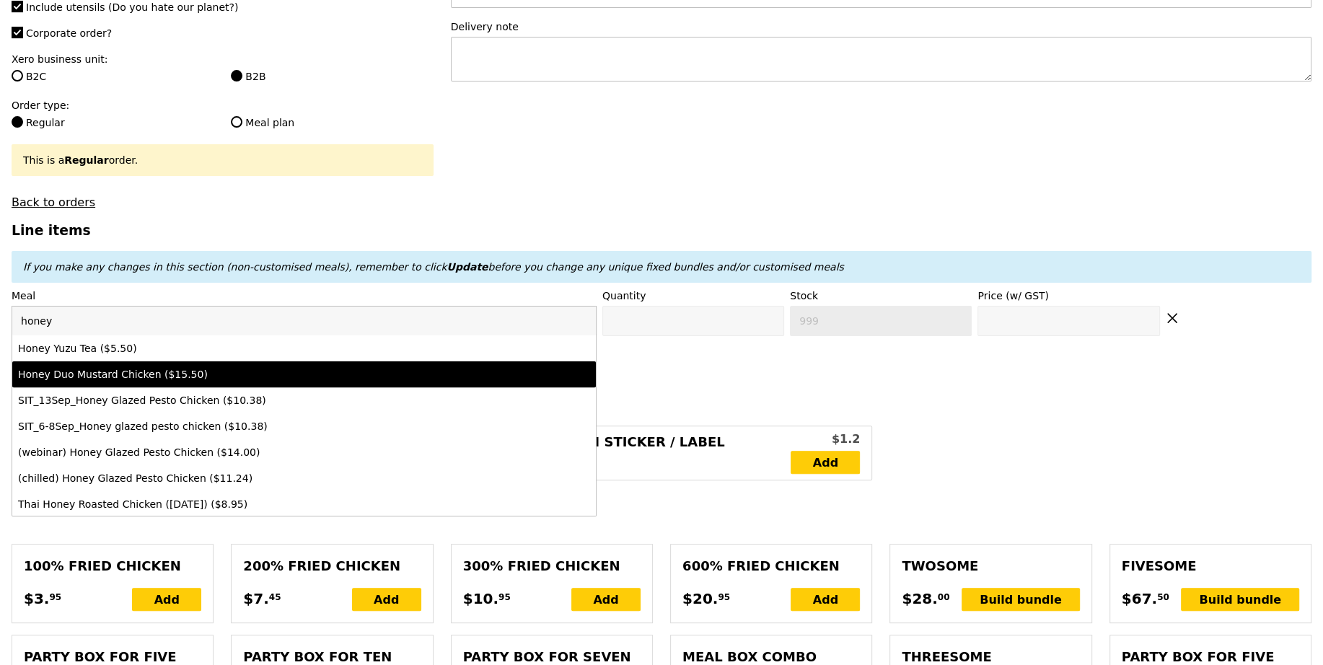
type input "honey"
click at [198, 365] on li "Honey Duo Mustard Chicken ($15.50)" at bounding box center [304, 374] width 584 height 26
type input "Confirm anyway"
type input "0"
type input "500"
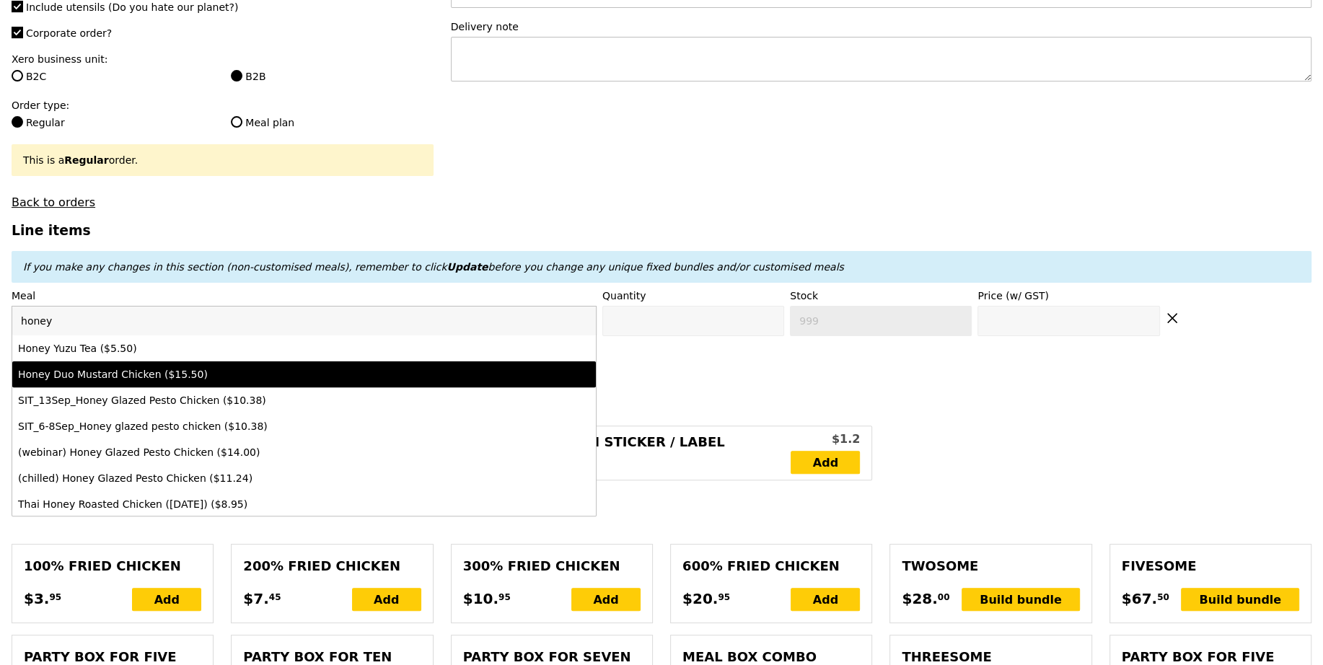
type input "15.5"
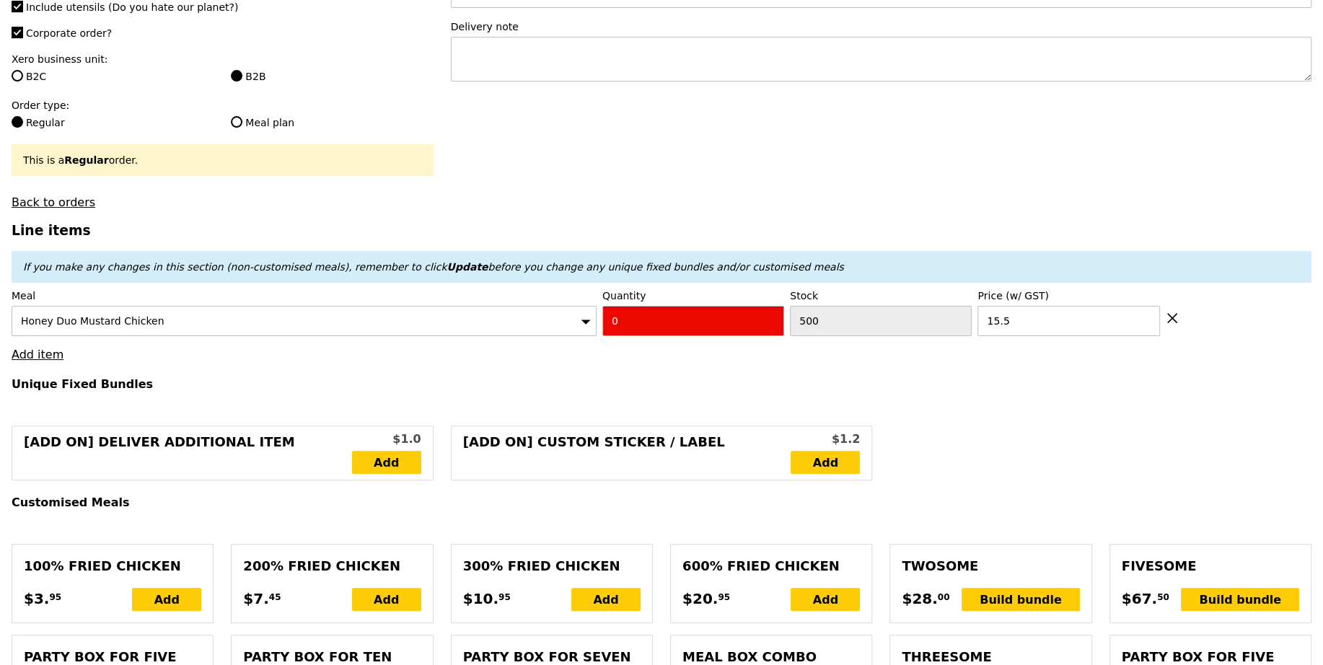
click at [631, 324] on input "0" at bounding box center [693, 321] width 182 height 30
type input "Confirm"
type input "3"
type input "Loading..."
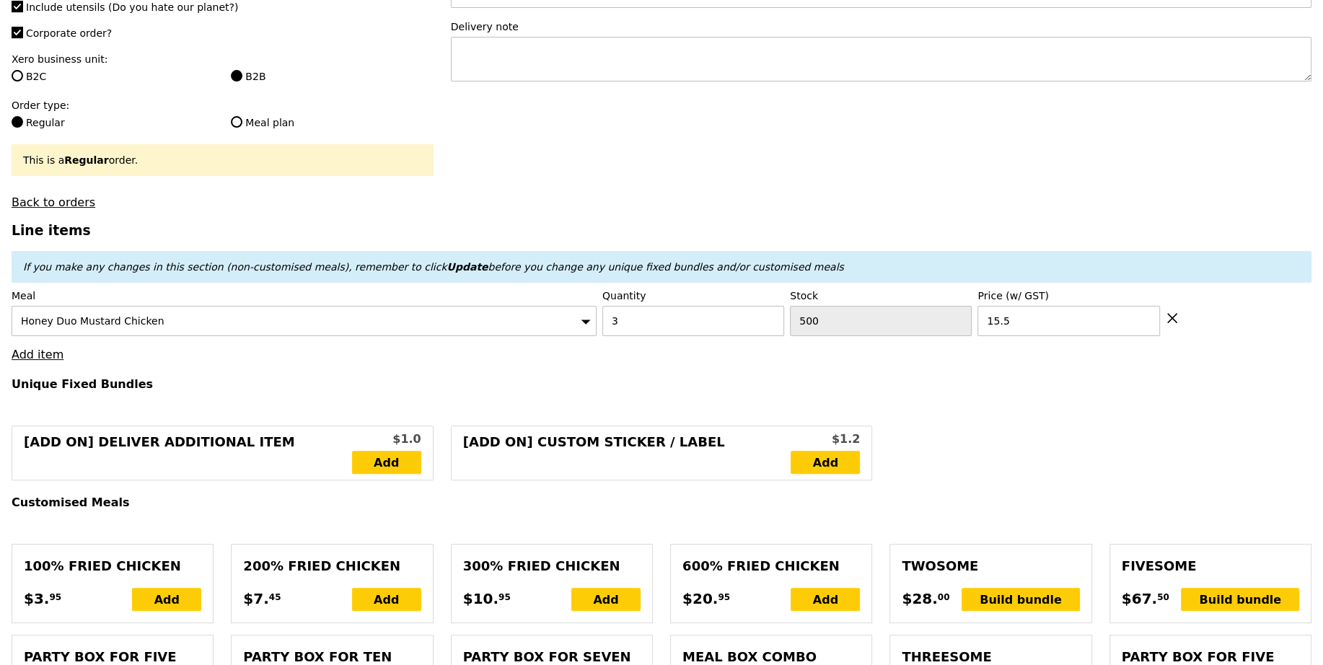
type input "46.50"
type input "12.16"
type input "13.25"
type input "59.75"
type input "Confirm"
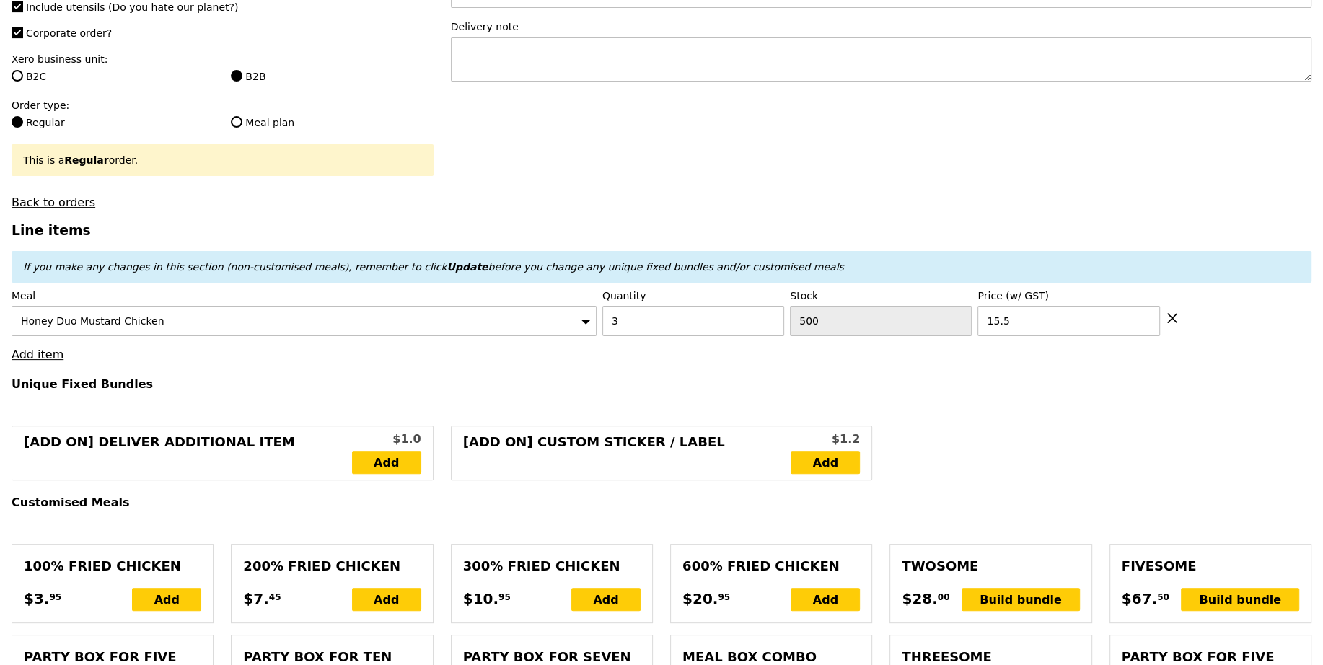
click at [43, 353] on link "Add item" at bounding box center [38, 355] width 52 height 14
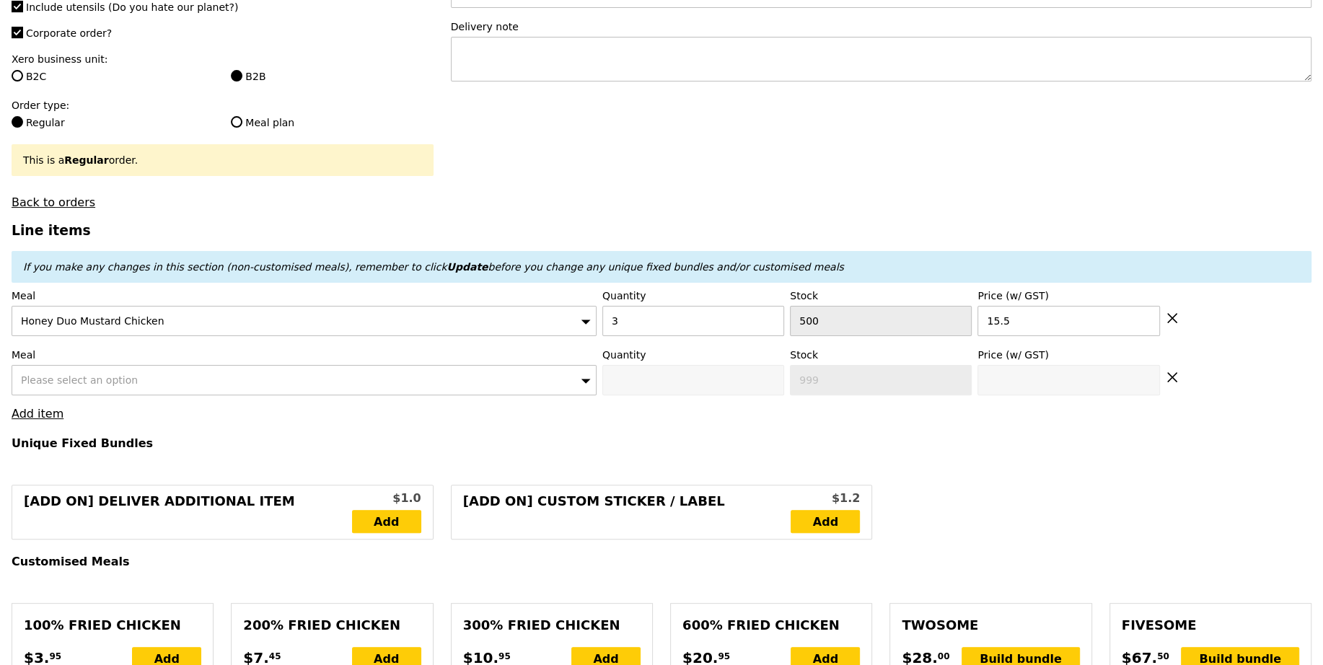
click at [66, 374] on span "Please select an option" at bounding box center [79, 380] width 117 height 12
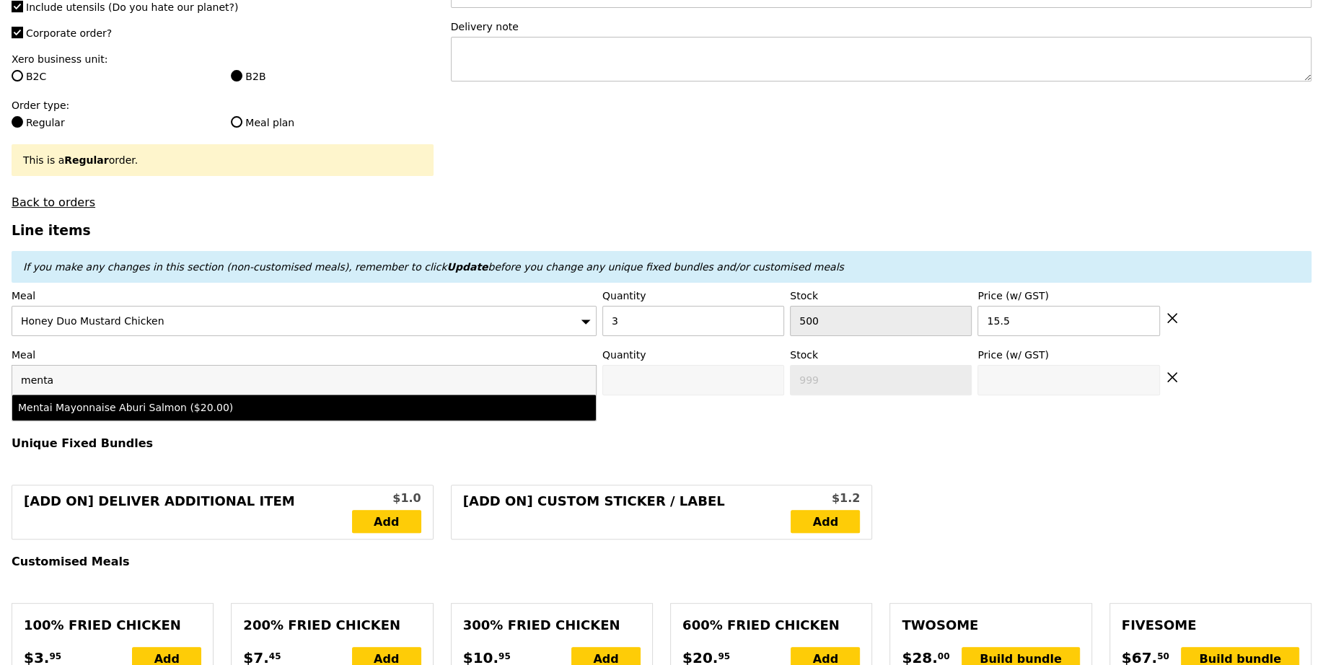
type input "menta"
click at [144, 407] on div "Mentai Mayonnaise Aburi Salmon ($20.00)" at bounding box center [232, 407] width 429 height 14
type input "Confirm anyway"
type input "0"
type input "500"
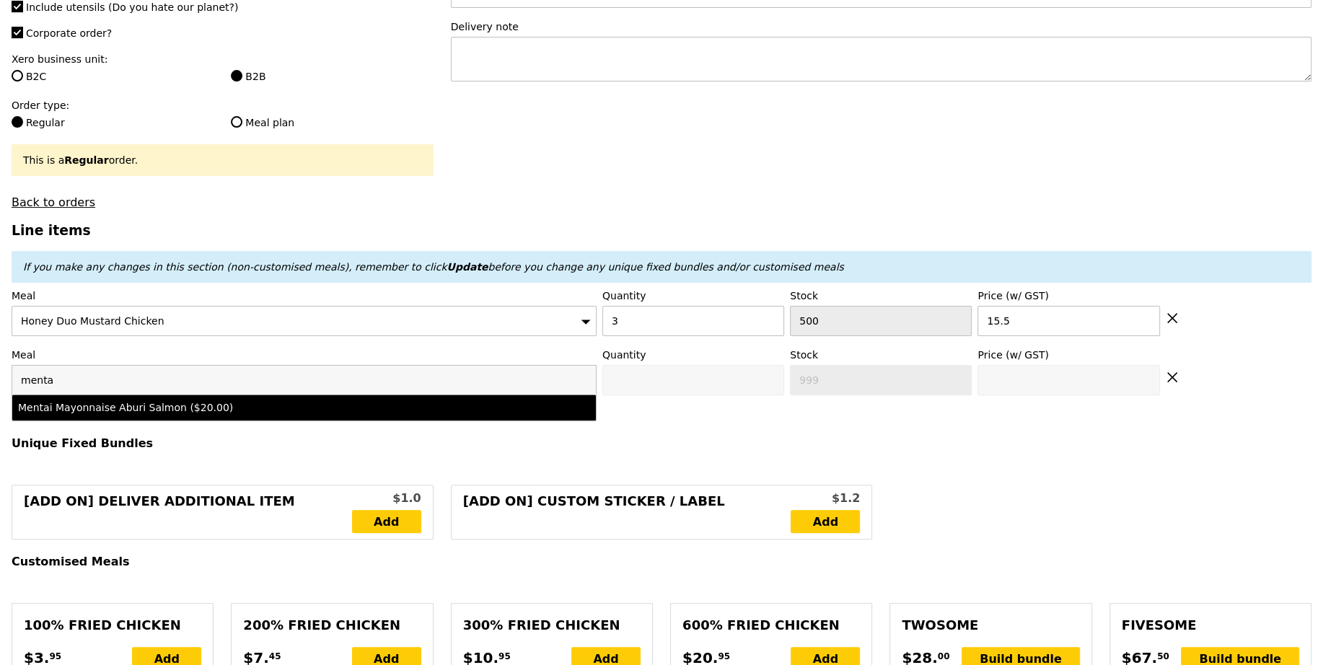
type input "20.0"
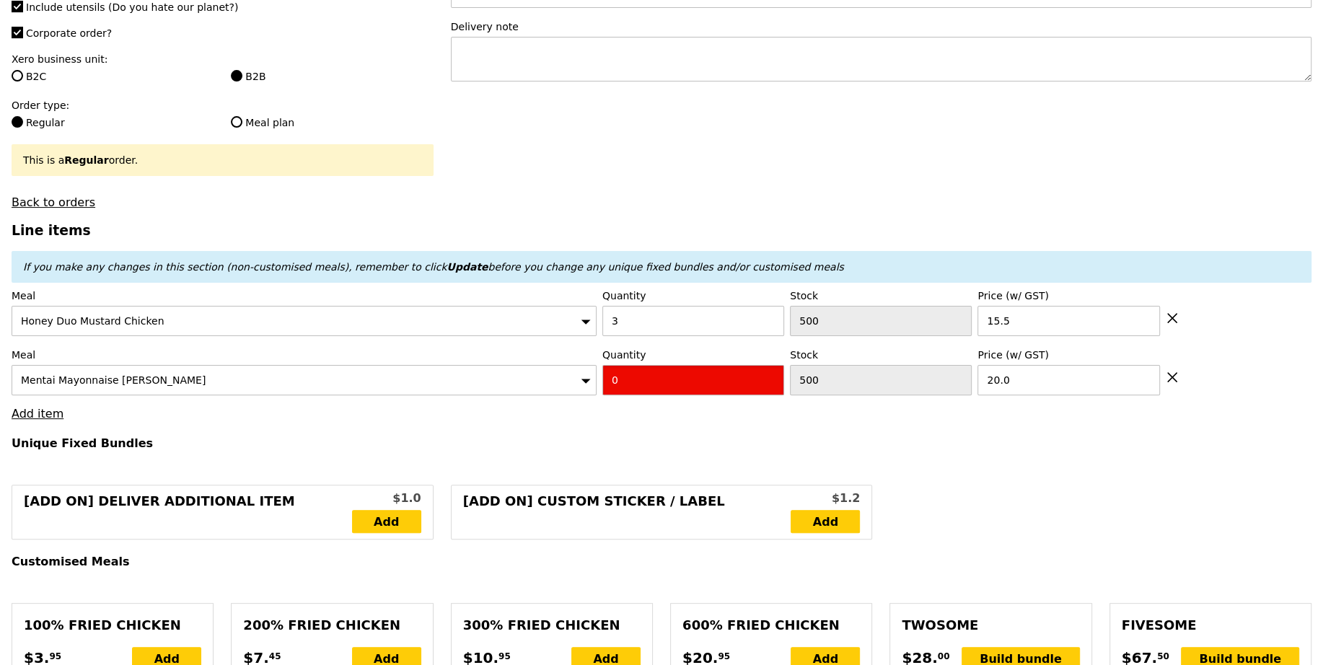
click at [641, 369] on input "0" at bounding box center [693, 380] width 182 height 30
type input "Confirm"
type input "3"
click at [447, 441] on h4 "Unique Fixed Bundles" at bounding box center [662, 443] width 1300 height 14
type input "Loading..."
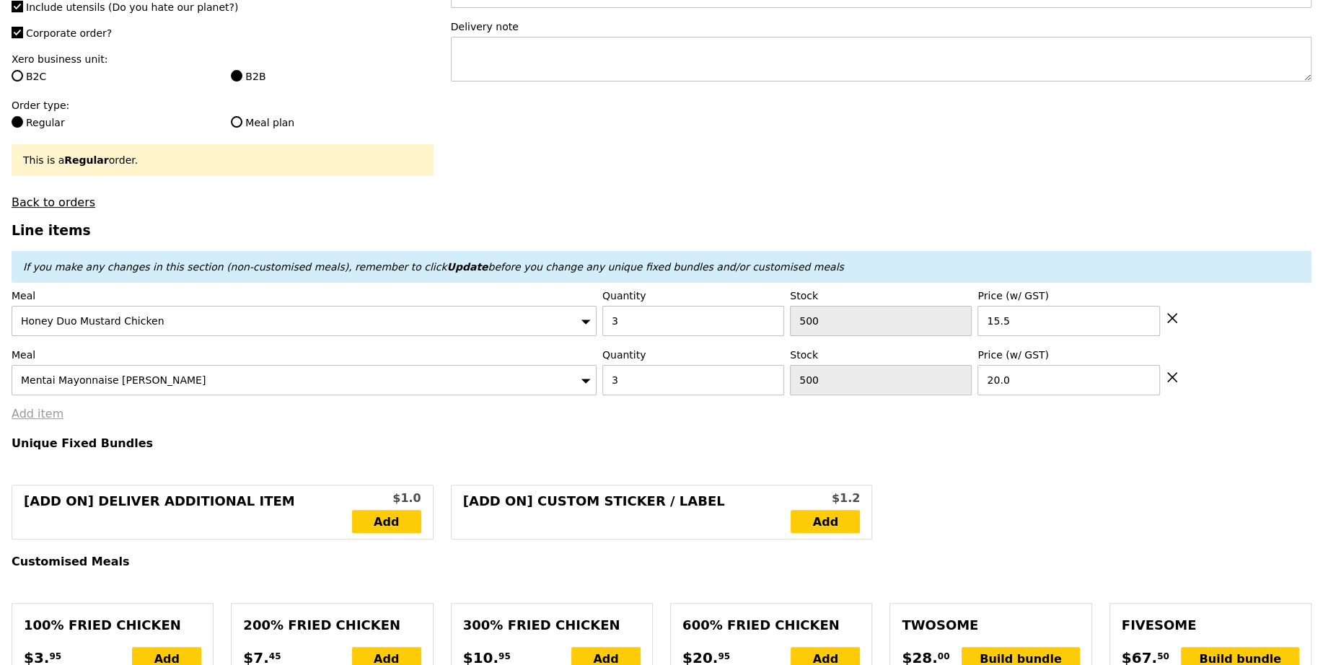
click at [38, 411] on link "Add item" at bounding box center [38, 414] width 52 height 14
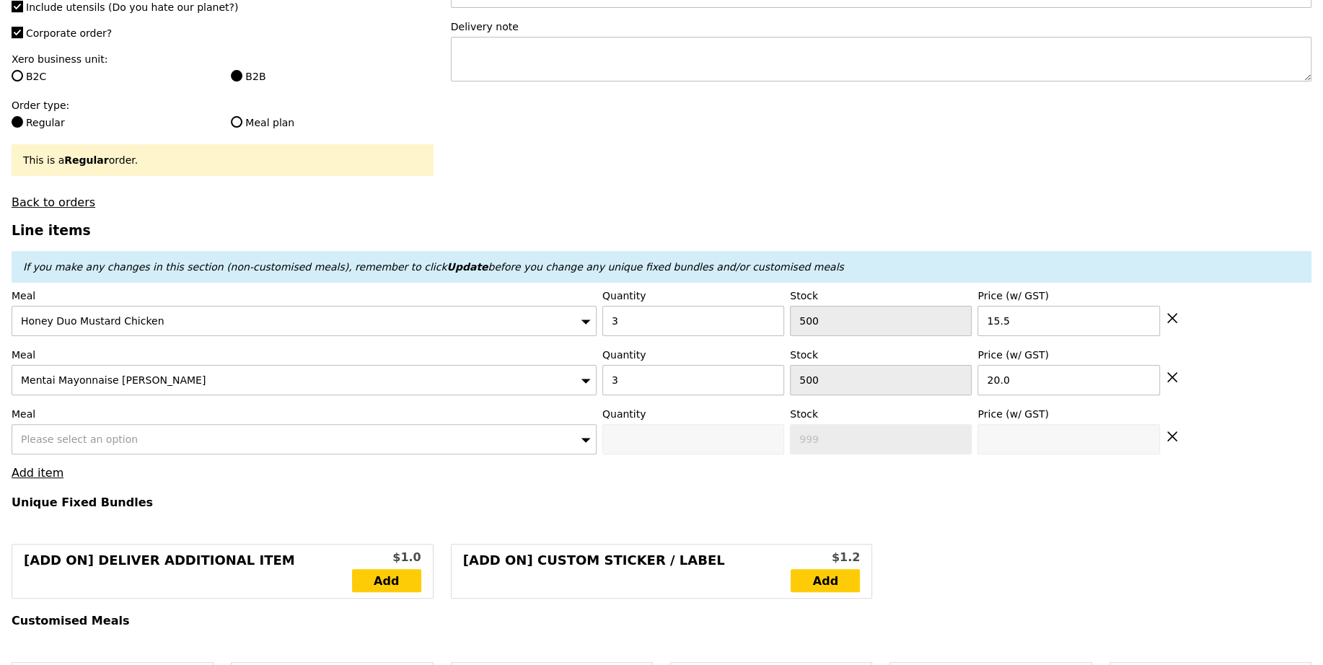
type input "106.50"
type input "6.65"
type input "7.25"
type input "113.75"
type input "Confirm"
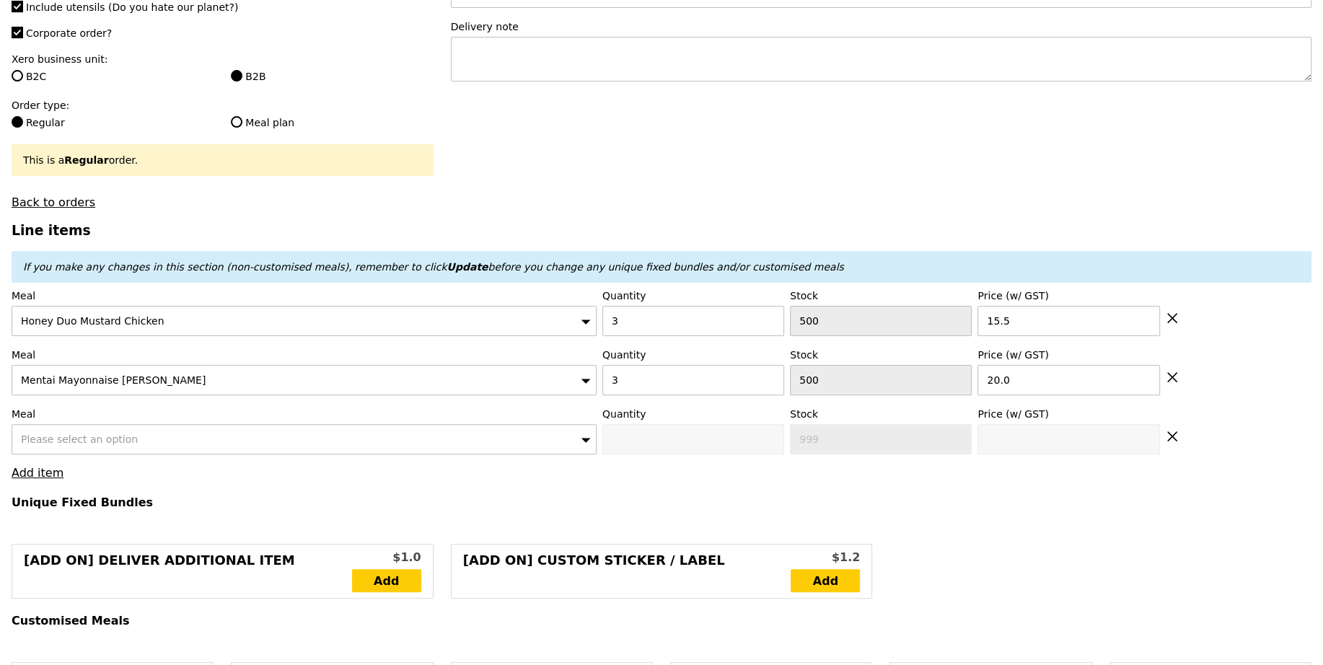
click at [316, 441] on div "Please select an option" at bounding box center [304, 439] width 585 height 30
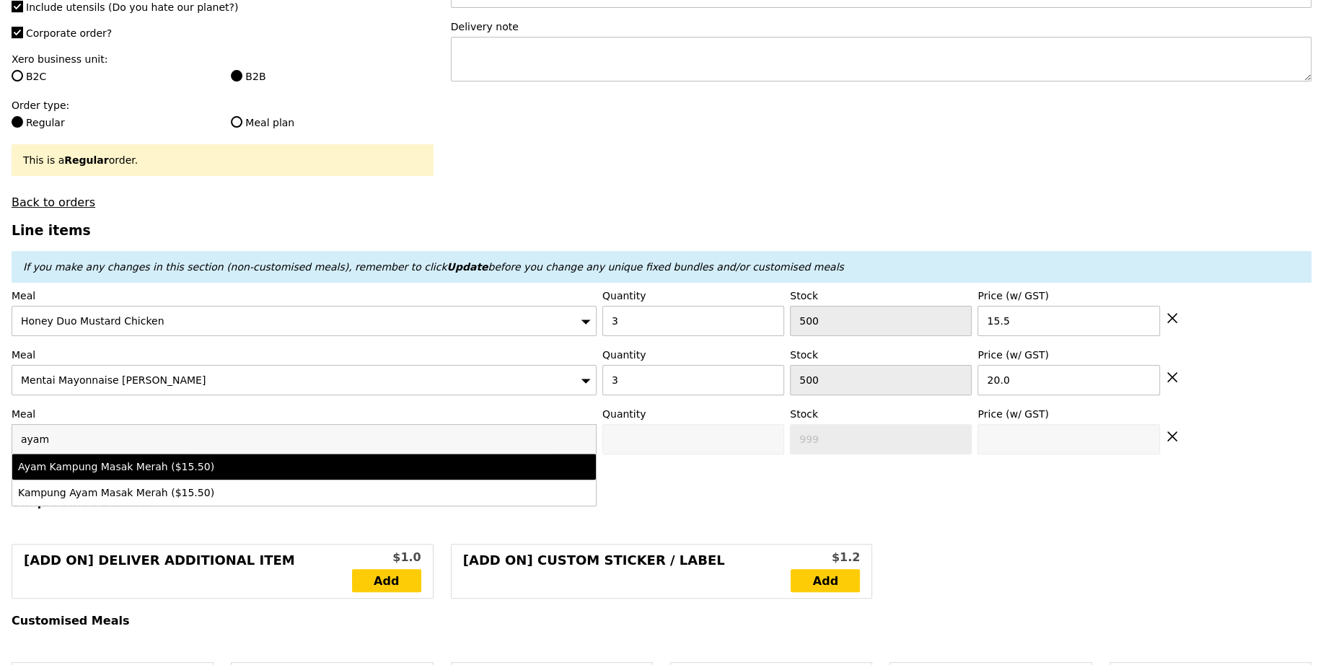
type input "ayam"
click at [396, 462] on div "Ayam Kampung Masak Merah ($15.50)" at bounding box center [232, 466] width 429 height 14
type input "Confirm anyway"
type input "0"
type input "500"
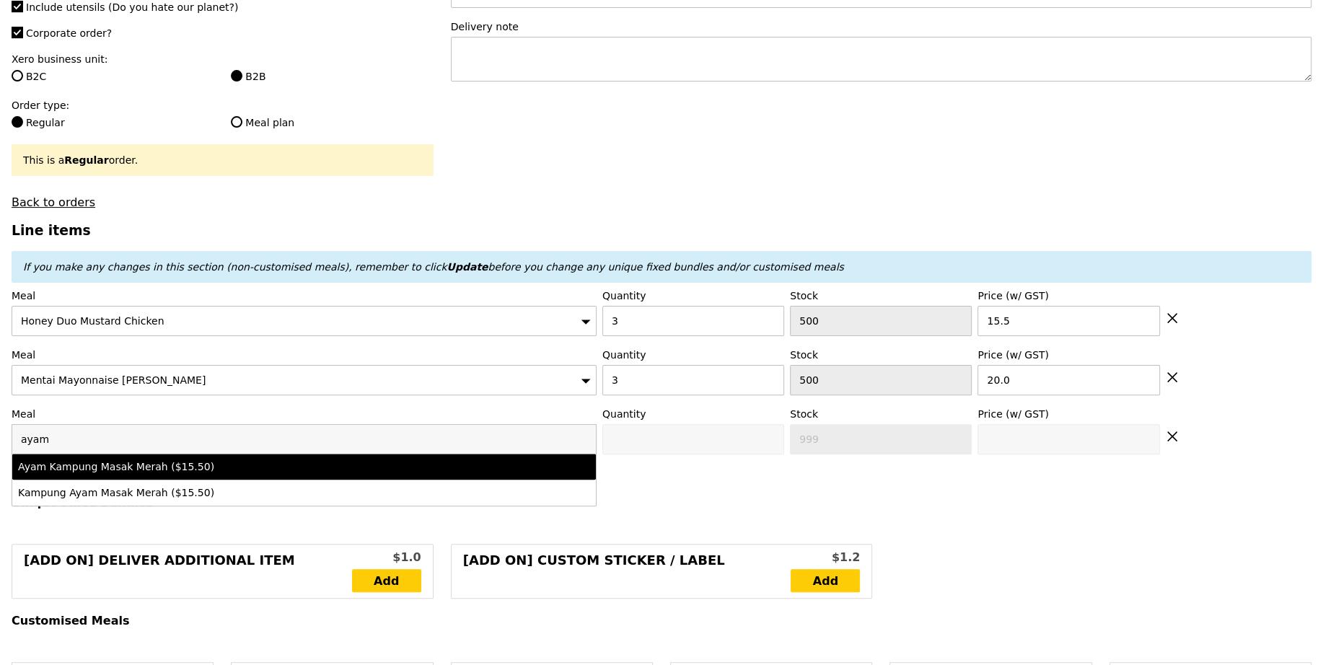
type input "15.5"
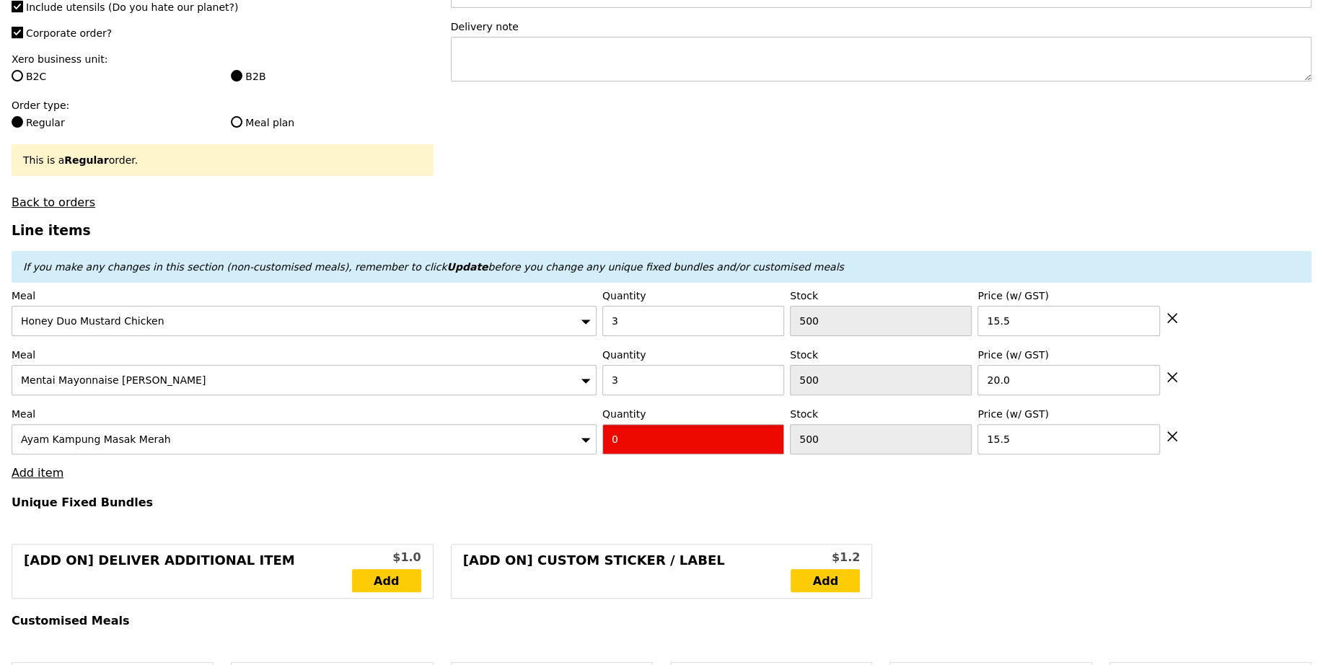
click at [695, 435] on input "0" at bounding box center [693, 439] width 182 height 30
type input "Confirm"
type input "3"
type input "Loading..."
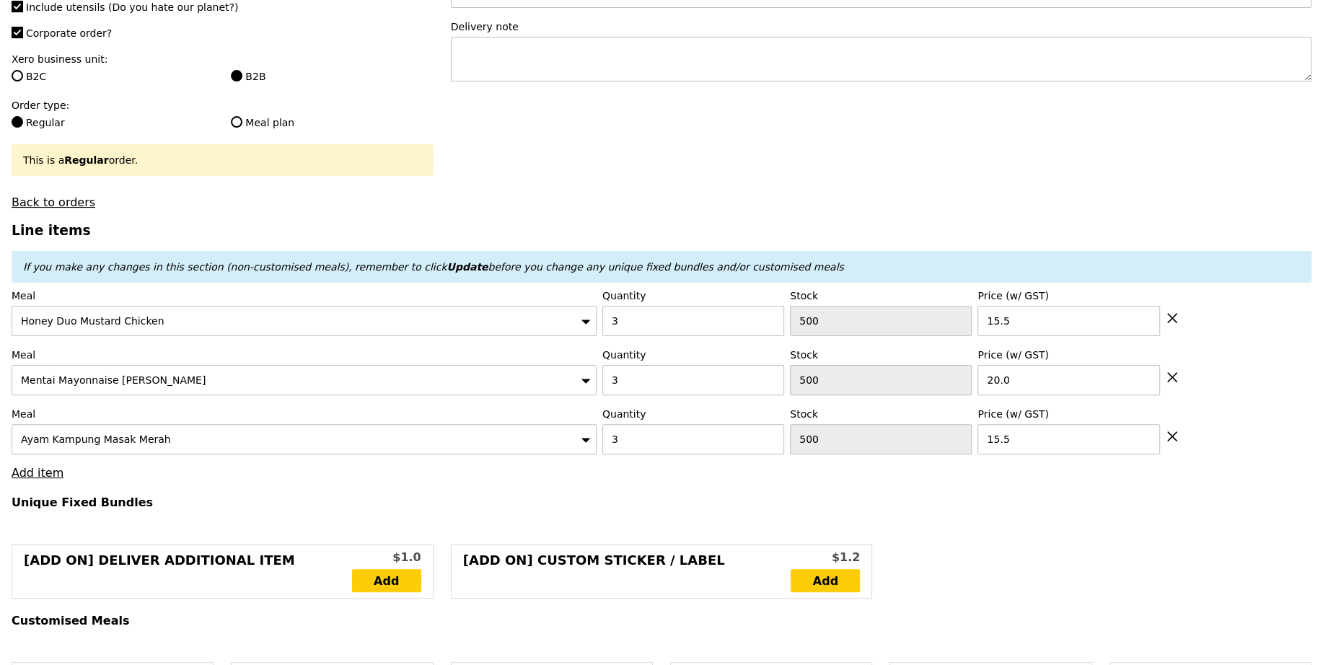
type input "153.00"
type input "3.62"
type input "3.95"
type input "156.95"
type input "Confirm"
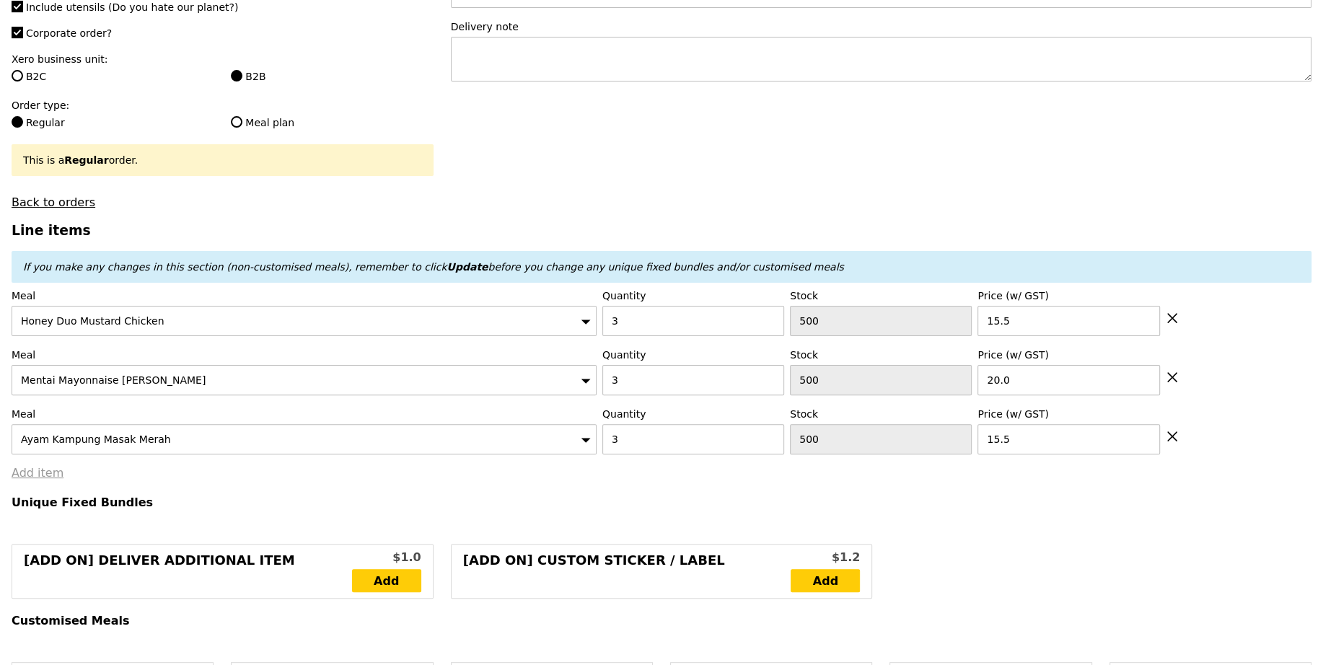
click at [49, 475] on link "Add item" at bounding box center [38, 473] width 52 height 14
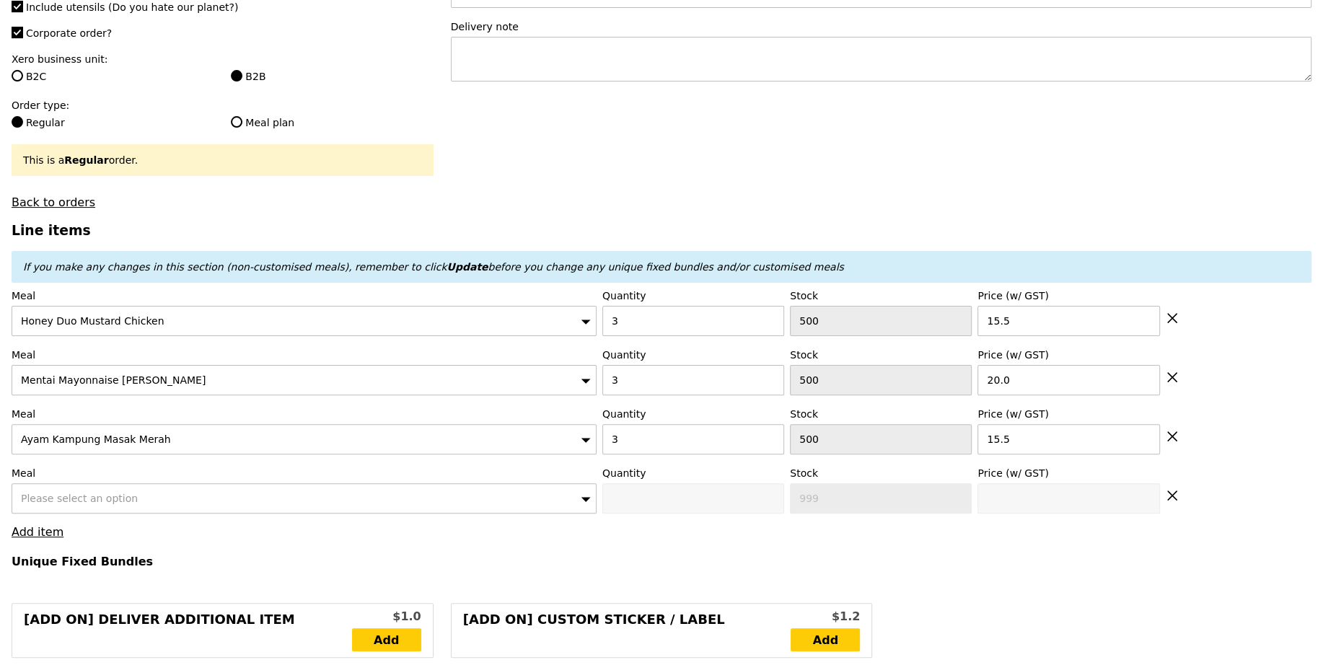
click at [99, 493] on span "Please select an option" at bounding box center [79, 499] width 117 height 12
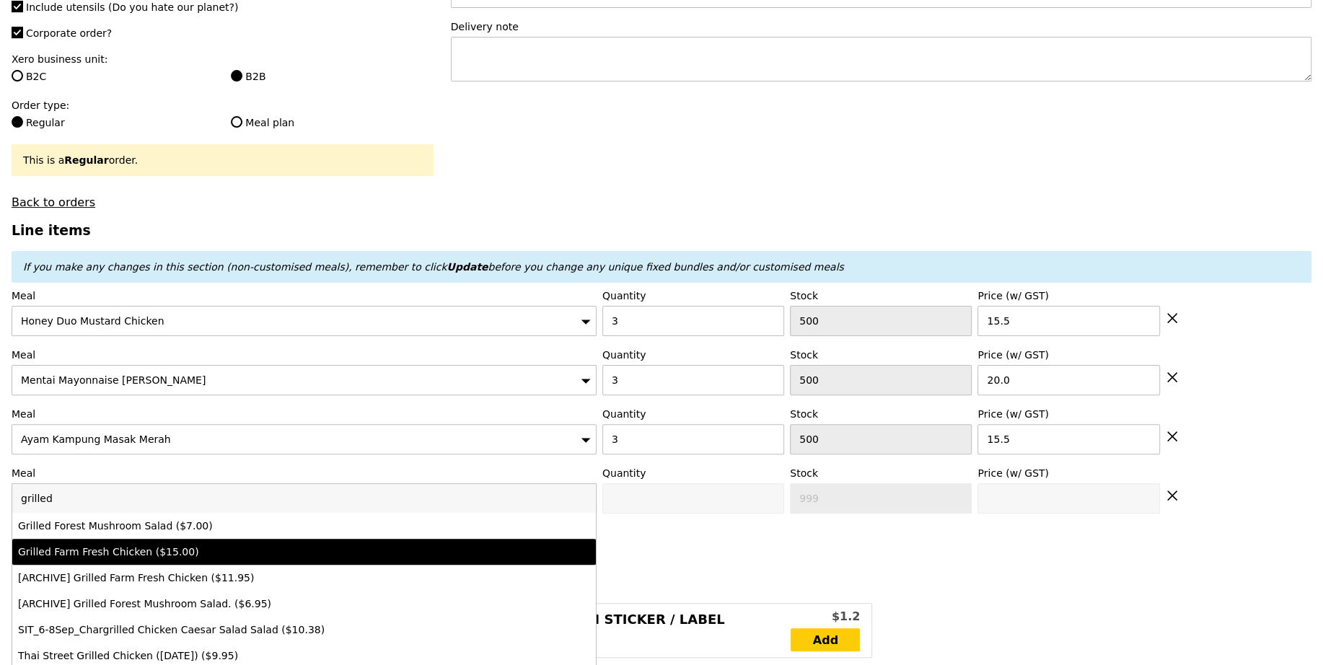
type input "grilled"
click at [133, 549] on div "Grilled Farm Fresh Chicken ($15.00)" at bounding box center [232, 552] width 429 height 14
type input "Confirm anyway"
type input "0"
type input "500"
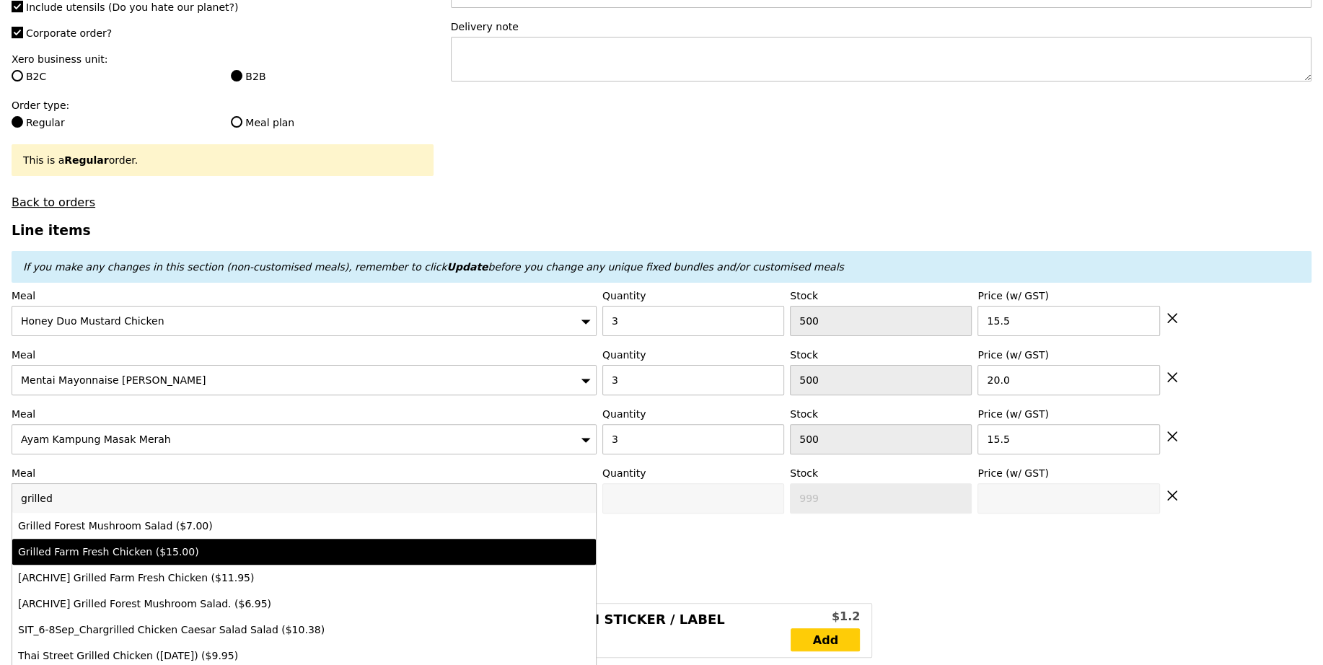
type input "15.0"
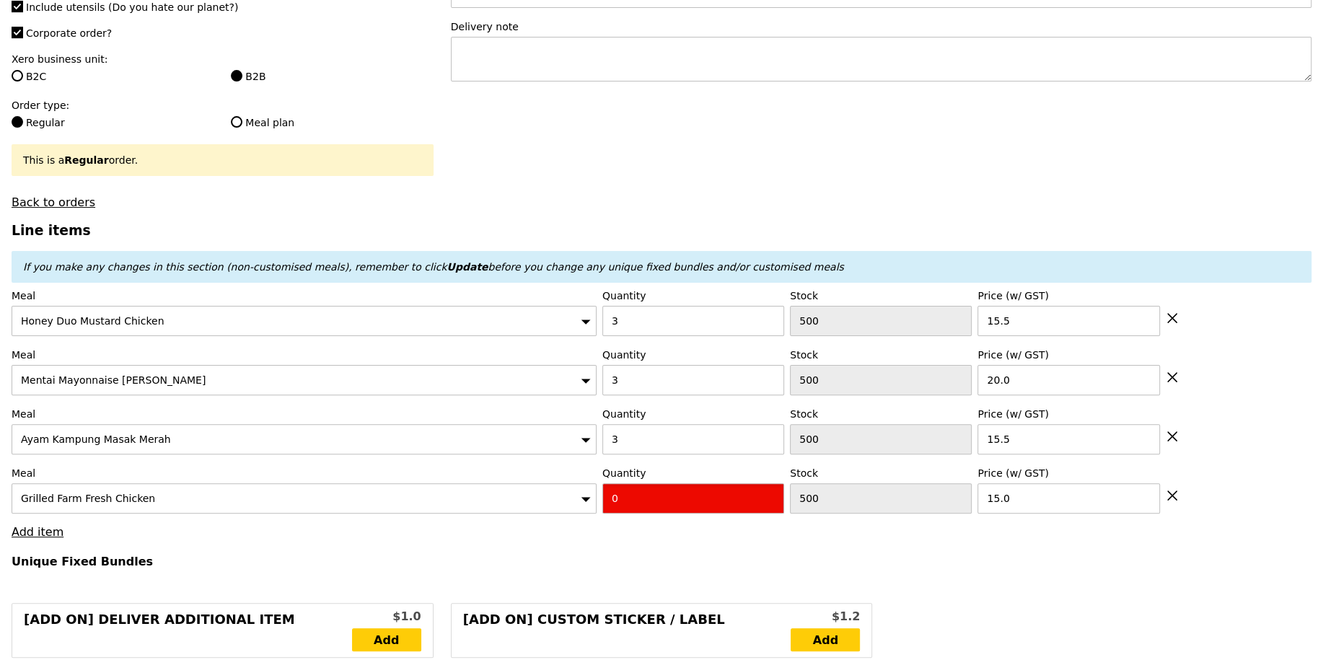
click at [686, 496] on input "0" at bounding box center [693, 498] width 182 height 30
type input "Confirm"
type input "3"
type input "Loading..."
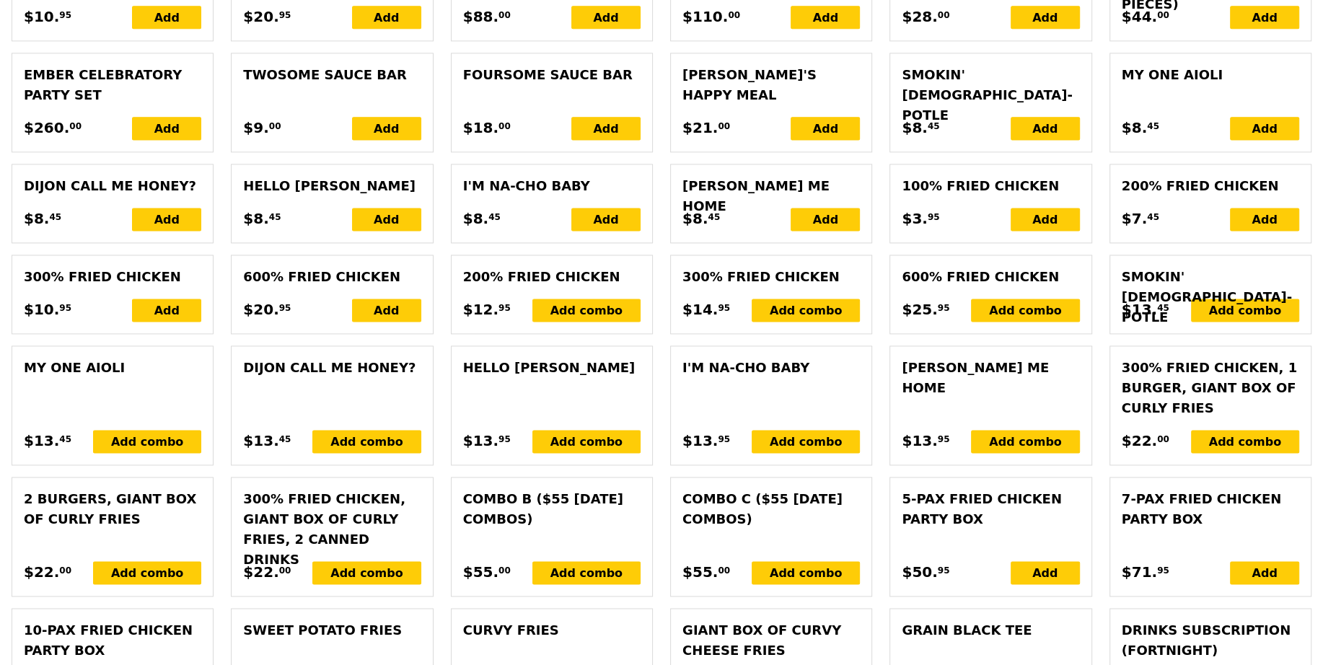
type input "198.00"
type input "201.95"
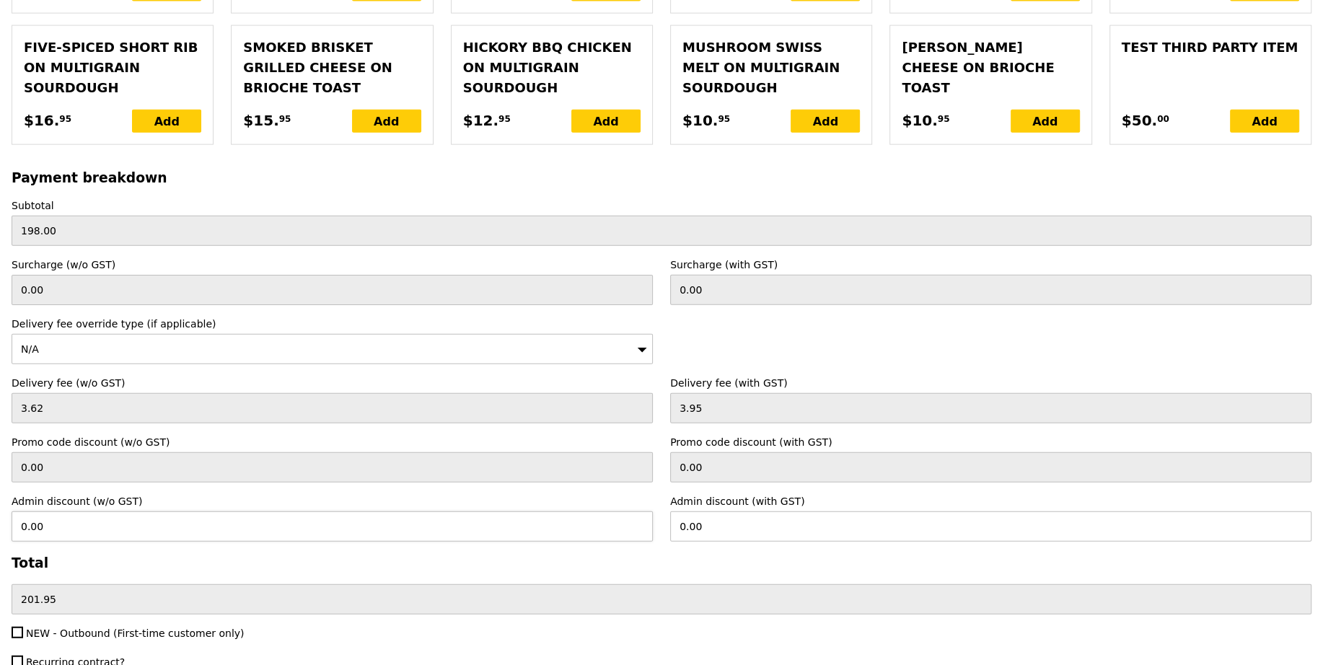
scroll to position [3368, 0]
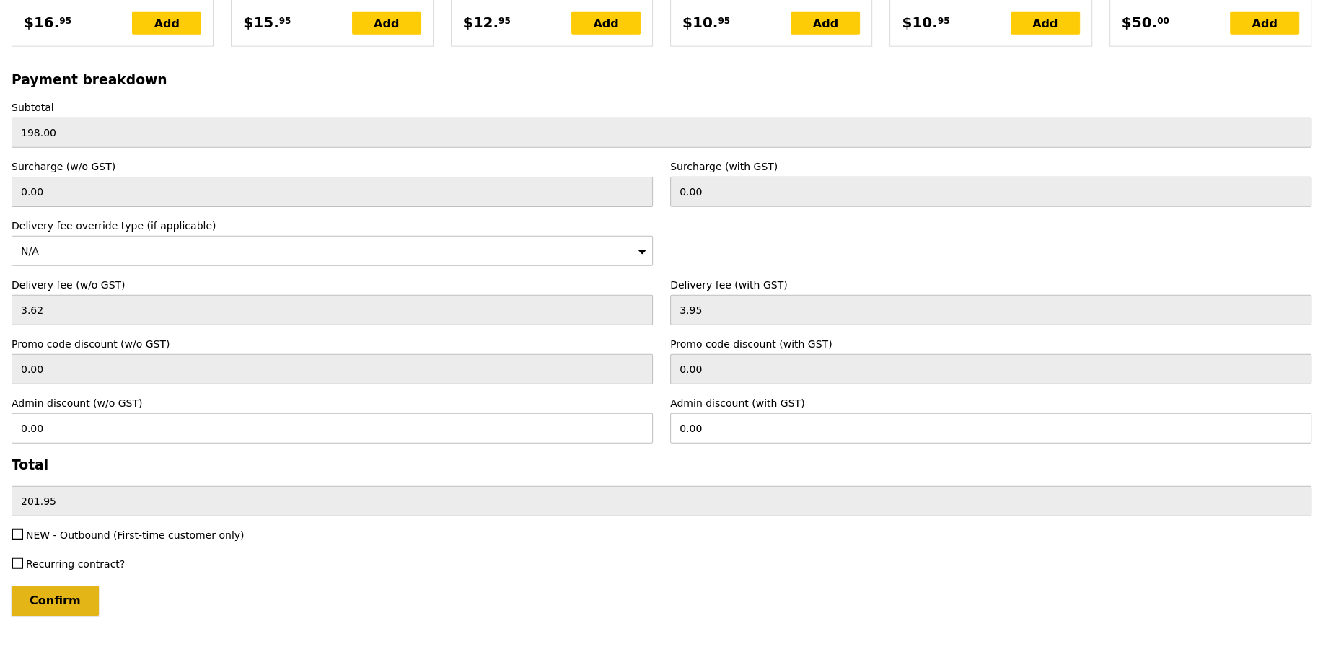
click at [54, 586] on input "Confirm" at bounding box center [55, 601] width 87 height 30
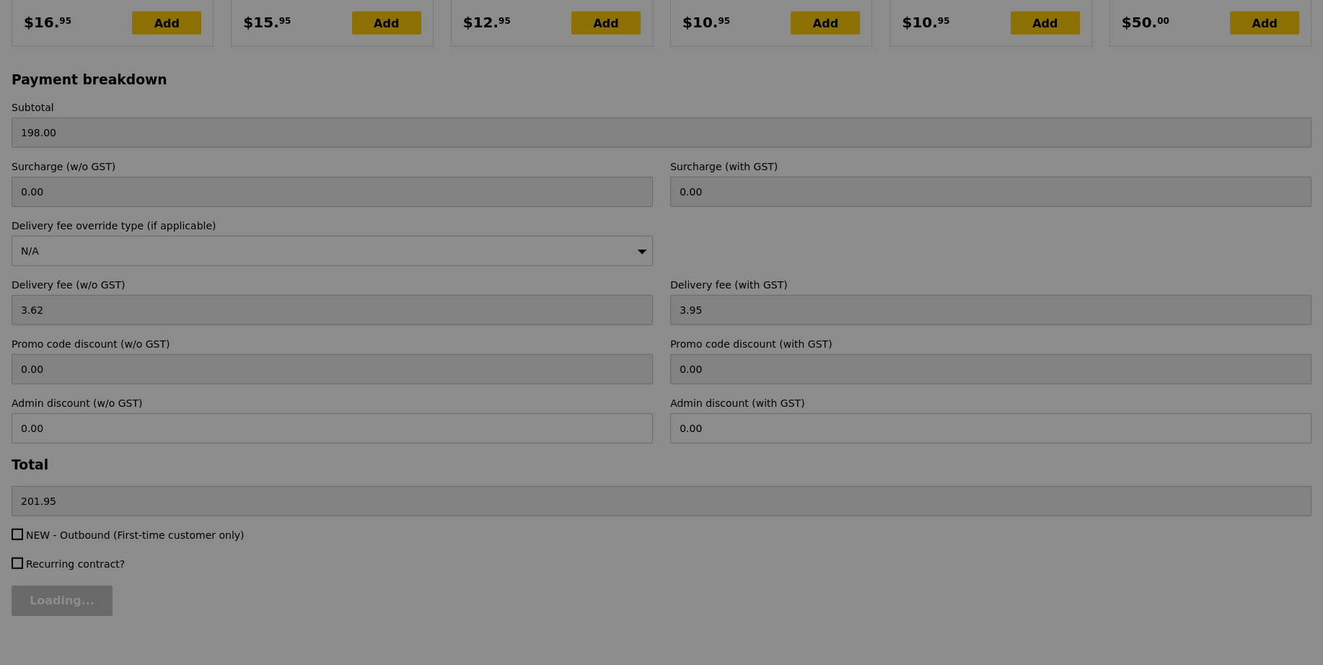
type input "Loading..."
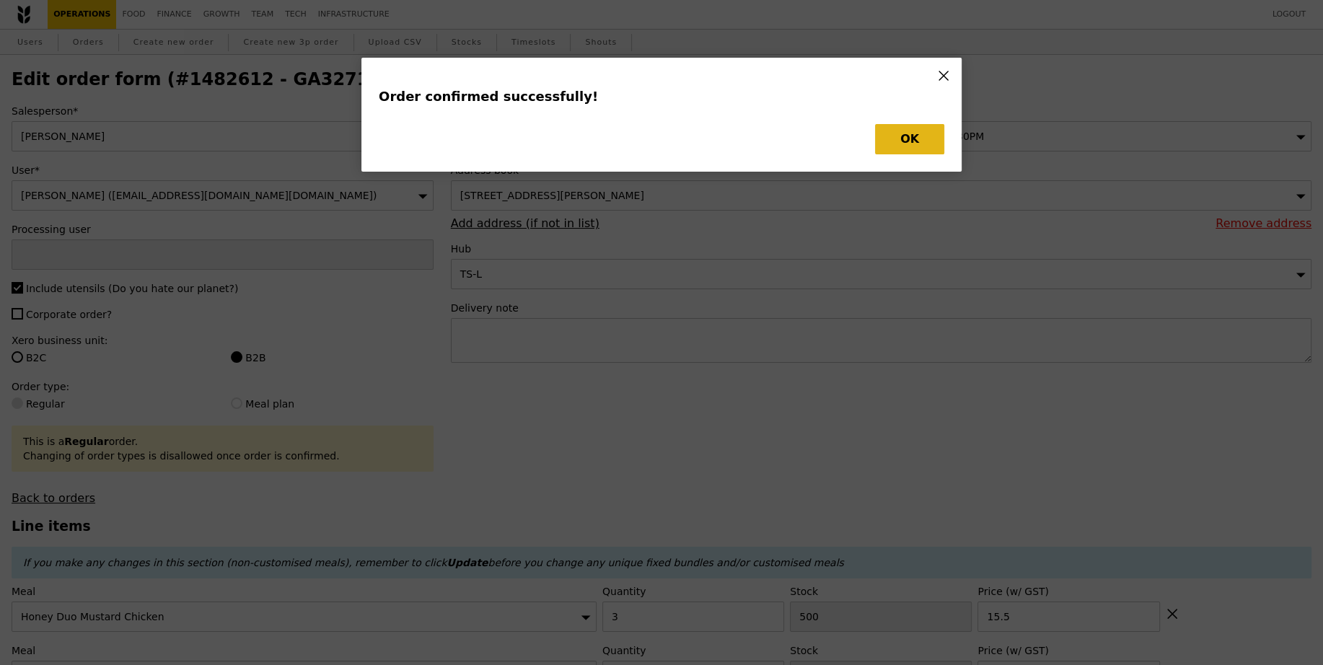
type input "[PERSON_NAME]"
type input "Loading..."
checkbox input "false"
type input "15.00"
type input "15.50"
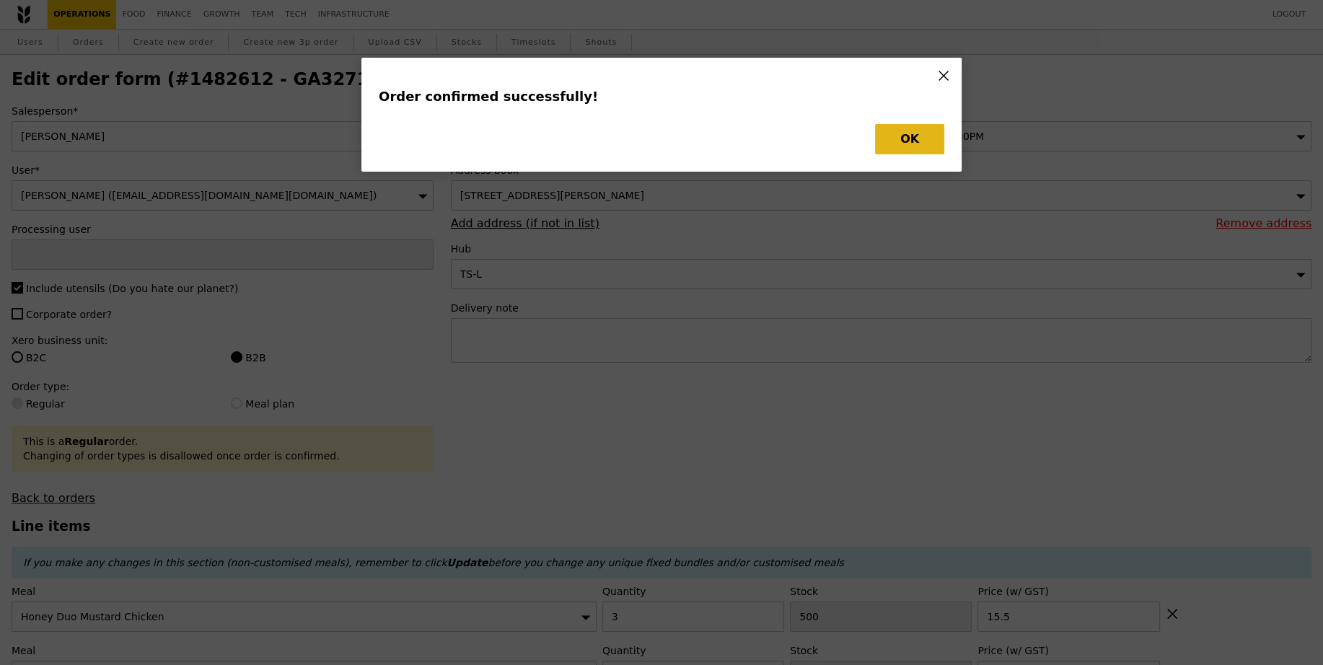
type input "20.00"
type input "15.50"
click at [903, 138] on button "OK" at bounding box center [909, 139] width 69 height 30
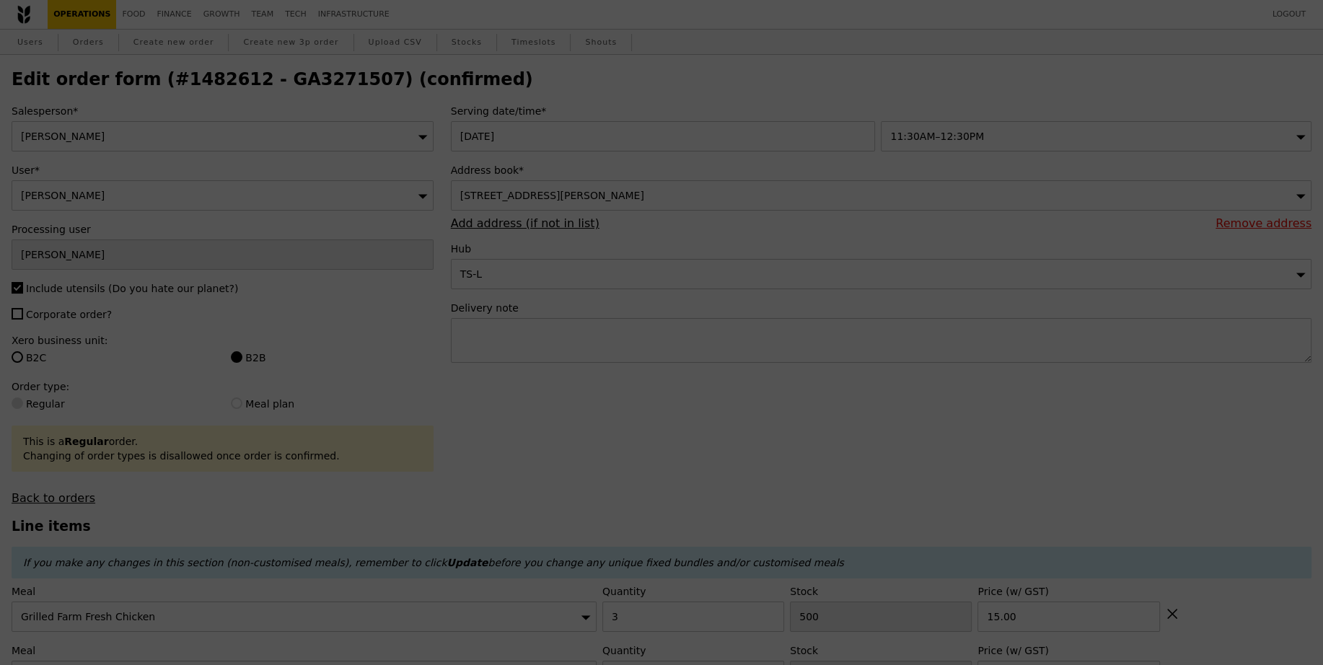
type input "497"
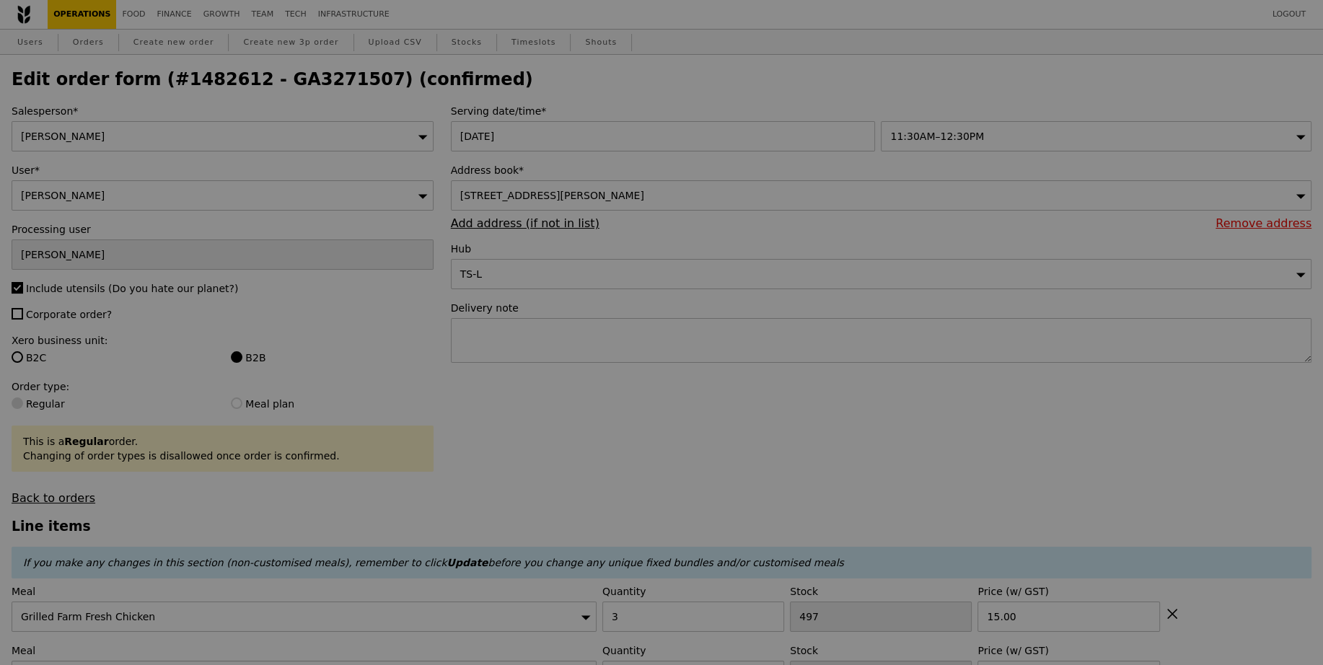
type input "Update"
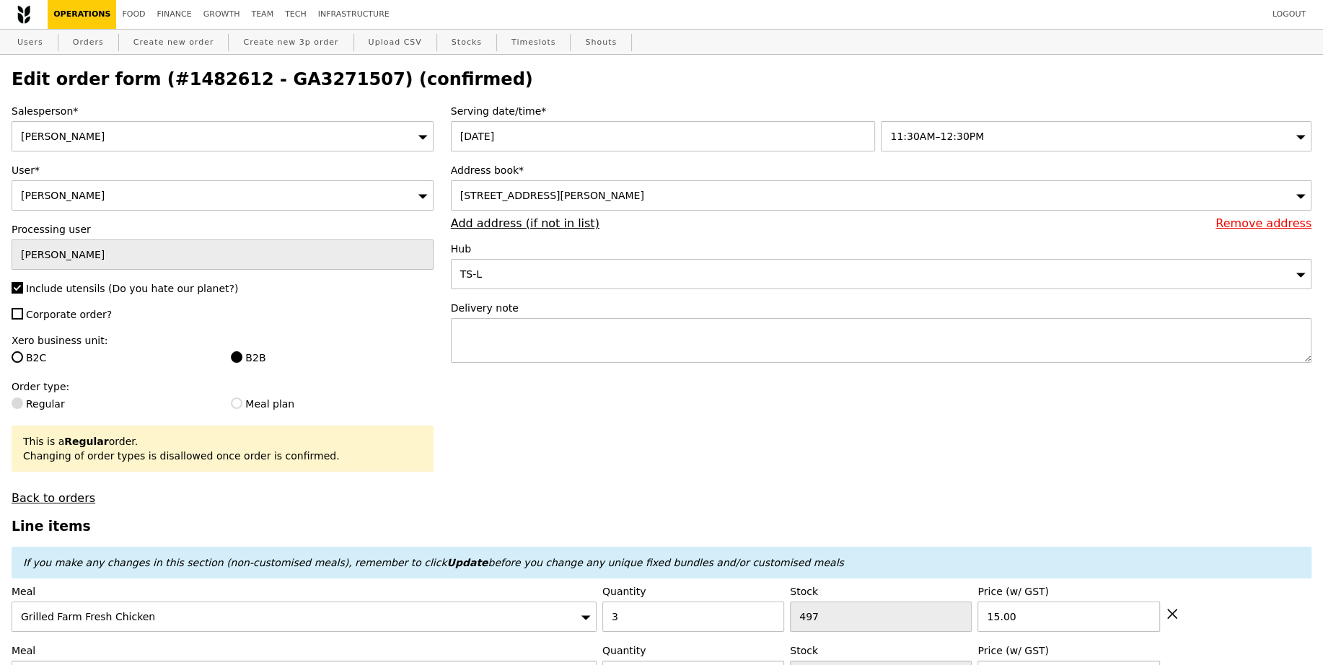
click at [320, 84] on h2 "Edit order form (#1482612 - GA3271507) (confirmed)" at bounding box center [662, 79] width 1300 height 20
click at [312, 84] on h2 "Edit order form (#1482612 - GA3271507) (confirmed)" at bounding box center [662, 79] width 1300 height 20
copy h2 "GA3271507"
click at [80, 45] on link "Orders" at bounding box center [88, 43] width 43 height 26
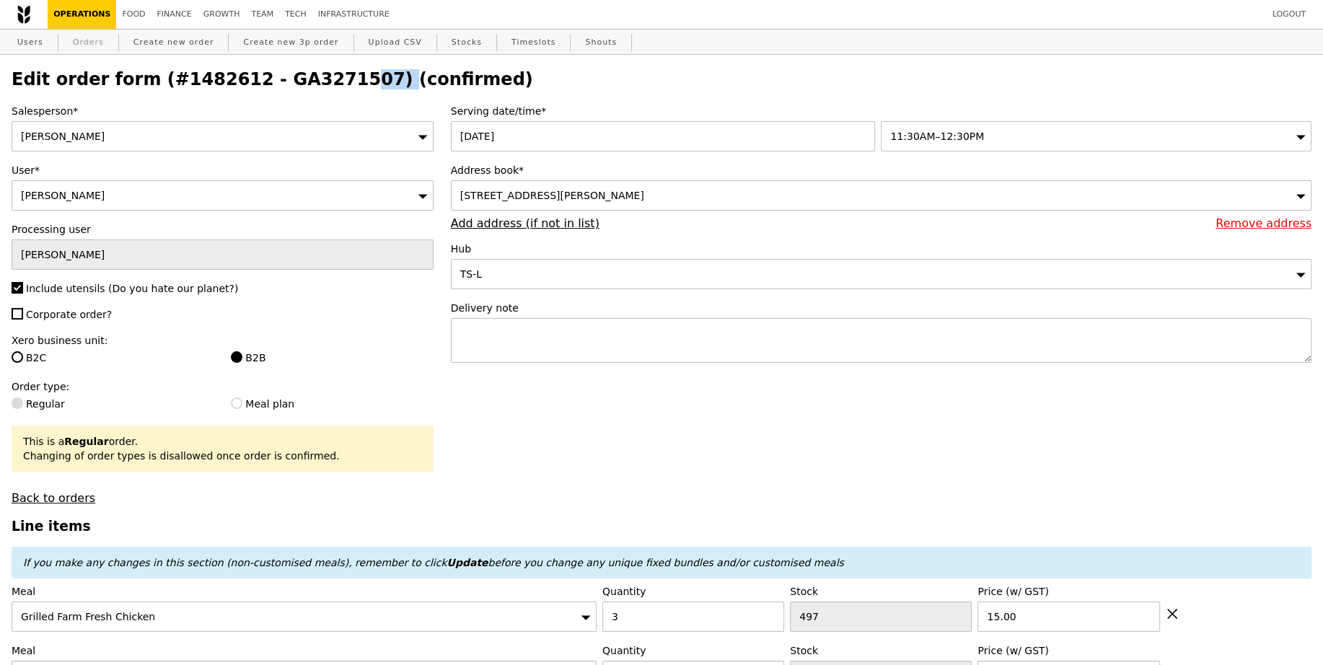
select select "100"
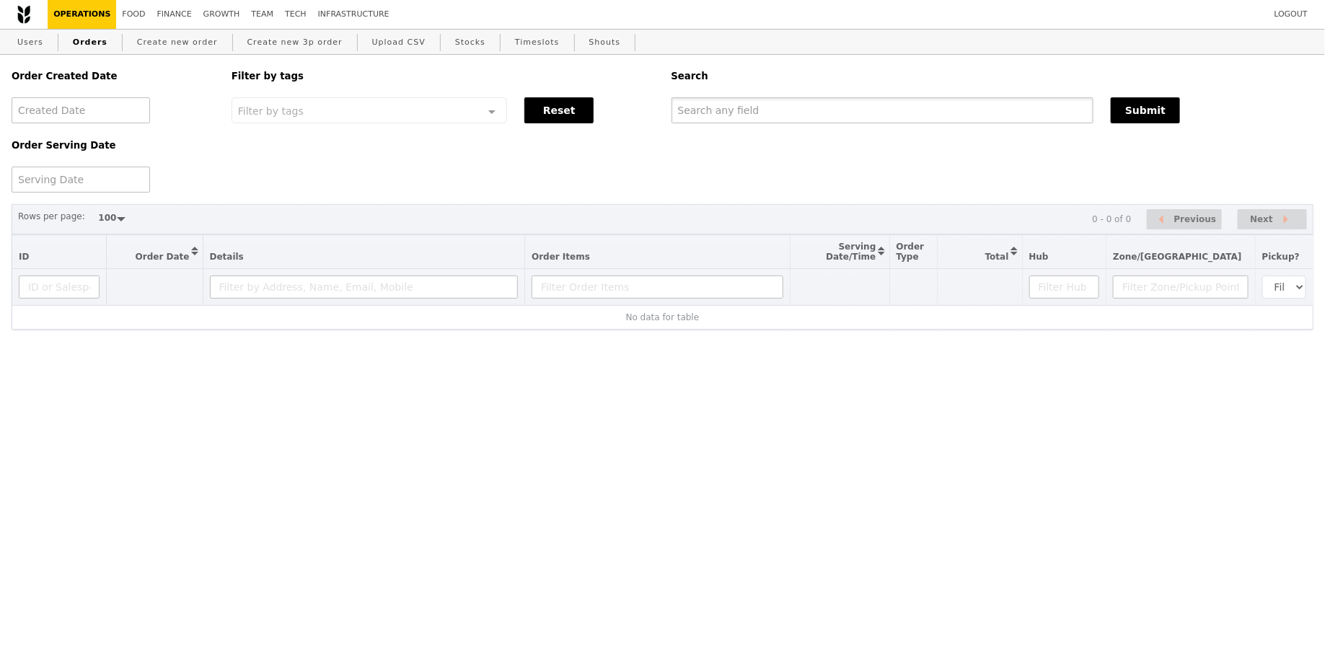
click at [710, 110] on input "text" at bounding box center [883, 110] width 423 height 26
paste input "GA3271507"
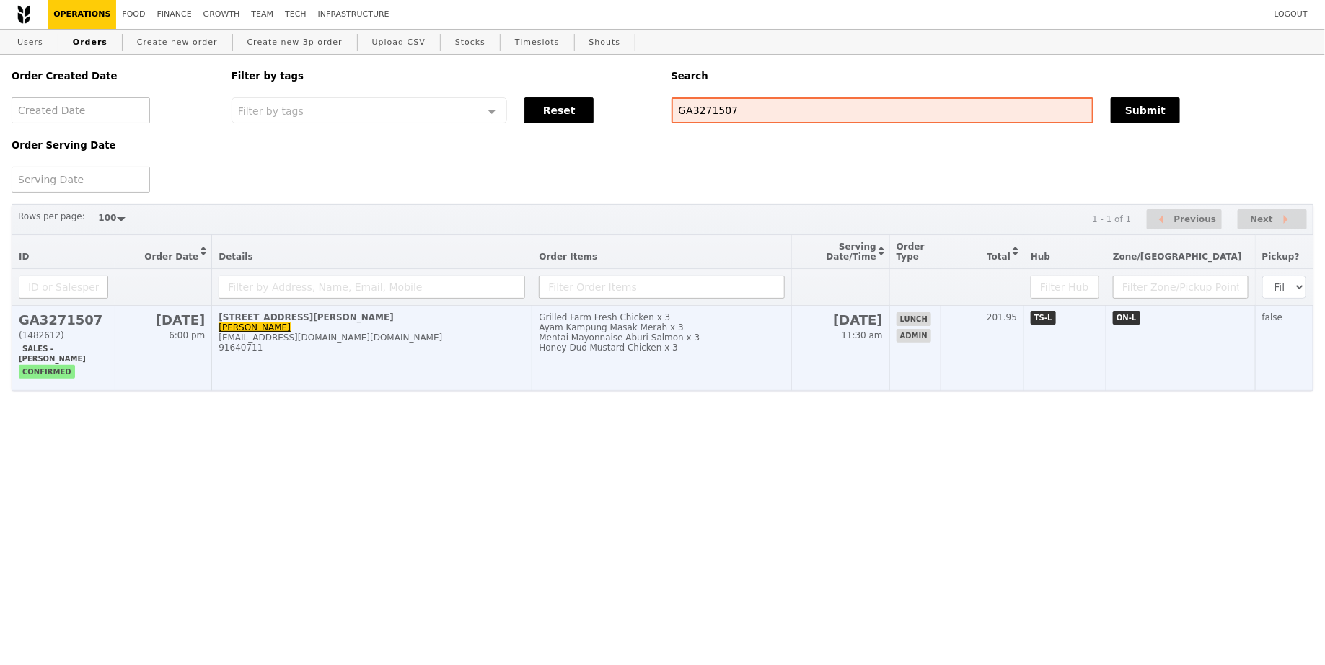
click at [692, 344] on div "Honey Duo Mustard Chicken x 3" at bounding box center [661, 348] width 245 height 10
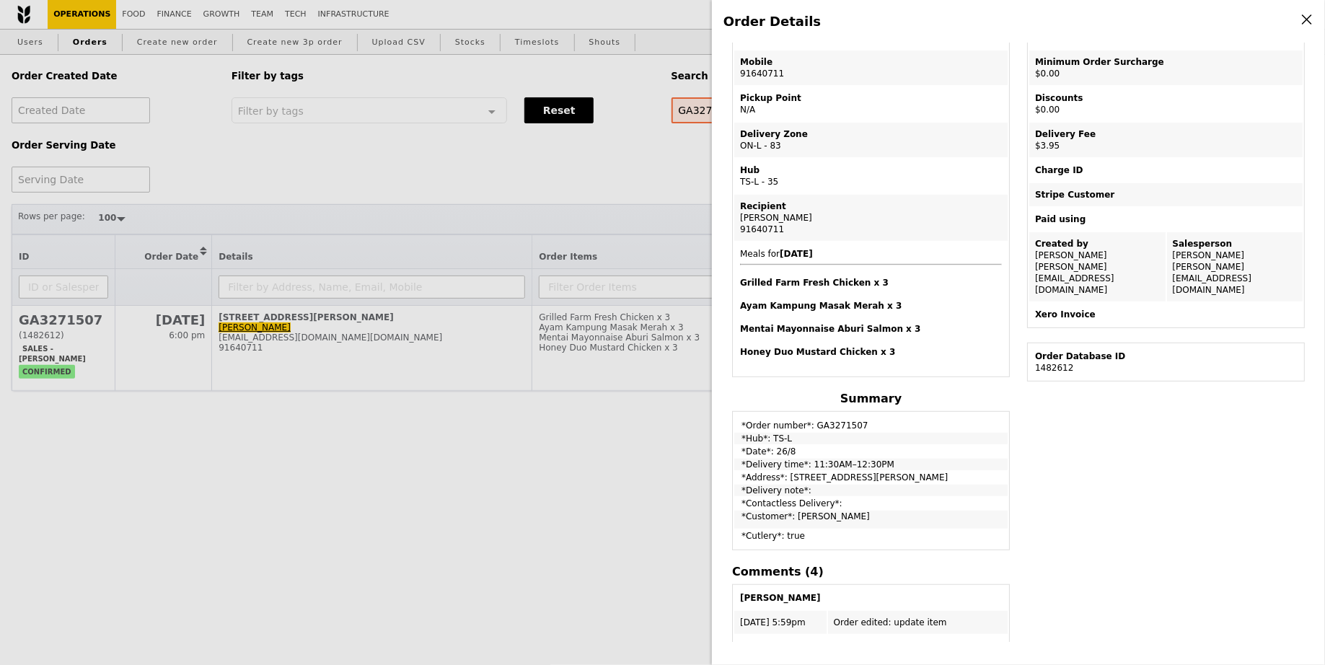
scroll to position [189, 0]
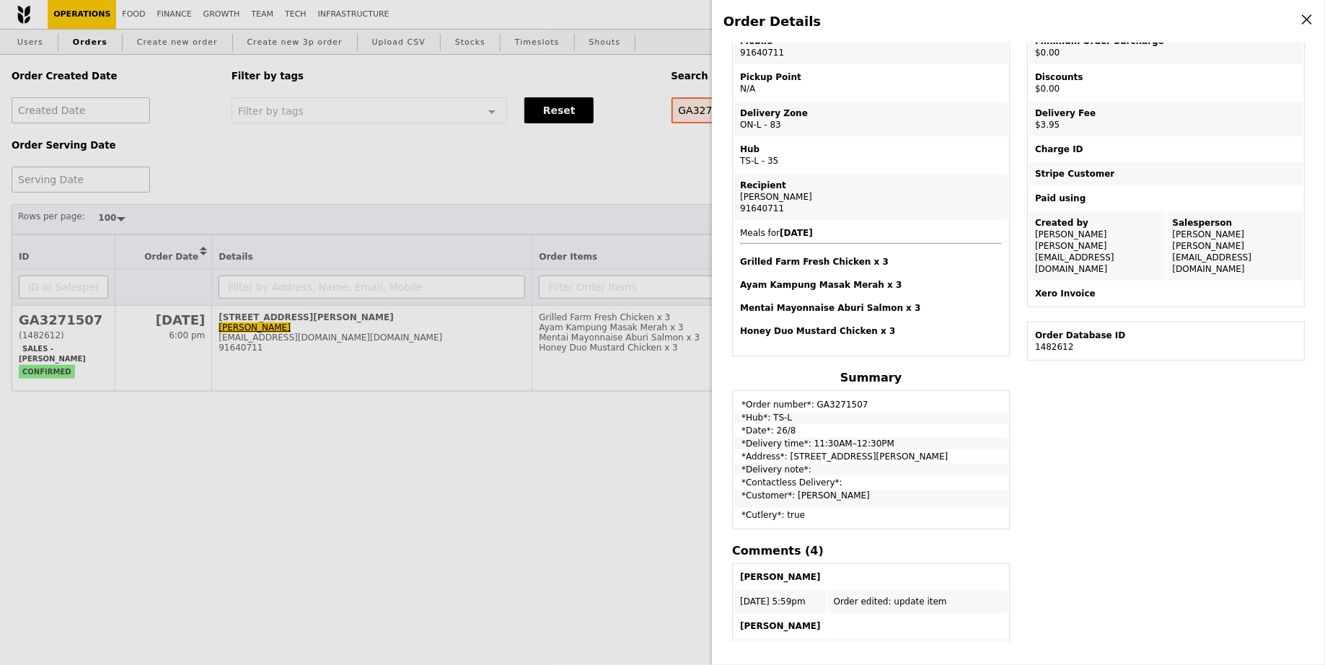
click at [1158, 443] on div "Edit order Changelog Cancel Order ID GA3271507 – View receipt Order Date/Time […" at bounding box center [1019, 342] width 590 height 599
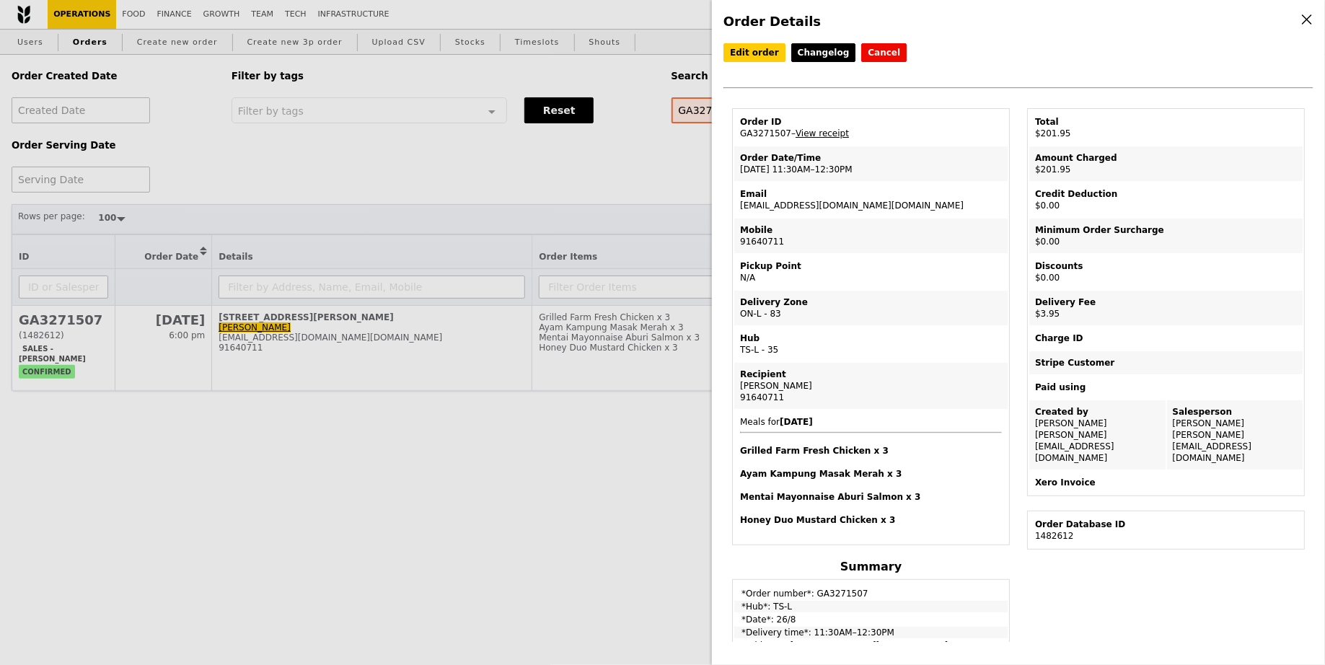
click at [804, 162] on td "Order Date/Time [DATE] 11:30AM–12:30PM" at bounding box center [870, 163] width 273 height 35
click at [788, 206] on td "Email [EMAIL_ADDRESS][DOMAIN_NAME][DOMAIN_NAME]" at bounding box center [870, 199] width 273 height 35
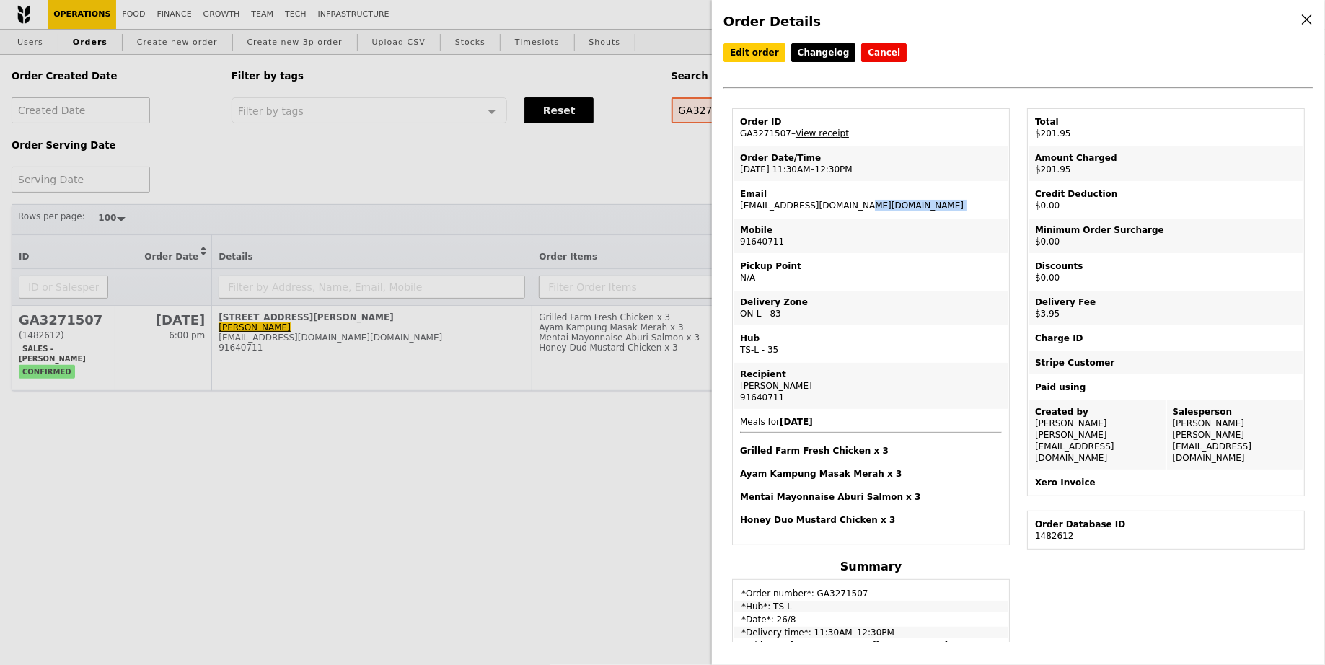
copy td "[EMAIL_ADDRESS][DOMAIN_NAME][DOMAIN_NAME]"
click at [573, 488] on div "Order Details Edit order Changelog Cancel Order ID GA3271507 – View receipt Ord…" at bounding box center [662, 332] width 1325 height 665
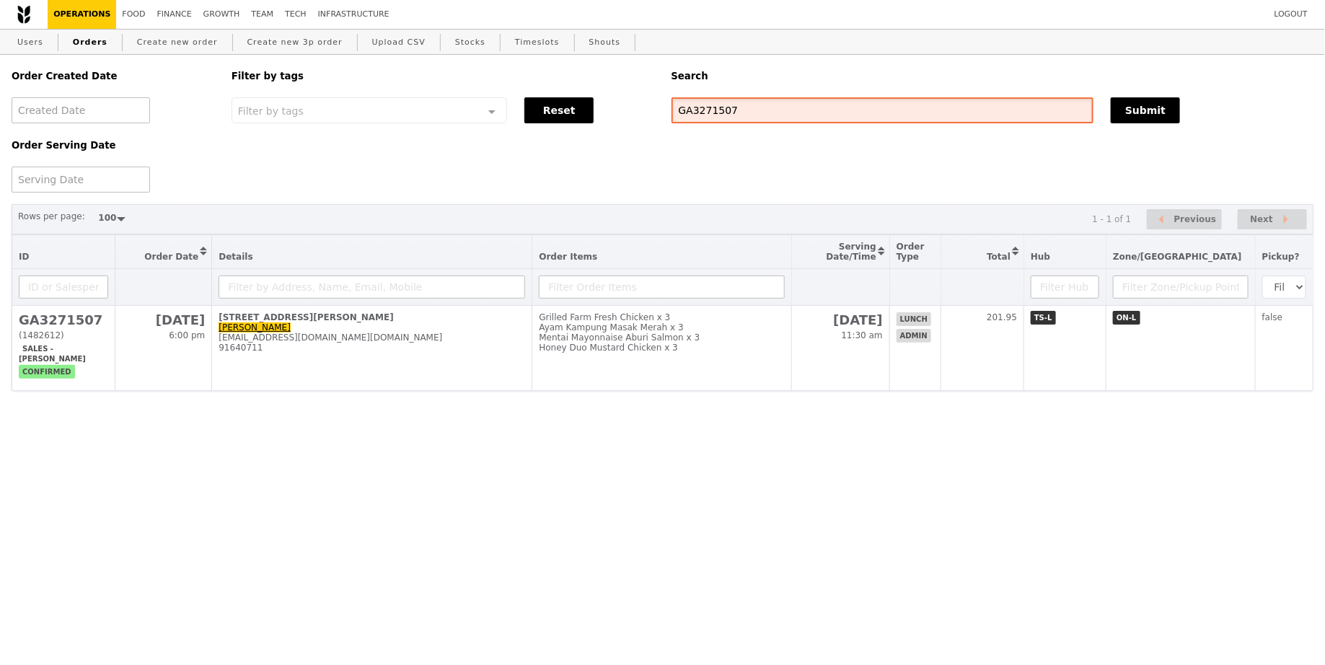
click at [889, 113] on input "GA3271507" at bounding box center [883, 110] width 423 height 26
paste input "[EMAIL_ADDRESS][DOMAIN_NAME][DOMAIN_NAME]"
type input "[EMAIL_ADDRESS][DOMAIN_NAME][DOMAIN_NAME]"
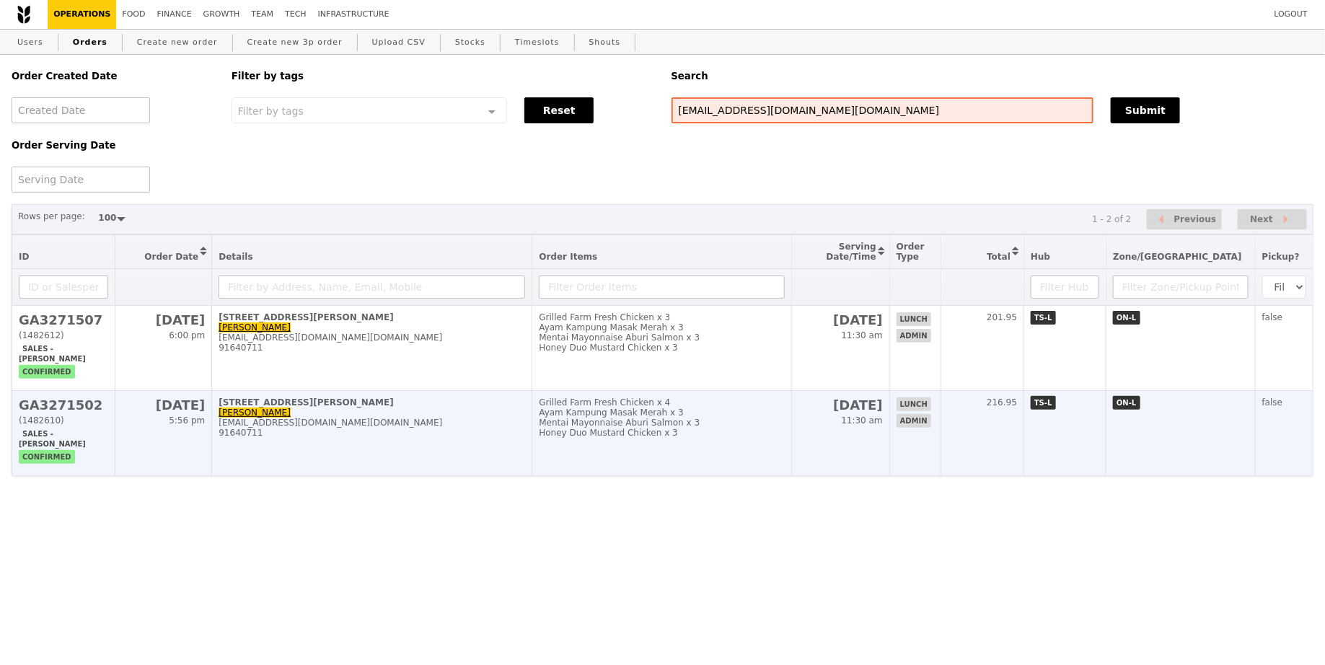
click at [784, 428] on div "Honey Duo Mustard Chicken x 3" at bounding box center [661, 433] width 245 height 10
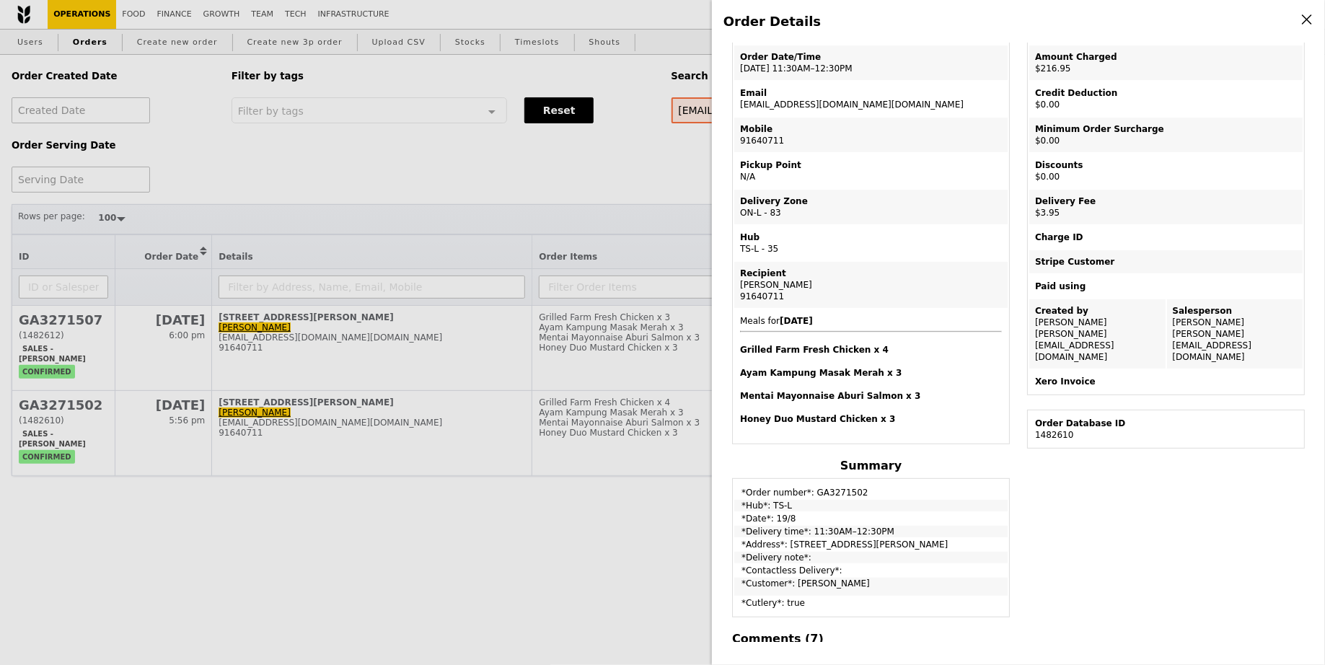
scroll to position [102, 0]
click at [496, 586] on div "Order Details Edit order Changelog Cancel Order ID GA3271502 – View receipt Ord…" at bounding box center [662, 332] width 1325 height 665
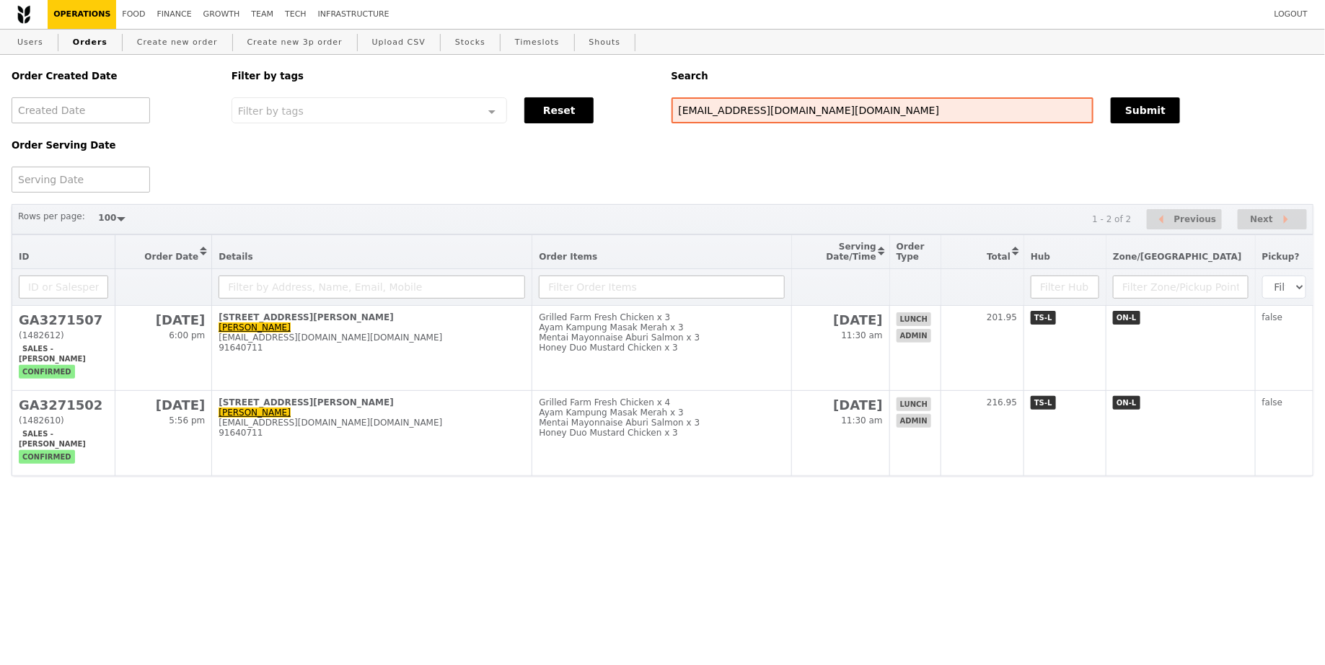
scroll to position [161, 0]
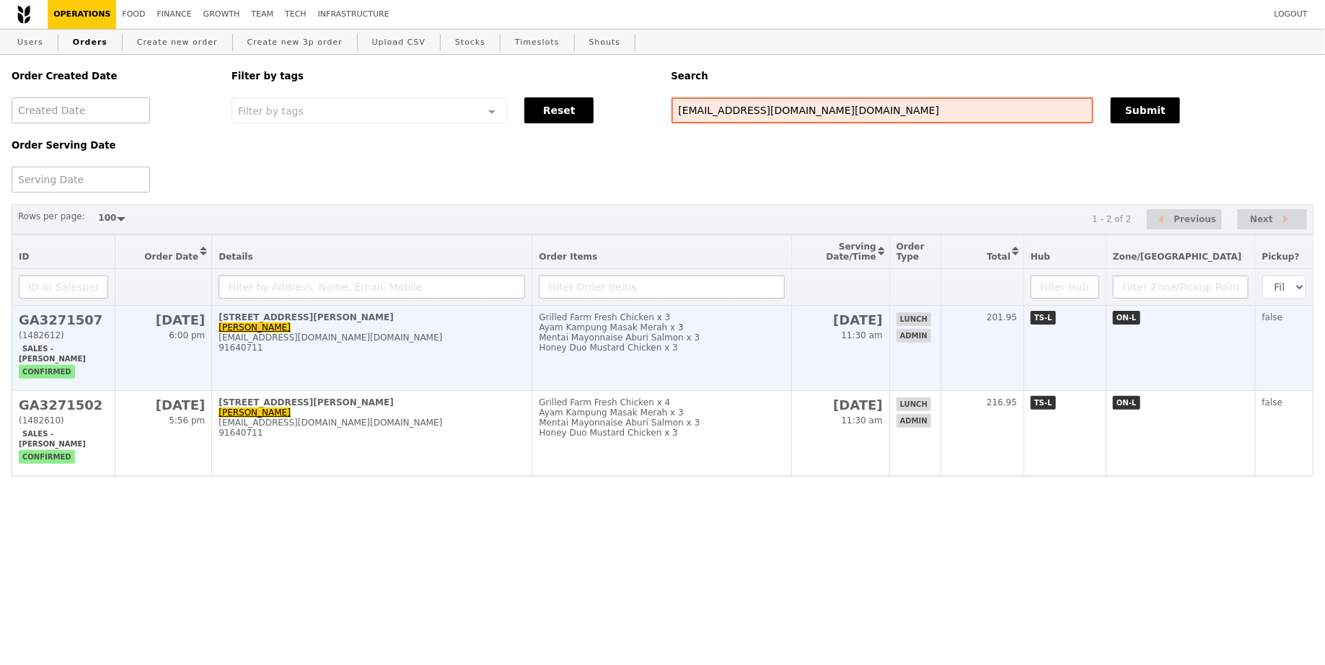
click at [773, 337] on div "Mentai Mayonnaise Aburi Salmon x 3" at bounding box center [661, 338] width 245 height 10
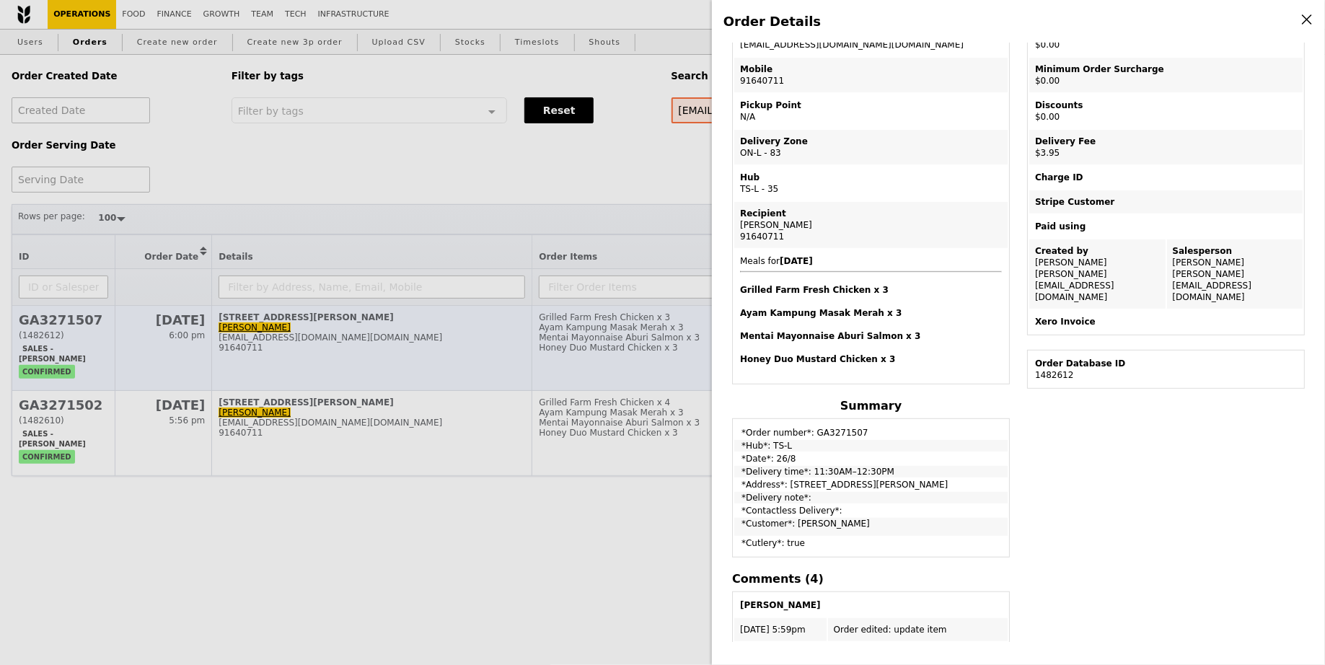
scroll to position [102, 0]
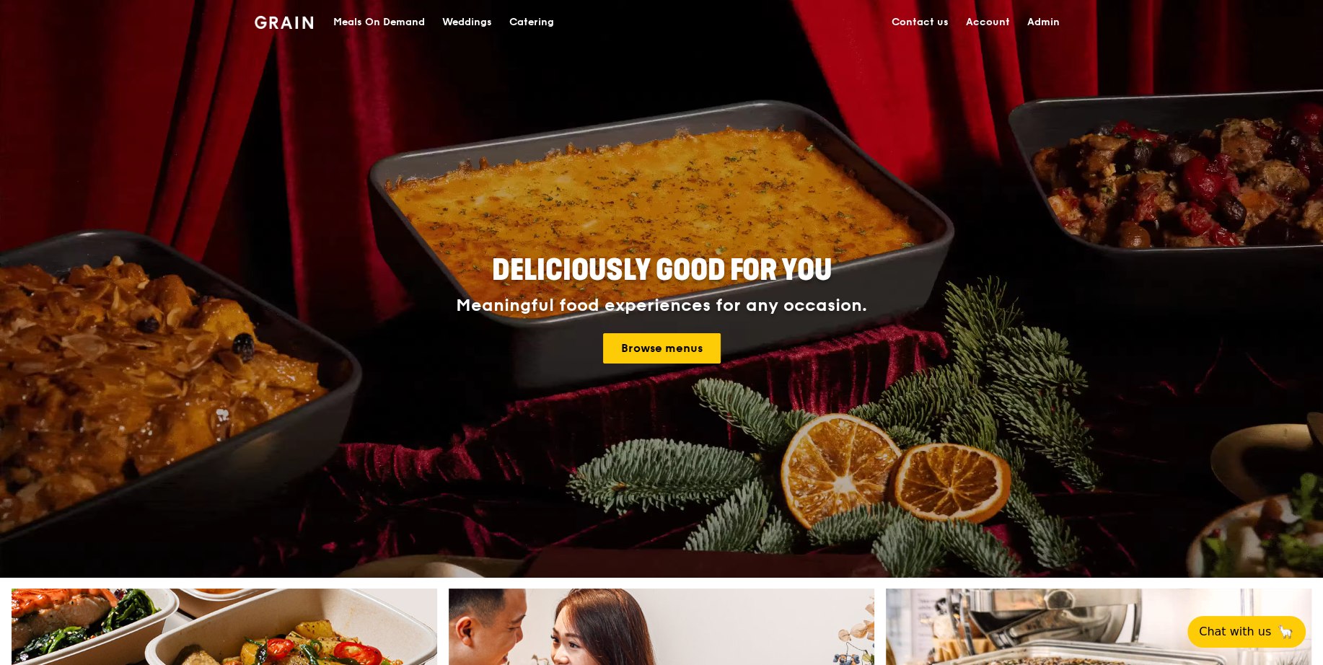
click at [364, 25] on div "Meals On Demand" at bounding box center [379, 22] width 92 height 43
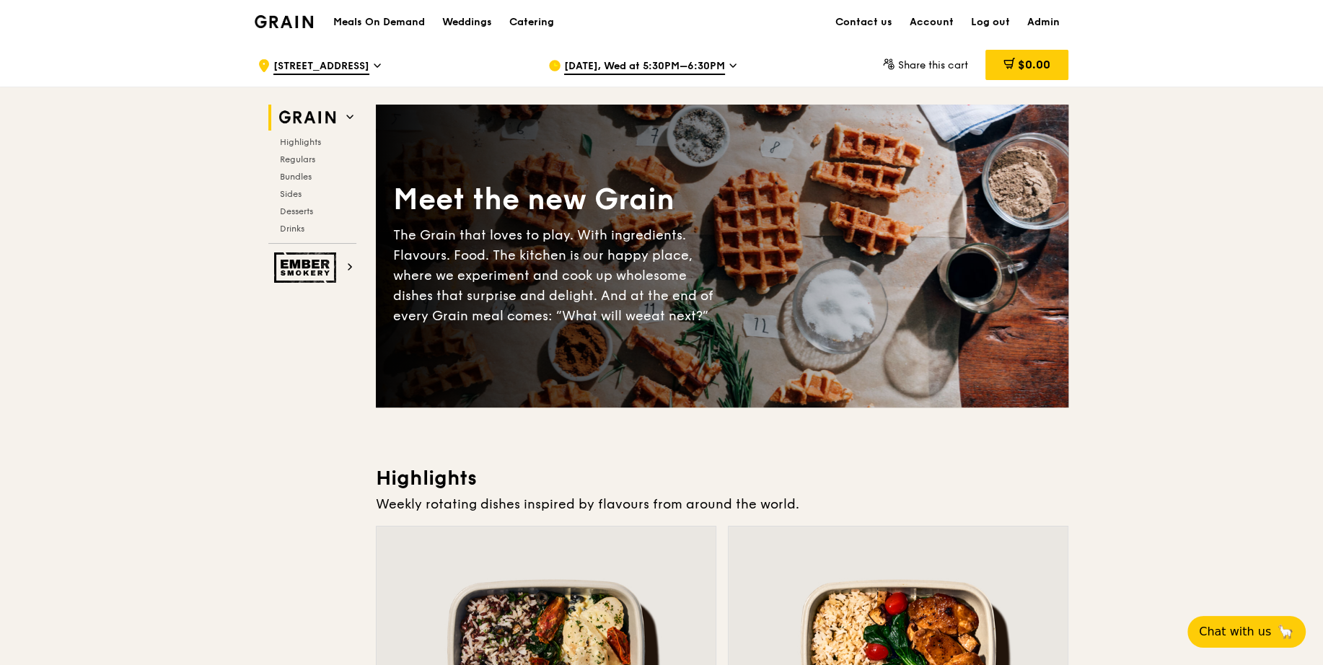
click at [634, 69] on span "Aug 27, Wed at 5:30PM–6:30PM" at bounding box center [644, 67] width 161 height 16
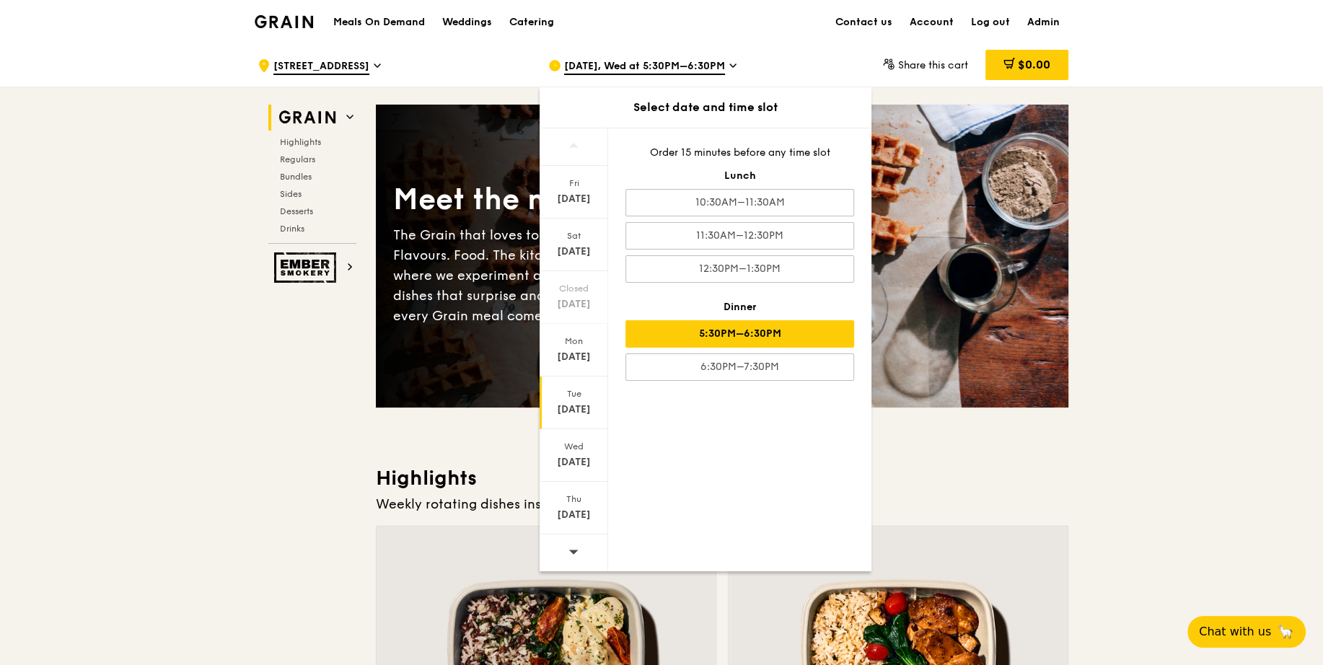
click at [581, 377] on div "Tue Aug 19" at bounding box center [574, 403] width 69 height 53
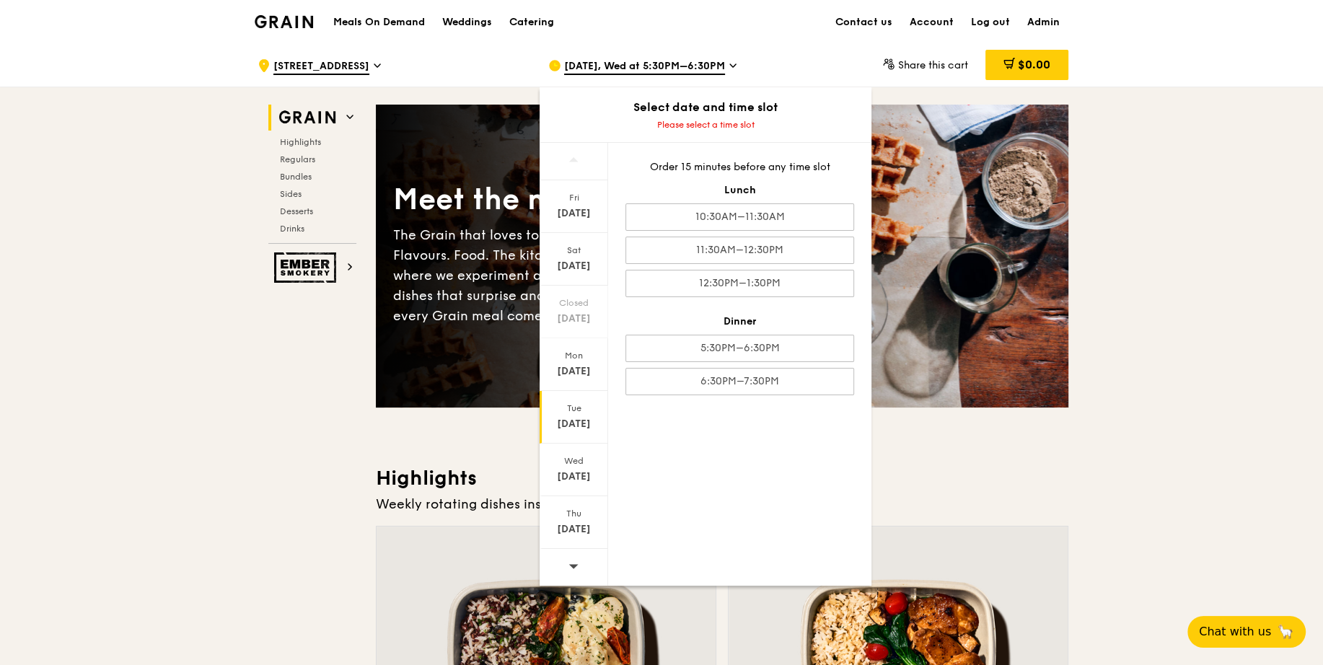
click at [572, 410] on div "Tue" at bounding box center [574, 409] width 64 height 12
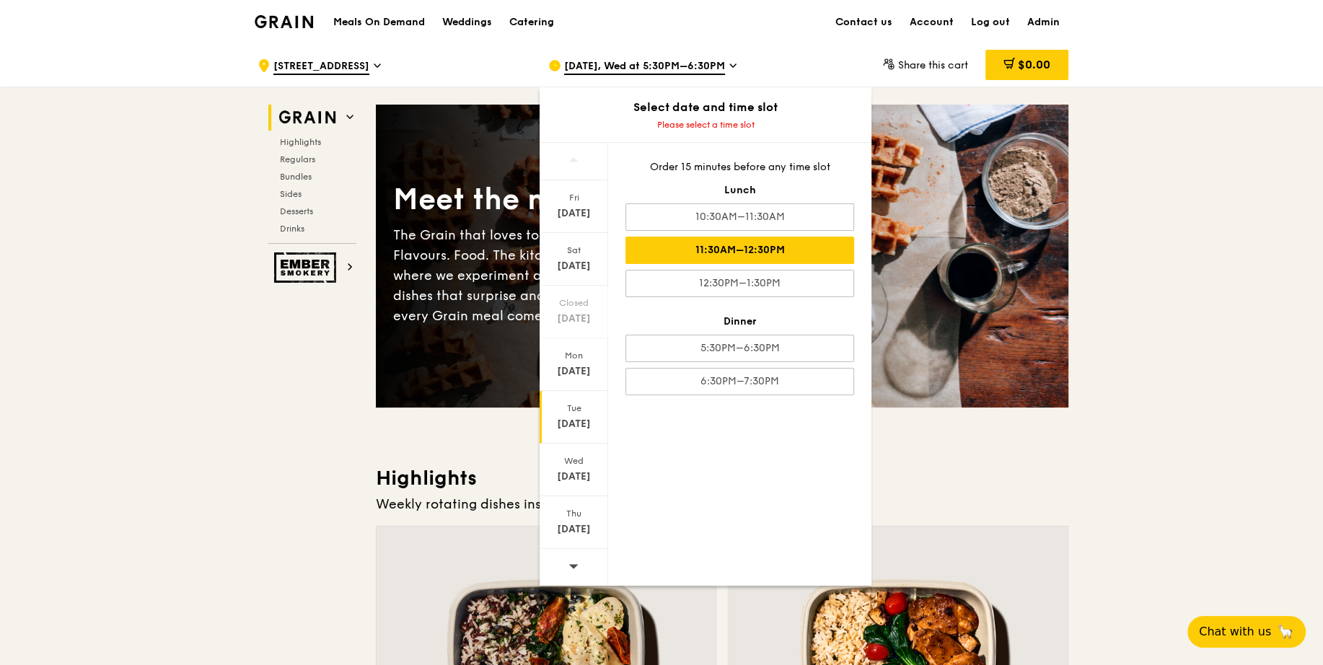
click at [791, 242] on div "11:30AM–12:30PM" at bounding box center [739, 250] width 229 height 27
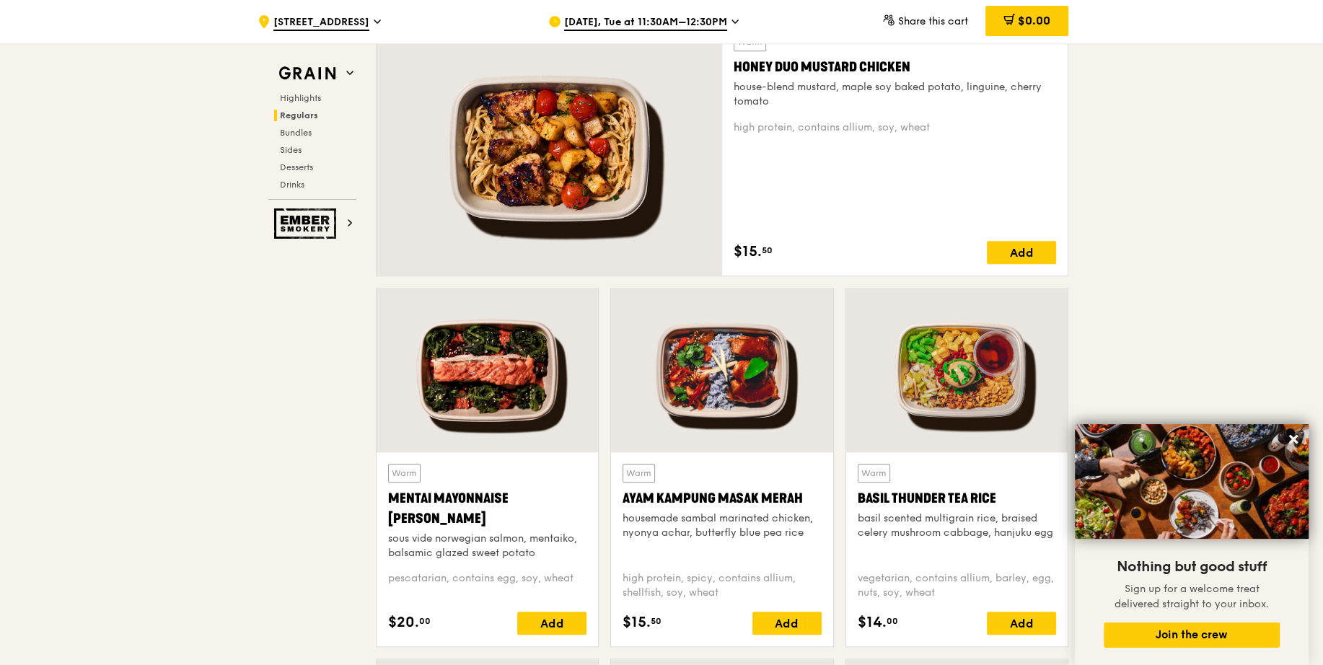
scroll to position [1029, 0]
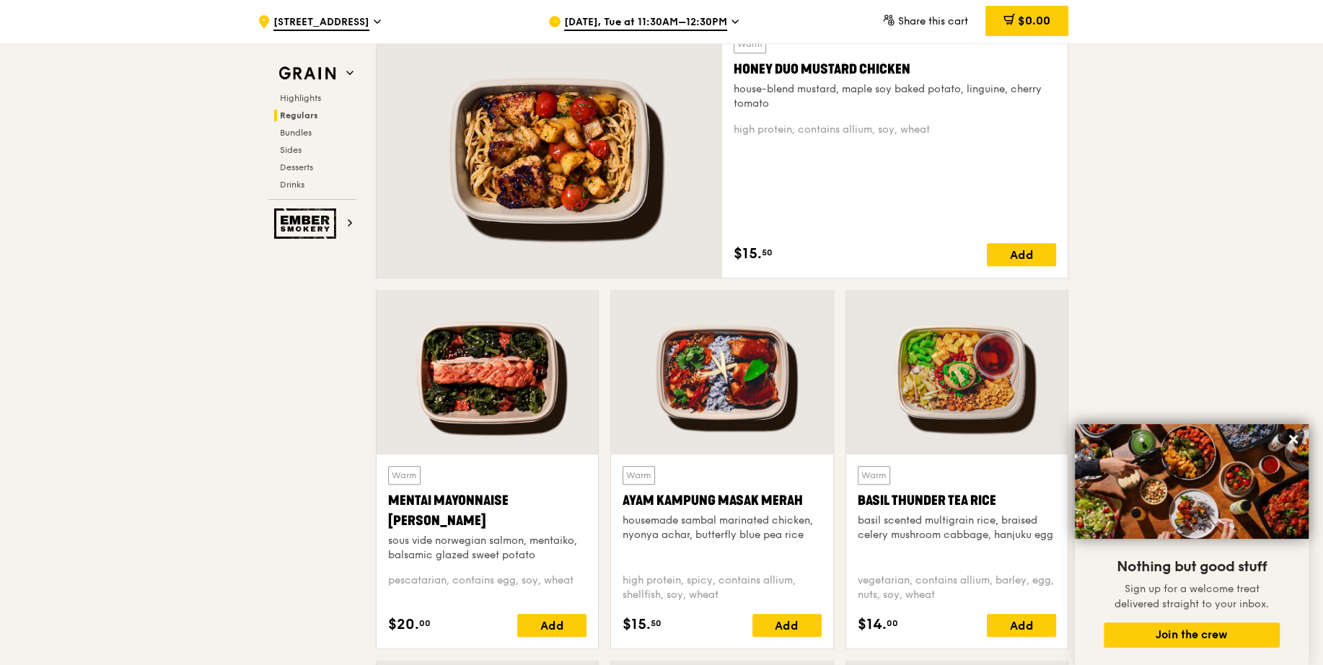
click at [659, 22] on span "Aug 19, Tue at 11:30AM–12:30PM" at bounding box center [645, 23] width 163 height 16
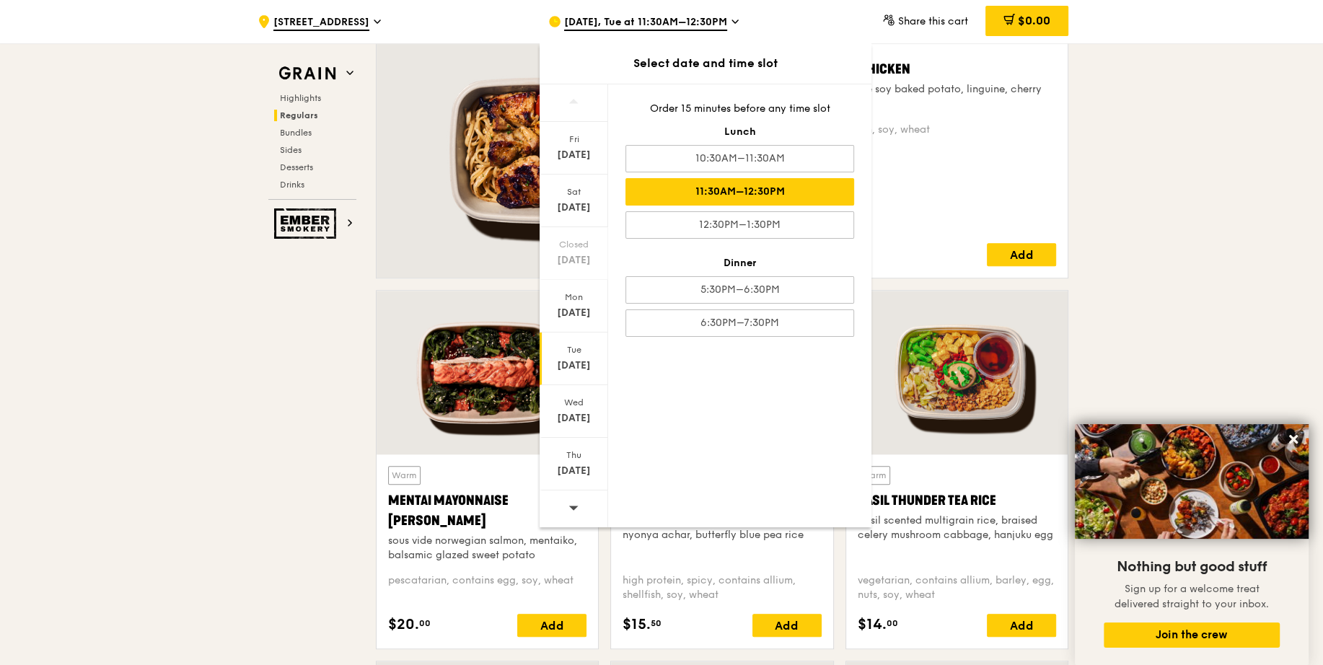
click at [578, 509] on icon at bounding box center [573, 507] width 10 height 11
click at [577, 361] on div "Aug 26" at bounding box center [574, 366] width 64 height 14
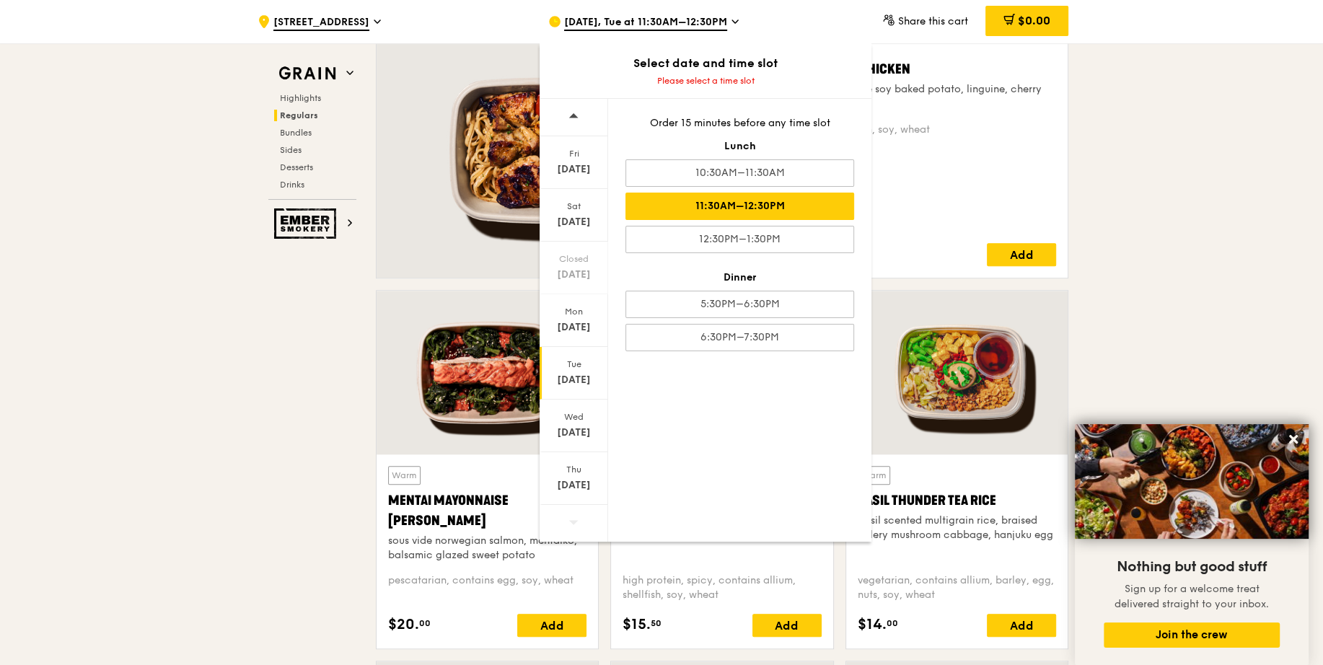
click at [790, 206] on div "11:30AM–12:30PM" at bounding box center [739, 206] width 229 height 27
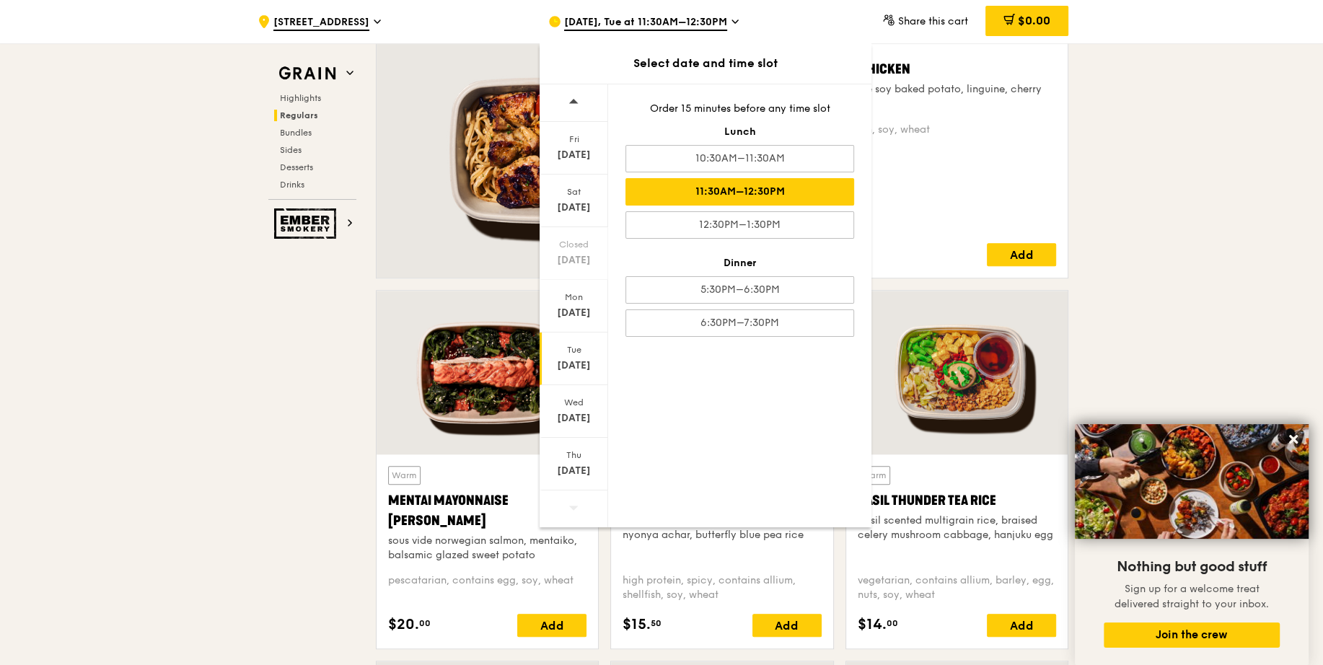
scroll to position [1044, 0]
click at [912, 175] on div "Warm Honey Duo Mustard Chicken house-blend mustard, maple soy baked potato, lin…" at bounding box center [895, 151] width 322 height 232
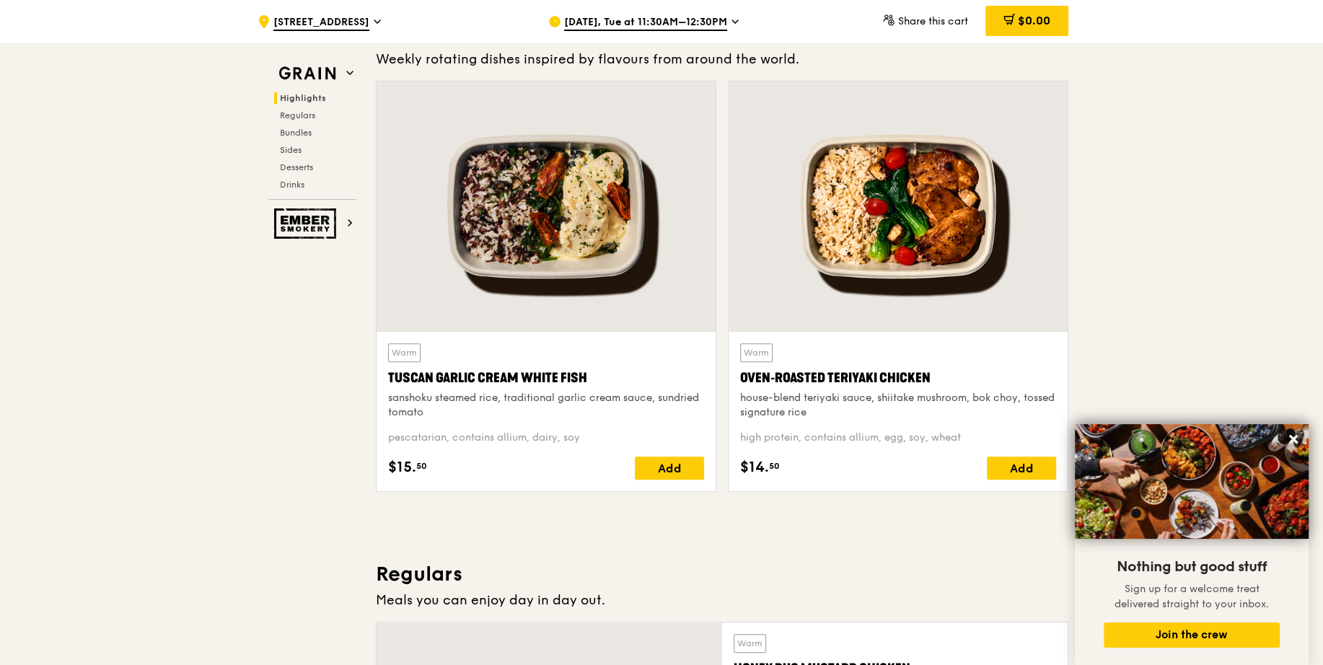
scroll to position [363, 0]
